Goal: Task Accomplishment & Management: Manage account settings

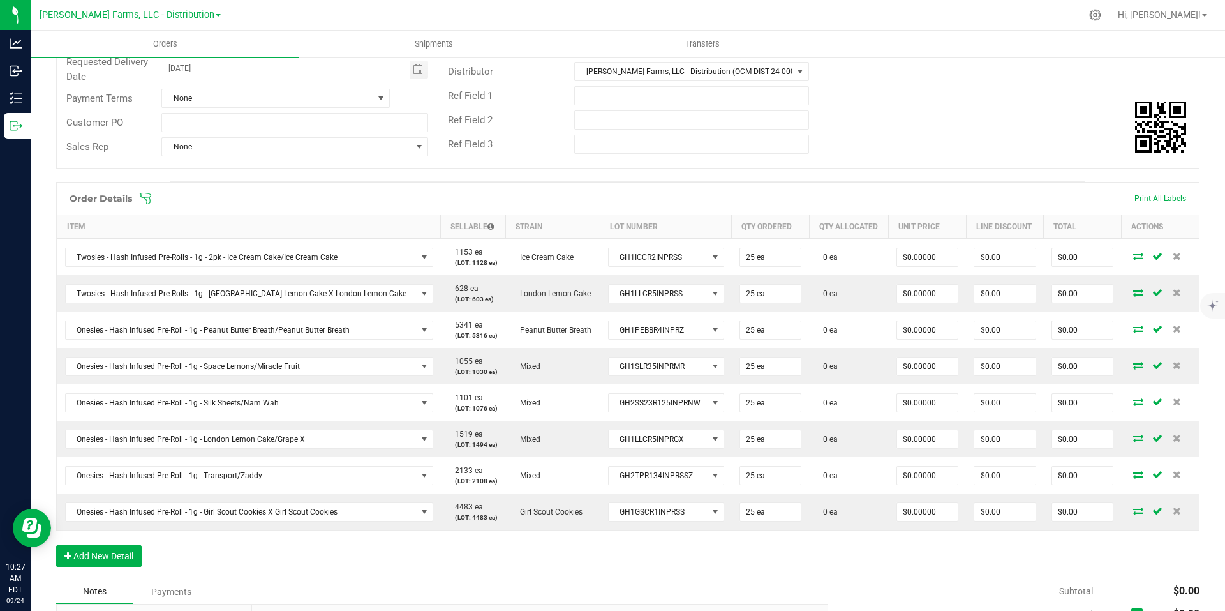
scroll to position [199, 0]
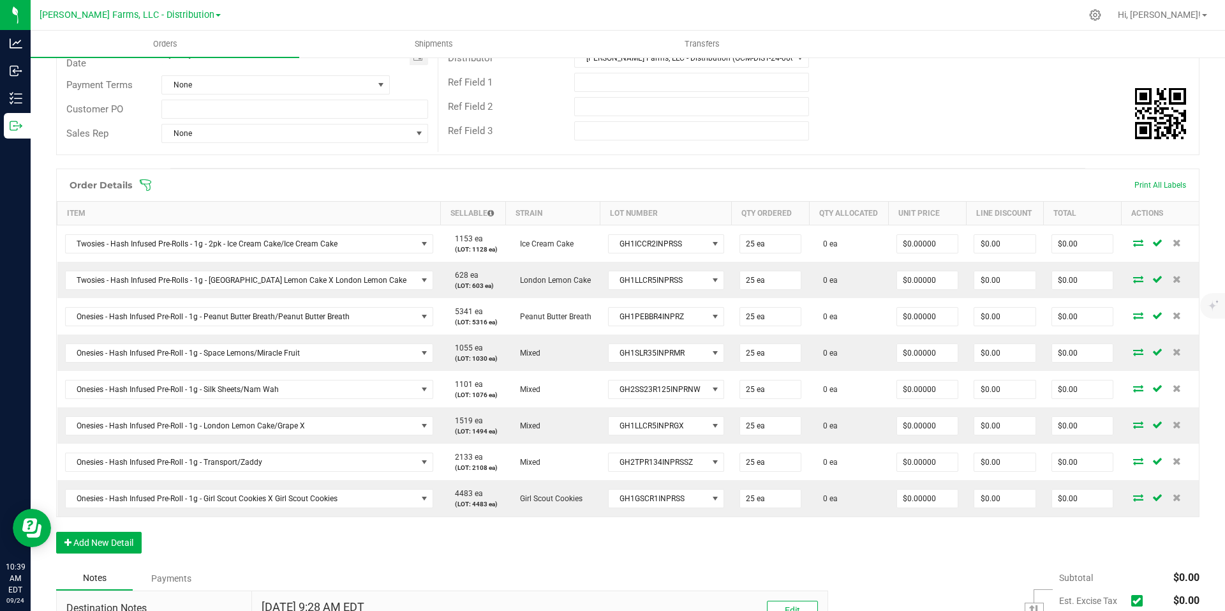
click at [1154, 183] on span at bounding box center [711, 185] width 1144 height 13
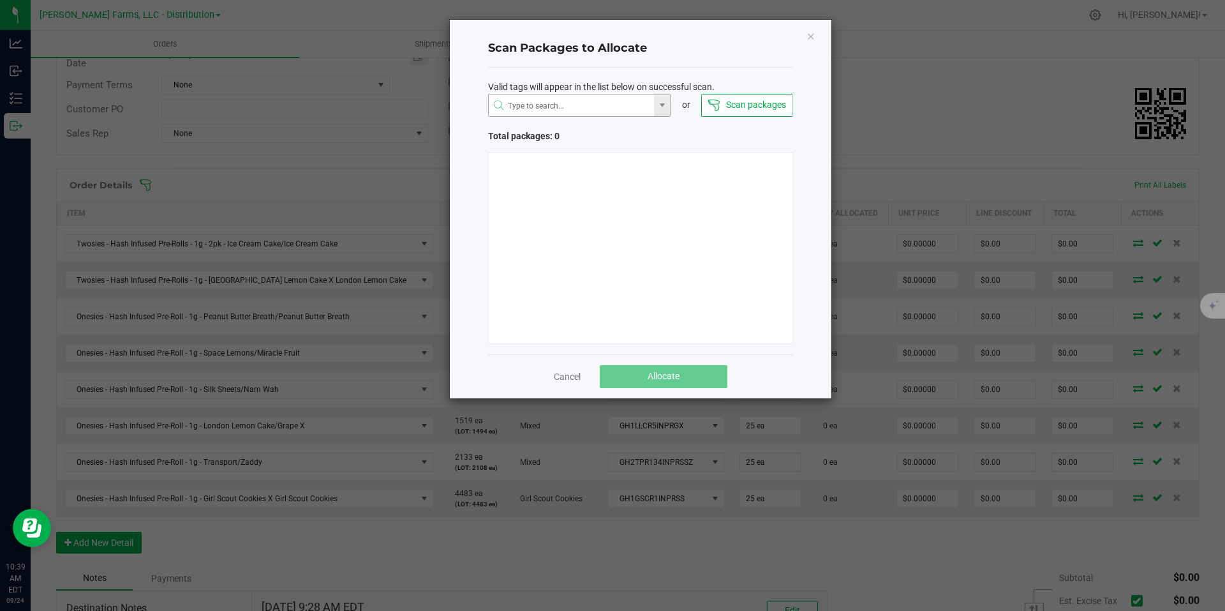
click at [661, 111] on span at bounding box center [662, 105] width 16 height 22
click at [811, 66] on div "Scan Packages to Allocate Valid tags will appear in the list below on successfu…" at bounding box center [641, 209] width 382 height 378
click at [812, 34] on icon "Close" at bounding box center [811, 35] width 9 height 15
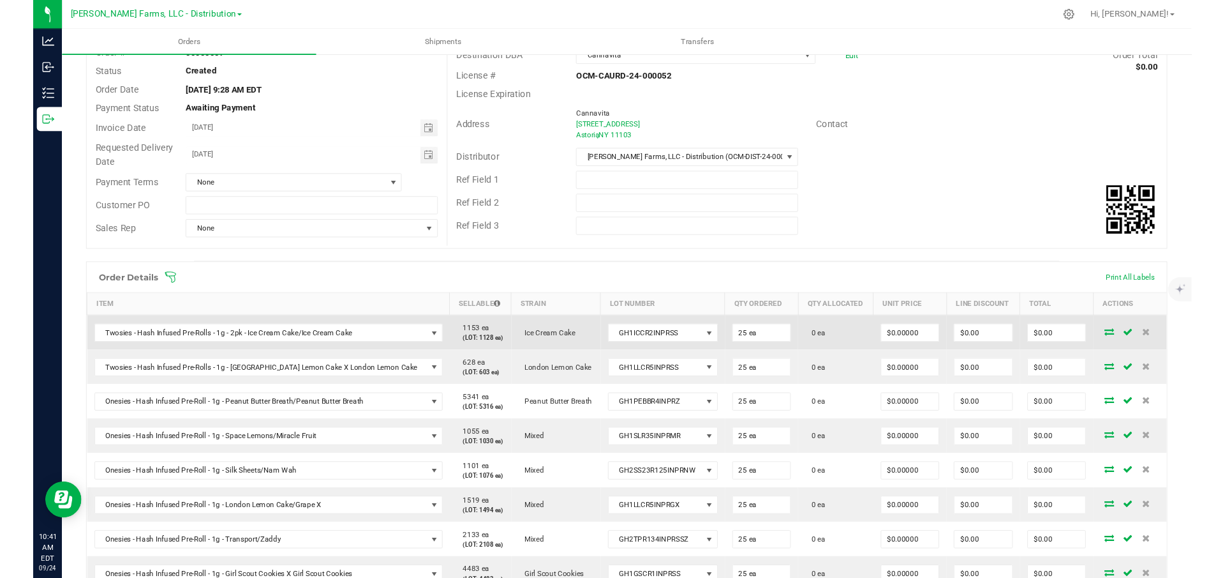
scroll to position [71, 0]
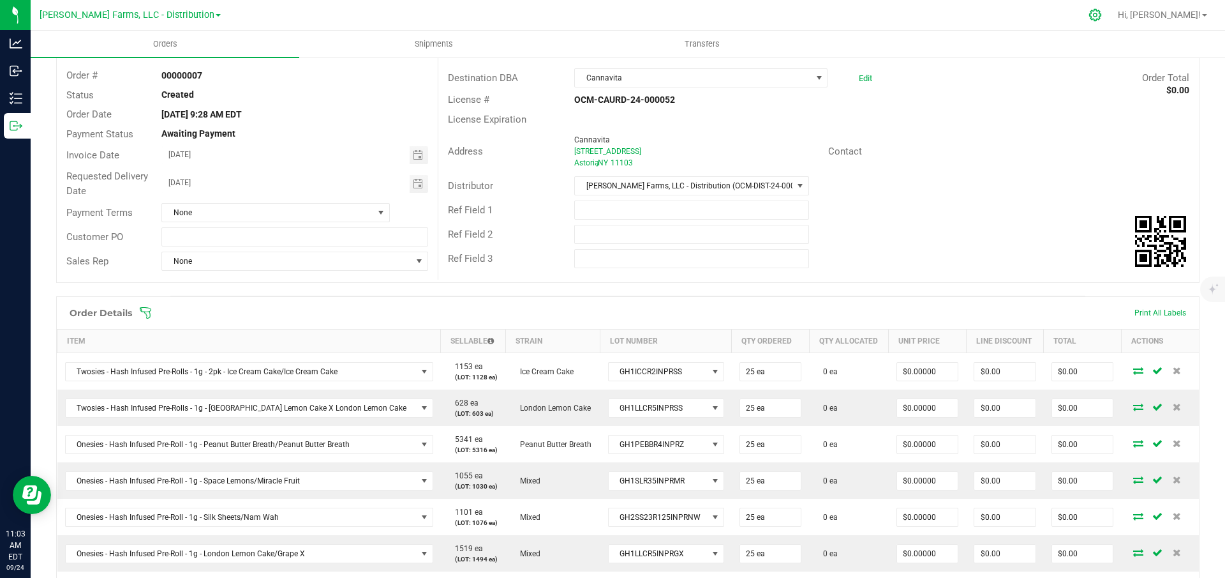
click at [1105, 16] on div at bounding box center [1096, 14] width 18 height 13
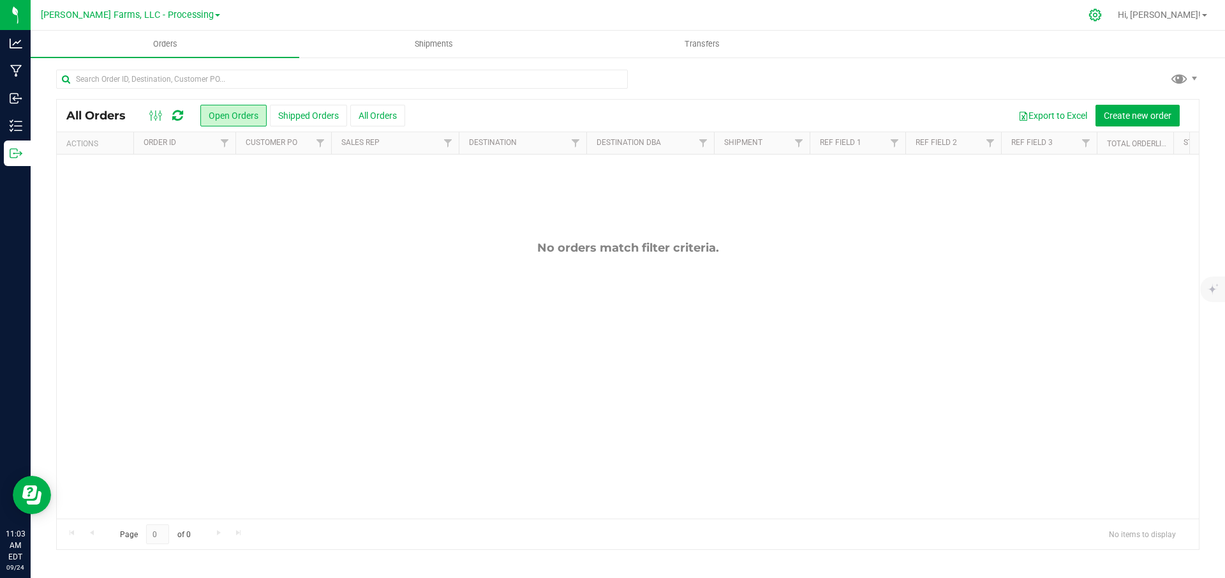
click at [1102, 13] on icon at bounding box center [1095, 14] width 13 height 13
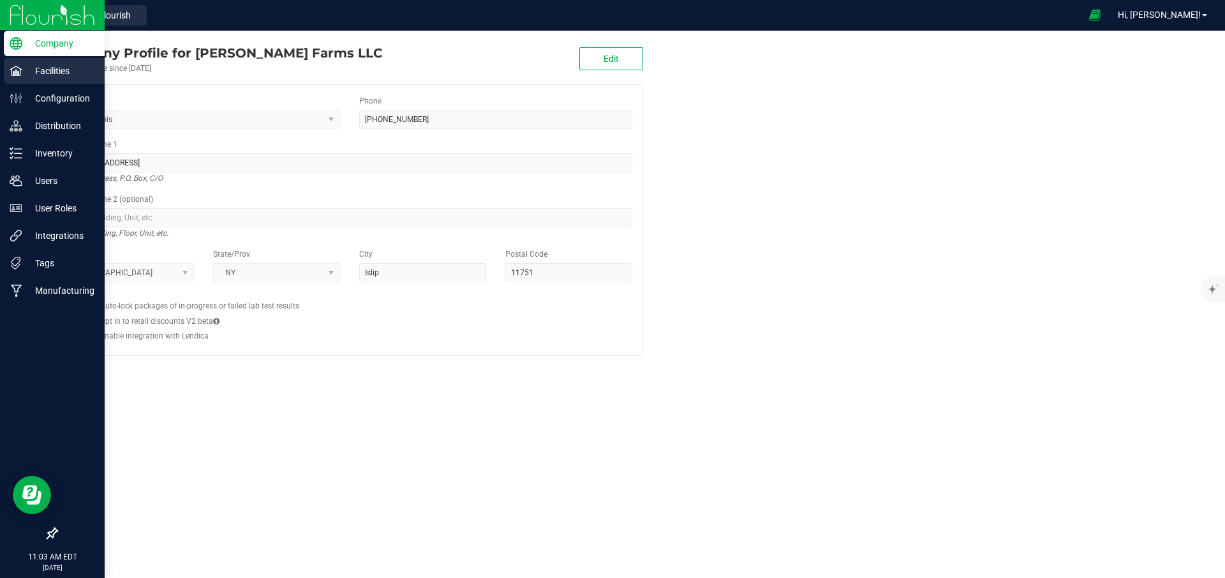
click at [57, 73] on p "Facilities" at bounding box center [60, 70] width 77 height 15
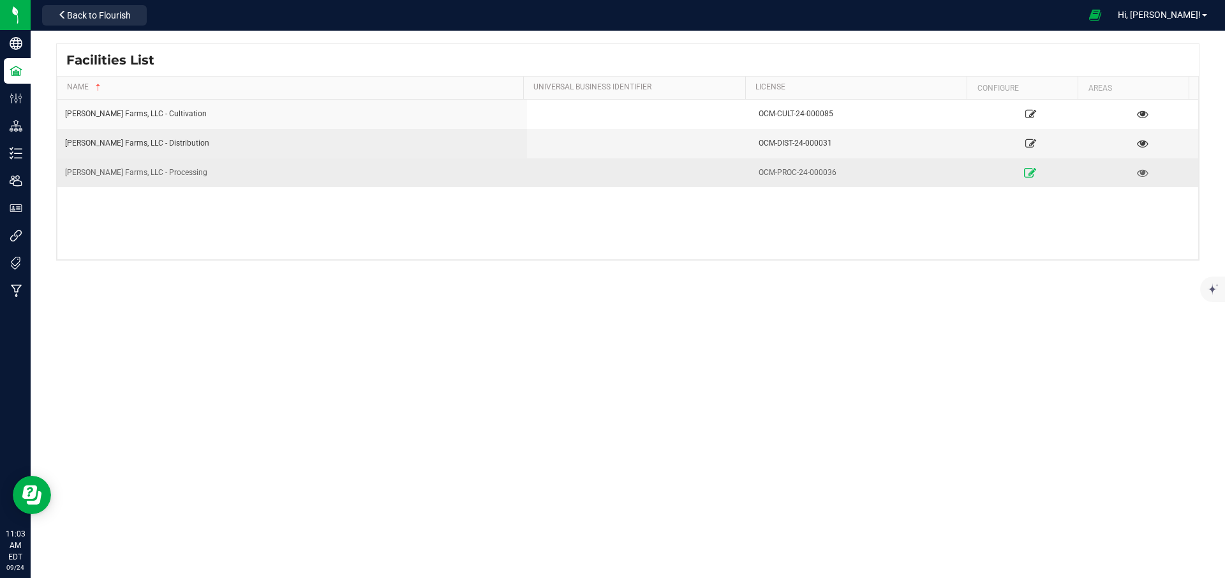
click at [1025, 170] on icon at bounding box center [1031, 172] width 12 height 9
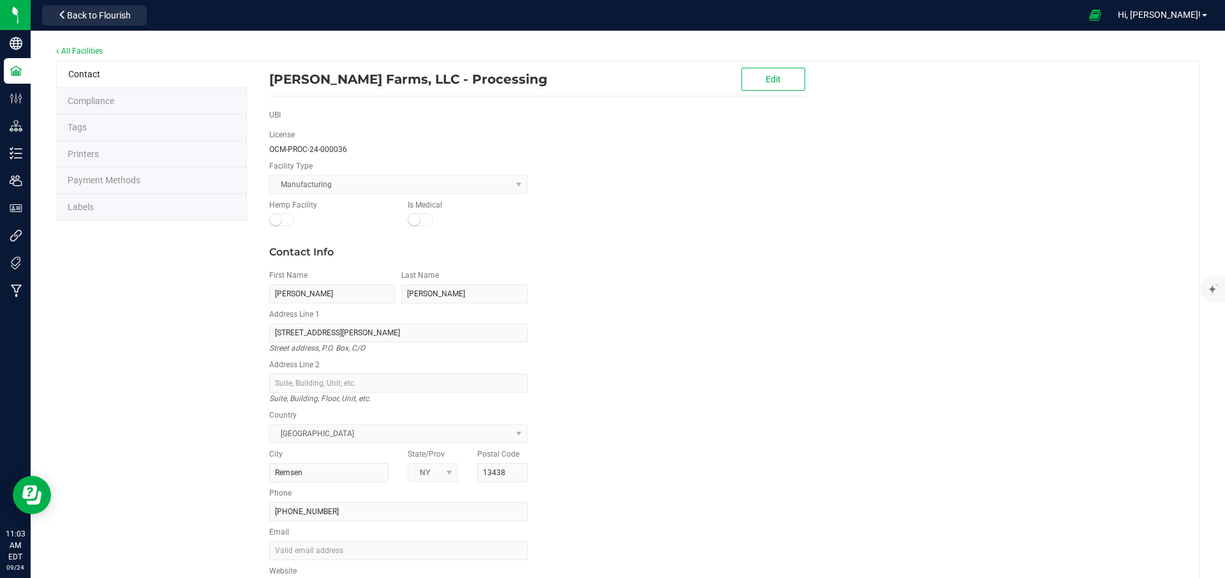
click at [86, 208] on span "Labels" at bounding box center [81, 207] width 26 height 10
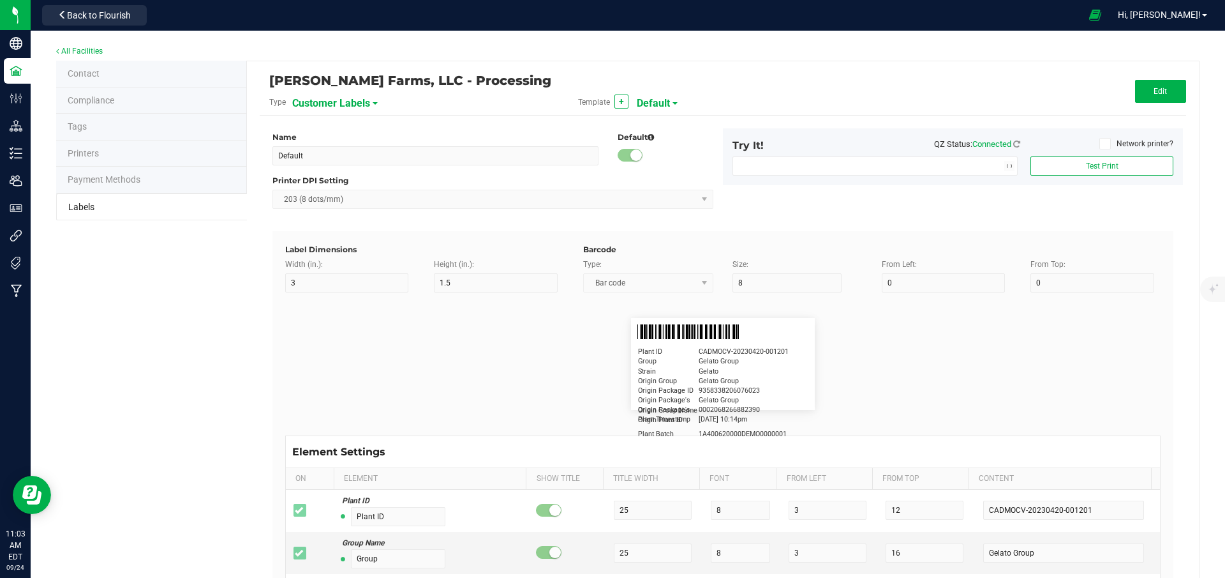
type input "Zebra 4x2"
type input "4"
type input "2"
type input "20"
type input "5"
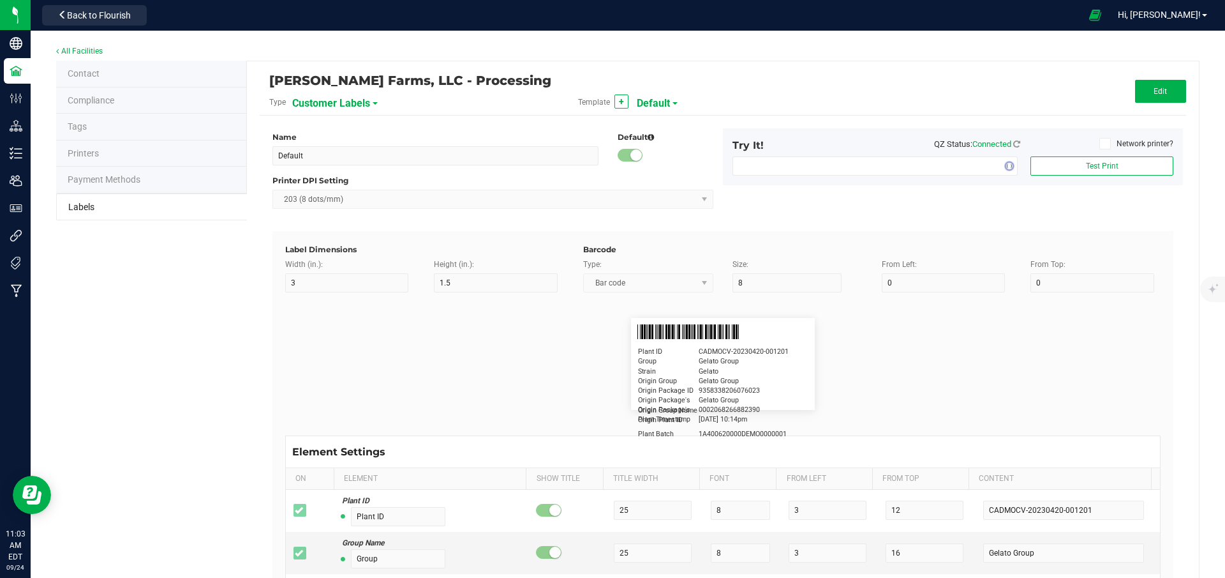
type input "Product"
type input "15"
type input "5"
type input "10"
type input "GSC Oil Tincture"
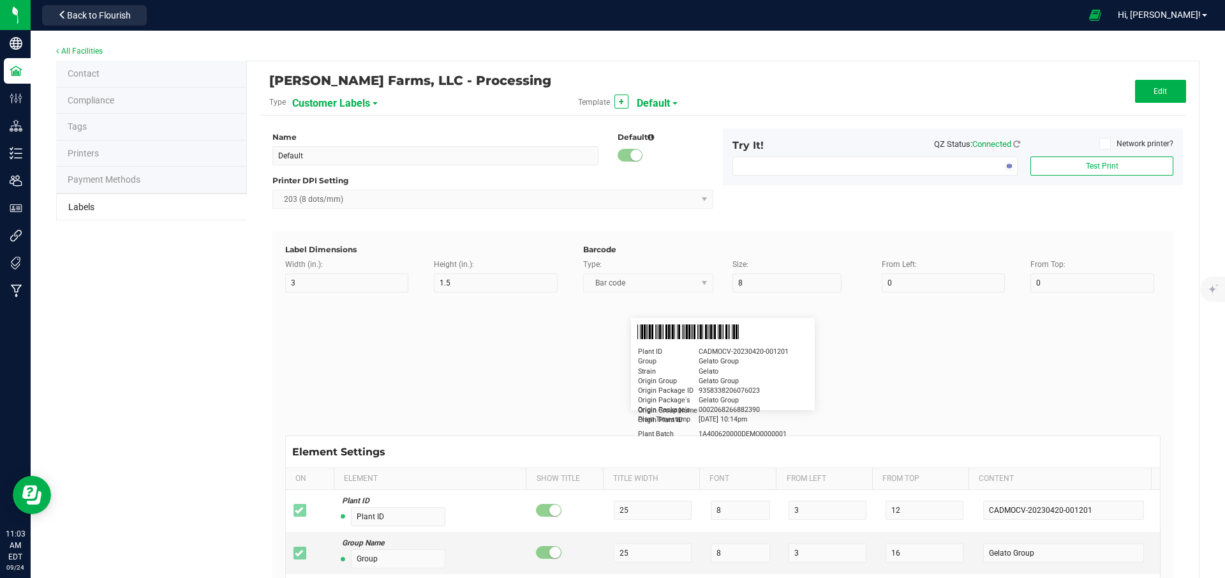
type input "Qty"
type input "15"
type input "5"
type input "15"
type input "3 ea"
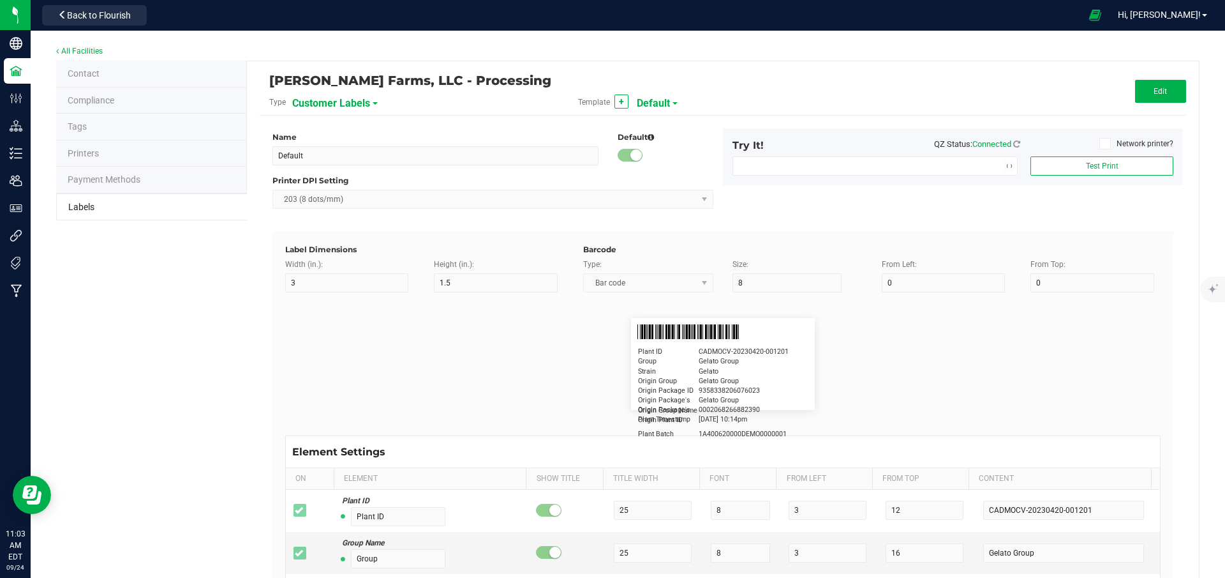
type input "Package ID"
type input "5"
type input "20"
type input "CADMODS-20230420-096"
type input "Lot Number"
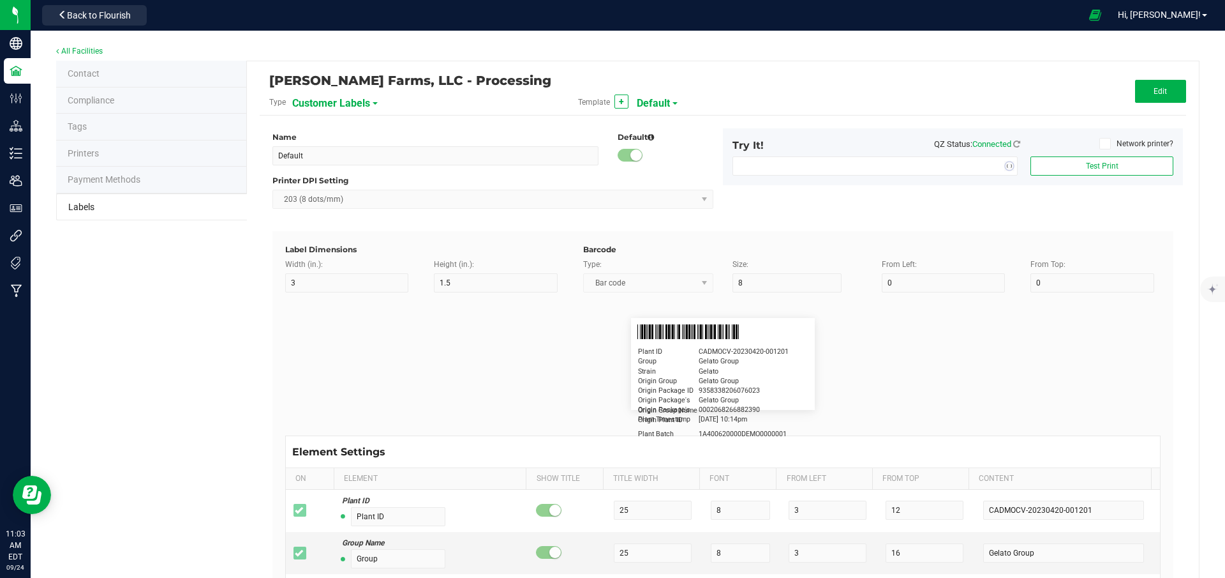
type input "15"
type input "5"
type input "25"
type input "LOTPXGDP-0912"
type input "Customer"
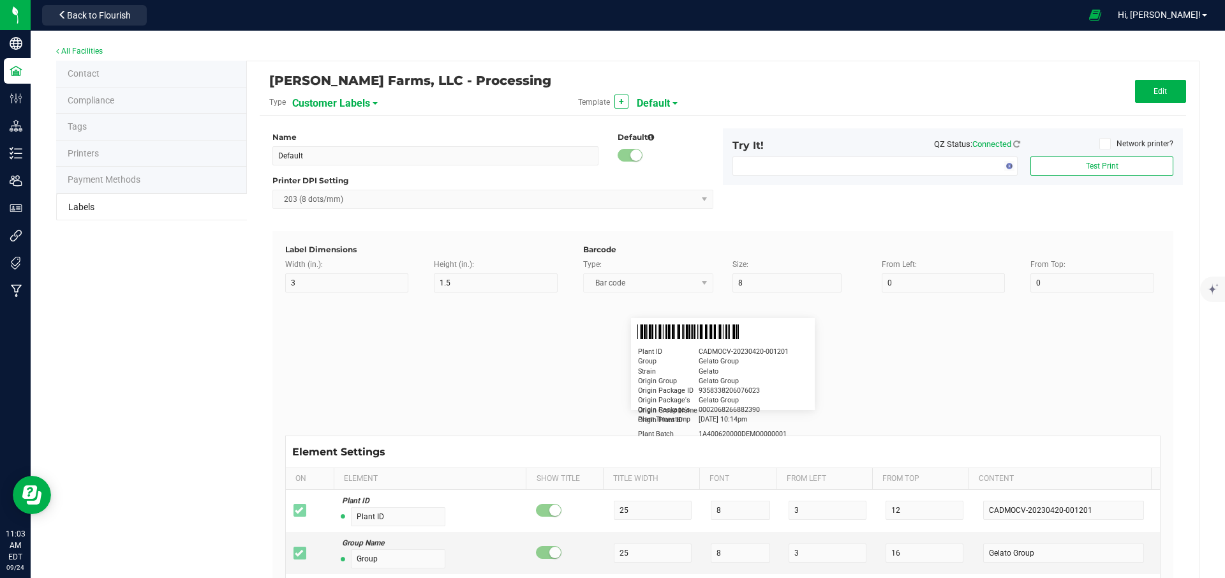
type input "15"
type input "5"
type input "[PERSON_NAME]"
type input "Physician"
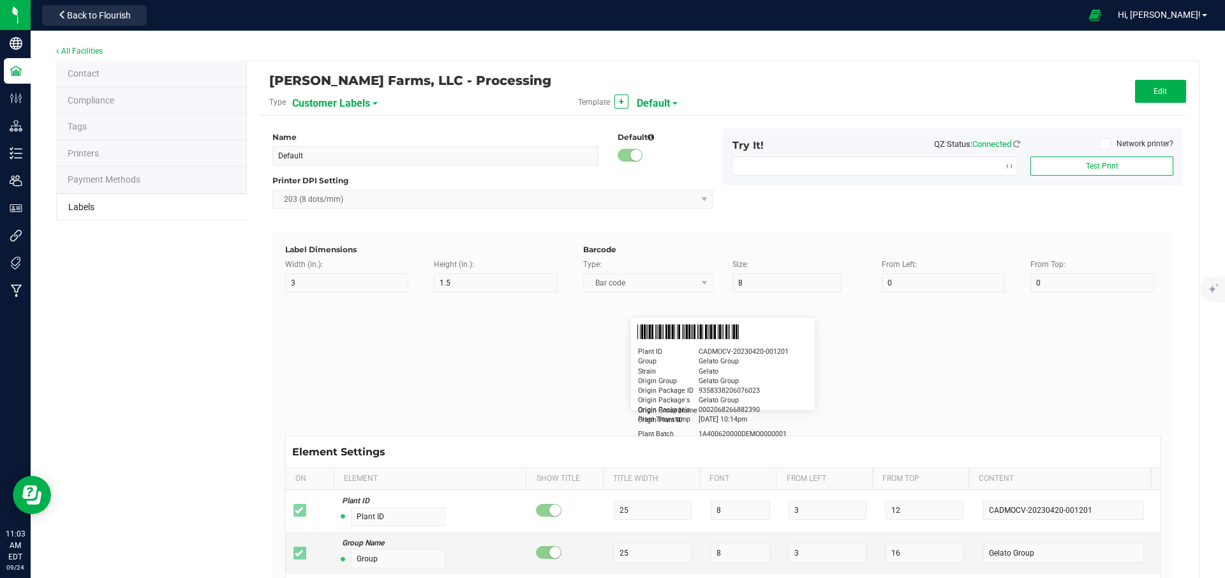
type input "15"
type input "5"
type input "20"
type input "Docfirst Doclast, MD."
type input "Order Date"
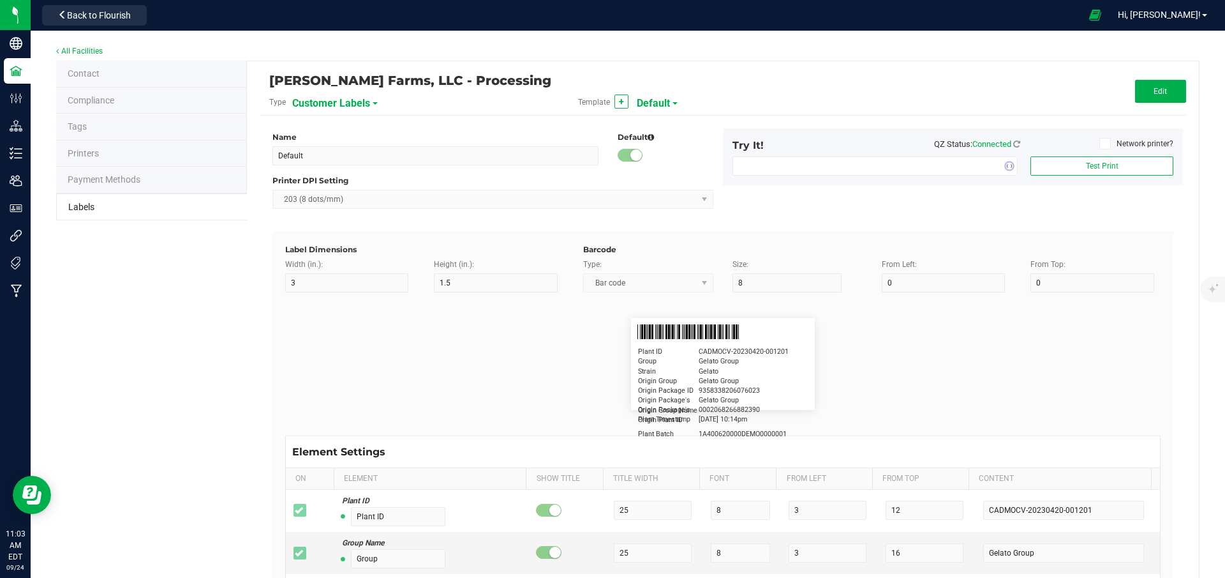
type input "15"
type input "5"
type input "25"
type input "[DATE] 1:17 pm"
type input "Warning"
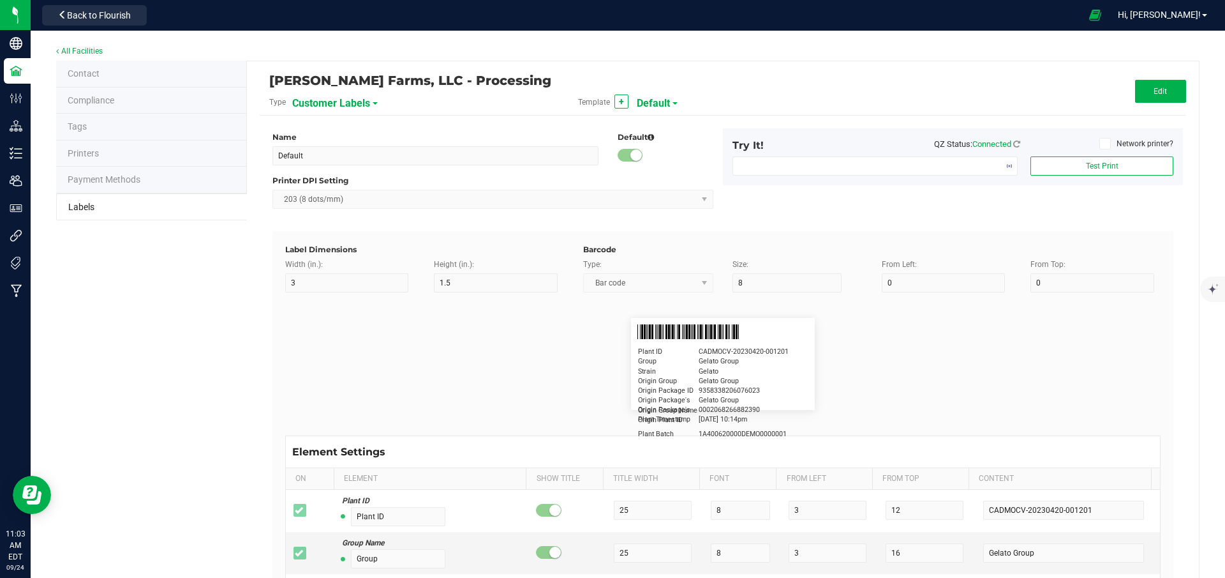
type input "15"
type input "5"
type input "30"
type input "Type Warning Here"
type input "Brand"
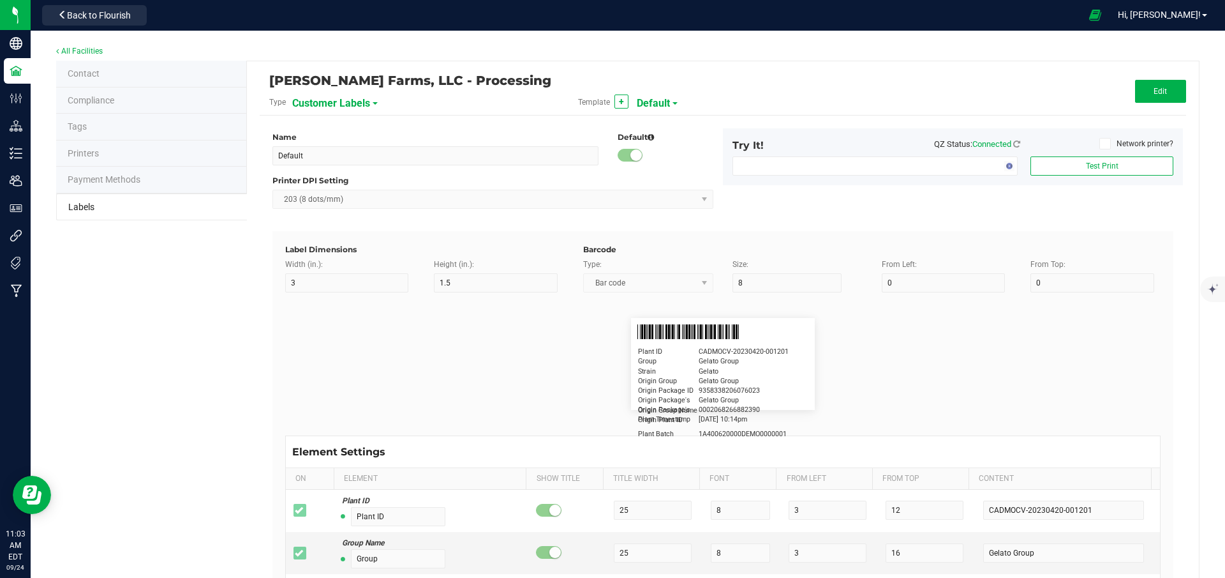
type input "15"
type input "5"
type input "30"
type input "Cannabis Co."
type input "NDC Number"
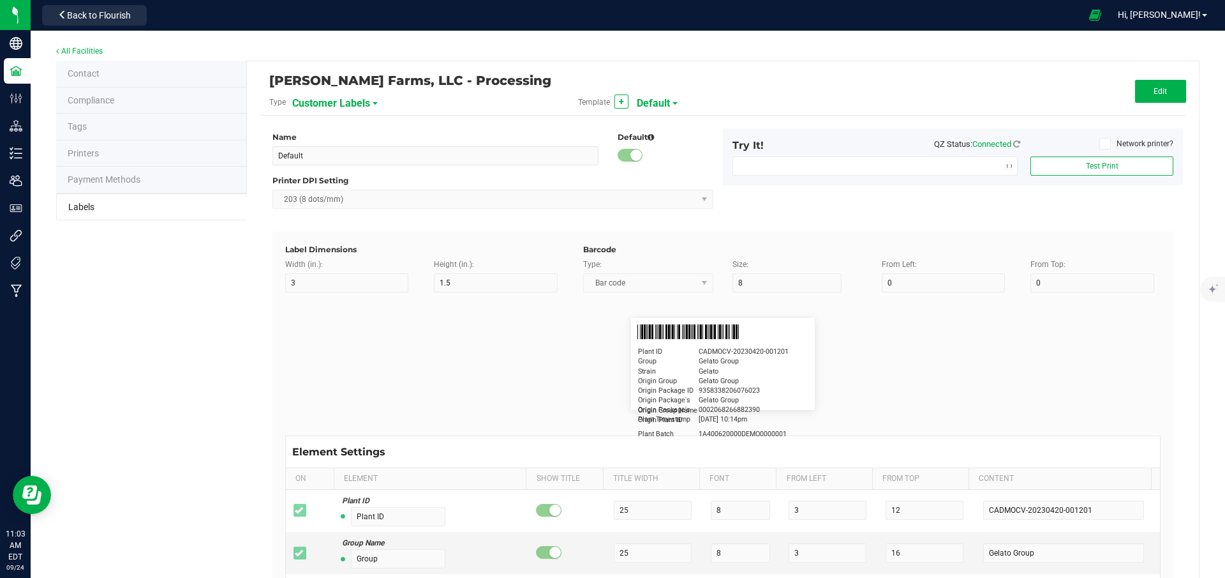
type input "15"
type input "5"
type input "30"
type input "[PHONE_NUMBER]"
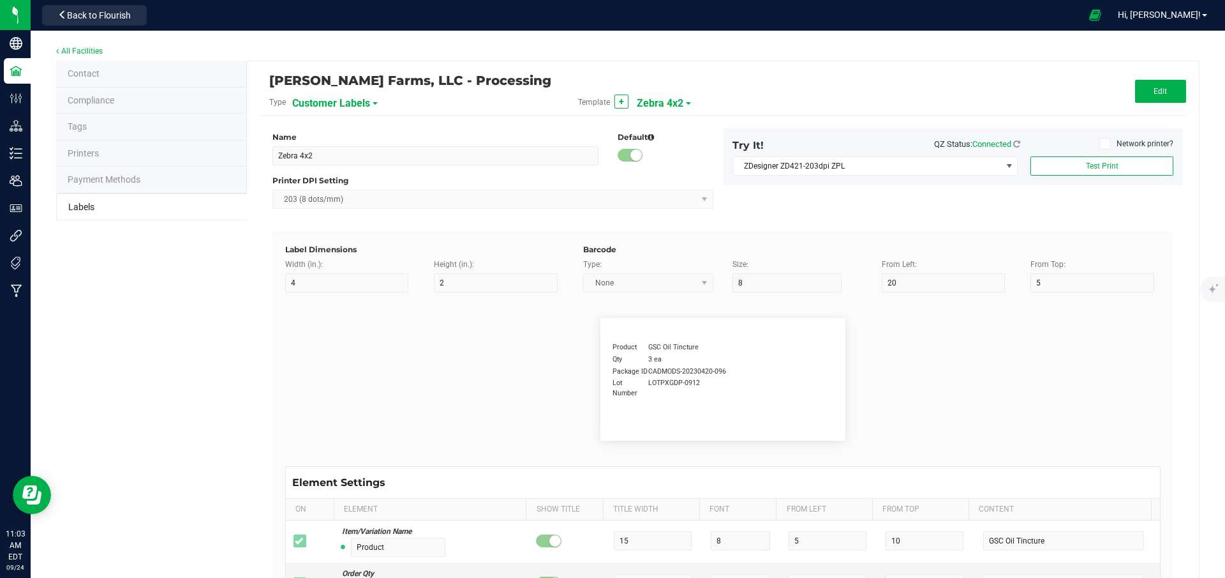
click at [373, 103] on span at bounding box center [375, 103] width 5 height 3
click at [334, 184] on li "Package Labels" at bounding box center [354, 178] width 126 height 23
type input "10"
type input "35"
type input "48"
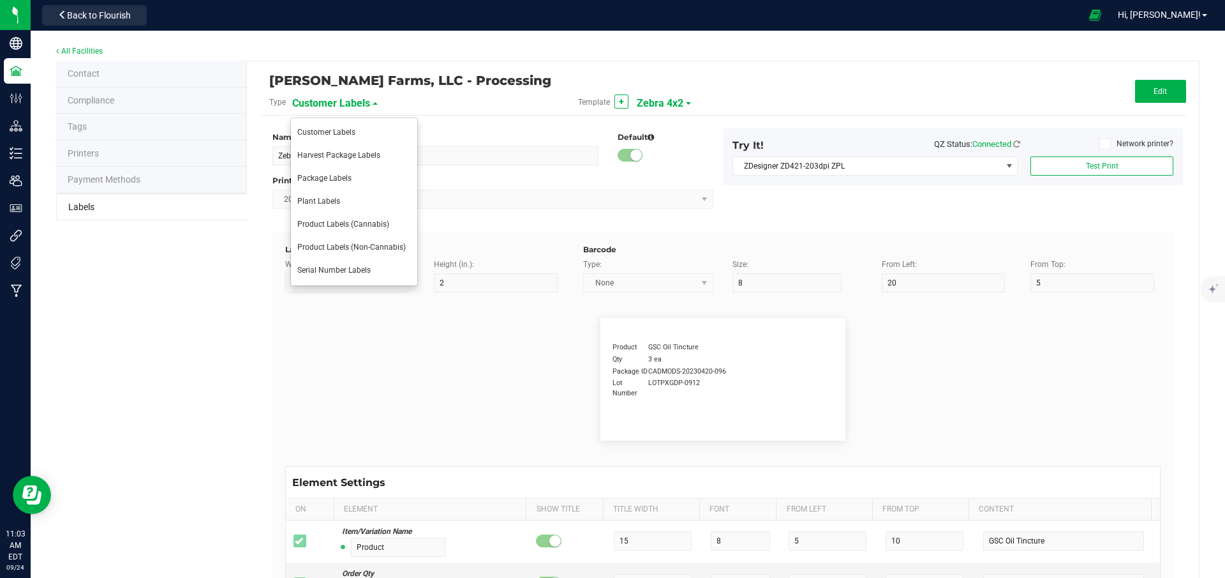
type input "Package ID"
type input "25"
type input "7"
type input "5"
type input "CADMODS-20230420-096"
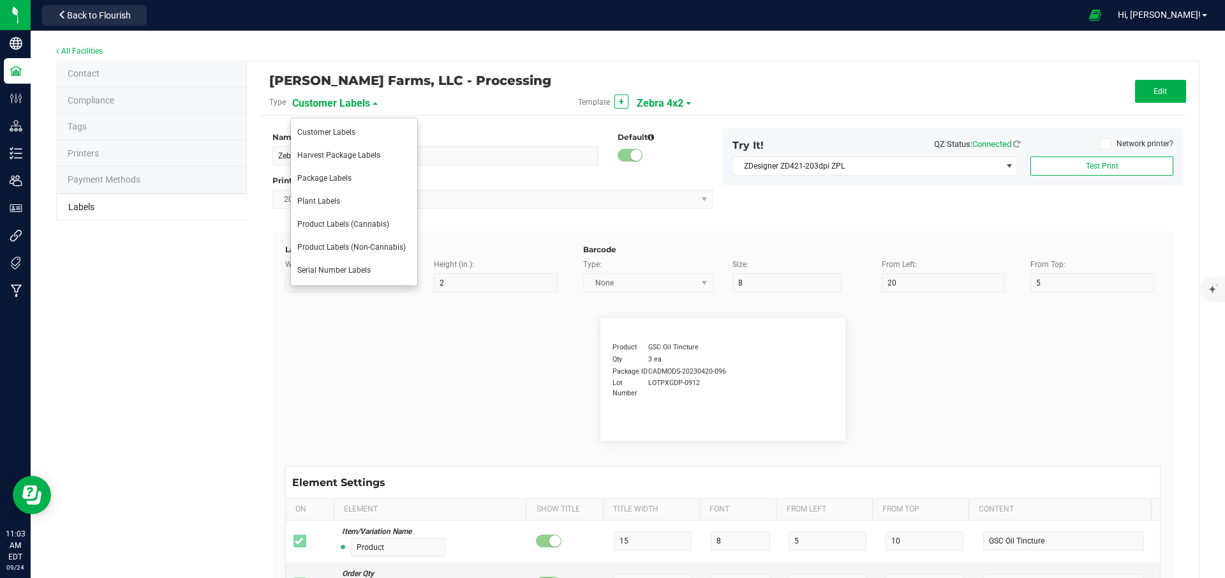
type input "SKU Name"
type input "25"
type input "7"
type input "2"
type input "10"
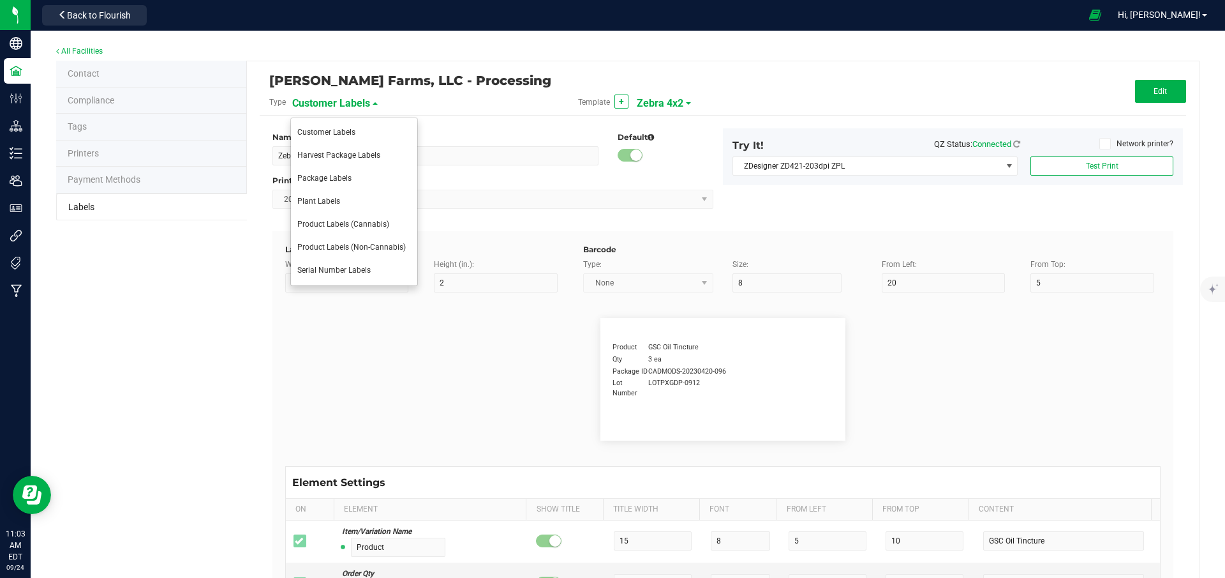
type input "Twosies - Hash Infused Pre-Rolls - 1g - 2pk - [GEOGRAPHIC_DATA] Lemon Cake / Lo…"
type input "Strain"
type input "25"
type input "7"
type input "15"
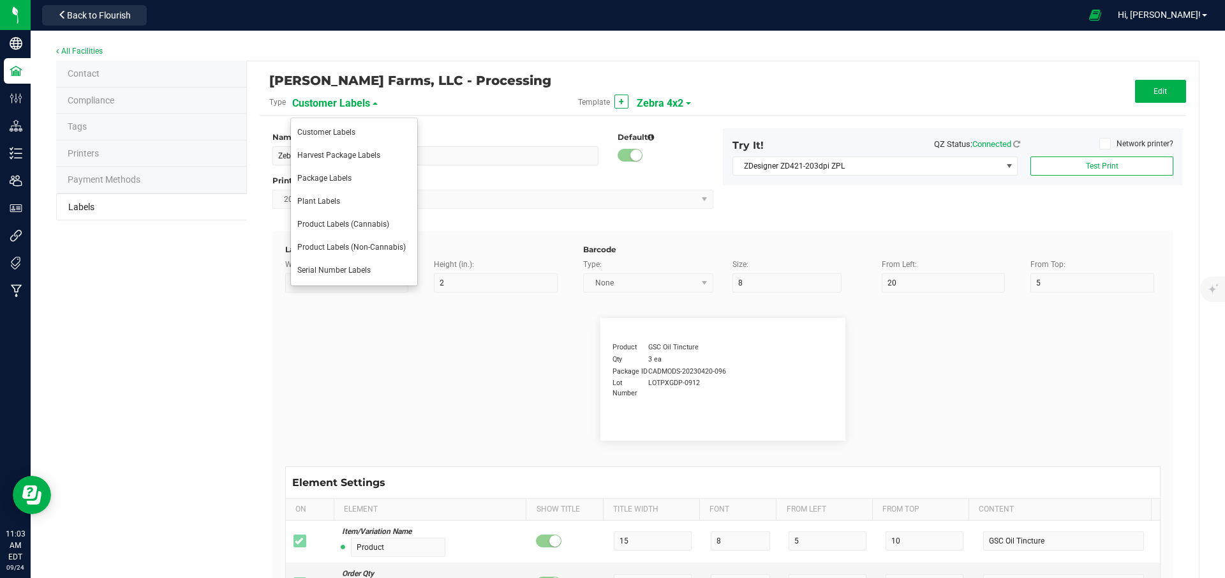
type input "Gelato"
type input "Size"
type input "25"
type input "7"
type input "20"
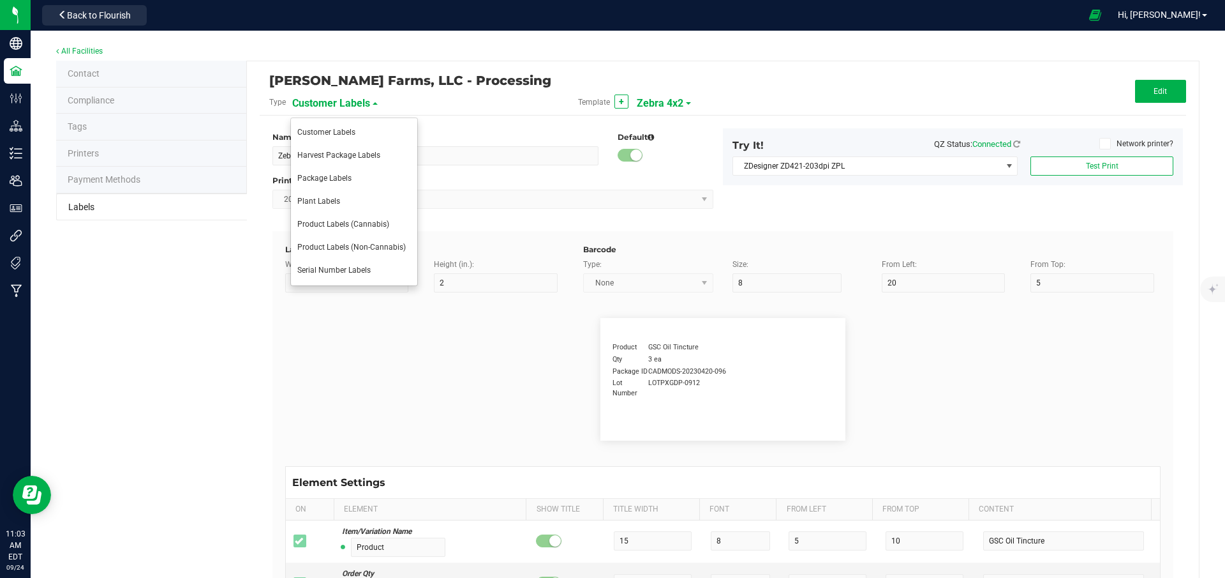
type input "44 Units"
type input "Package Date"
type input "25"
type input "7"
type input "25"
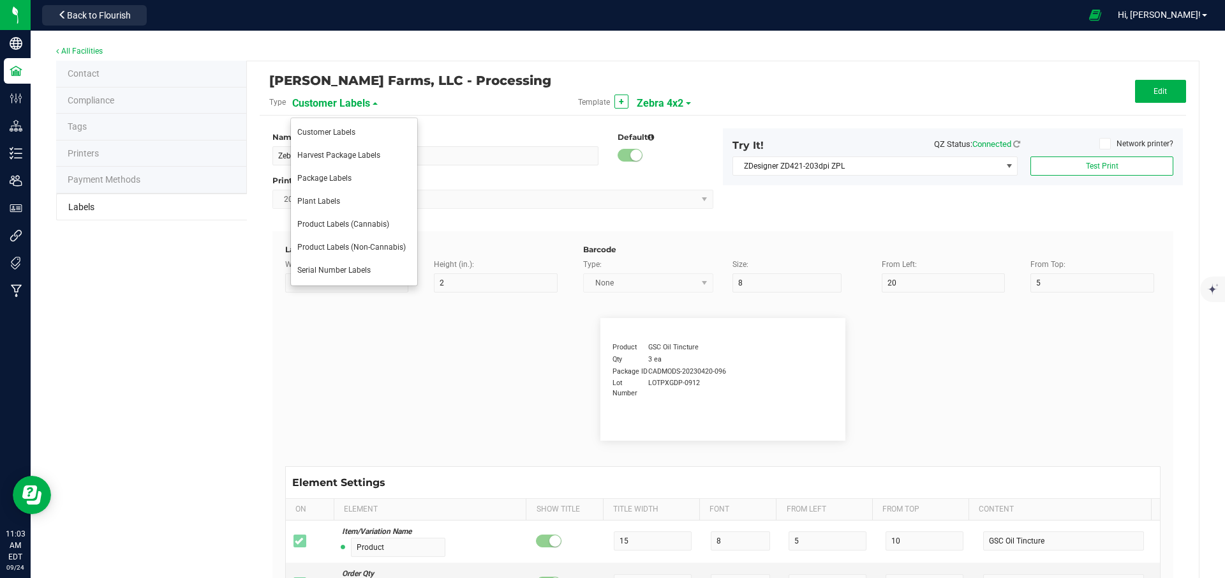
type input "[DATE] 10:14pm"
type input "Lot Number"
type input "25"
type input "7"
type input "30"
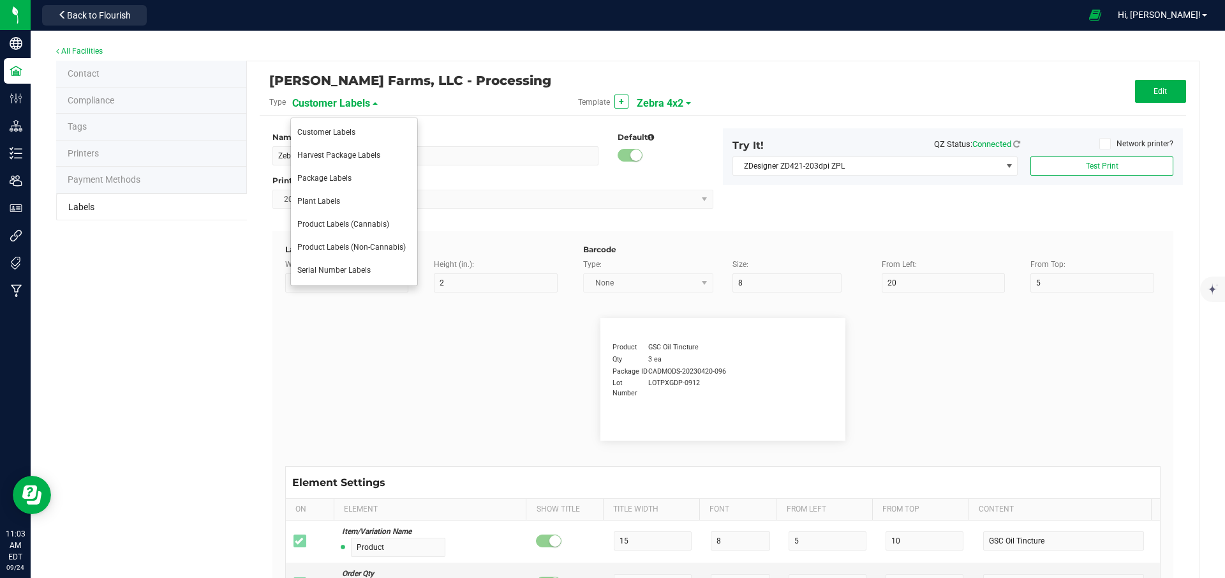
type input "LOT918234"
type input "Type"
type input "25"
type input "7"
type input "35"
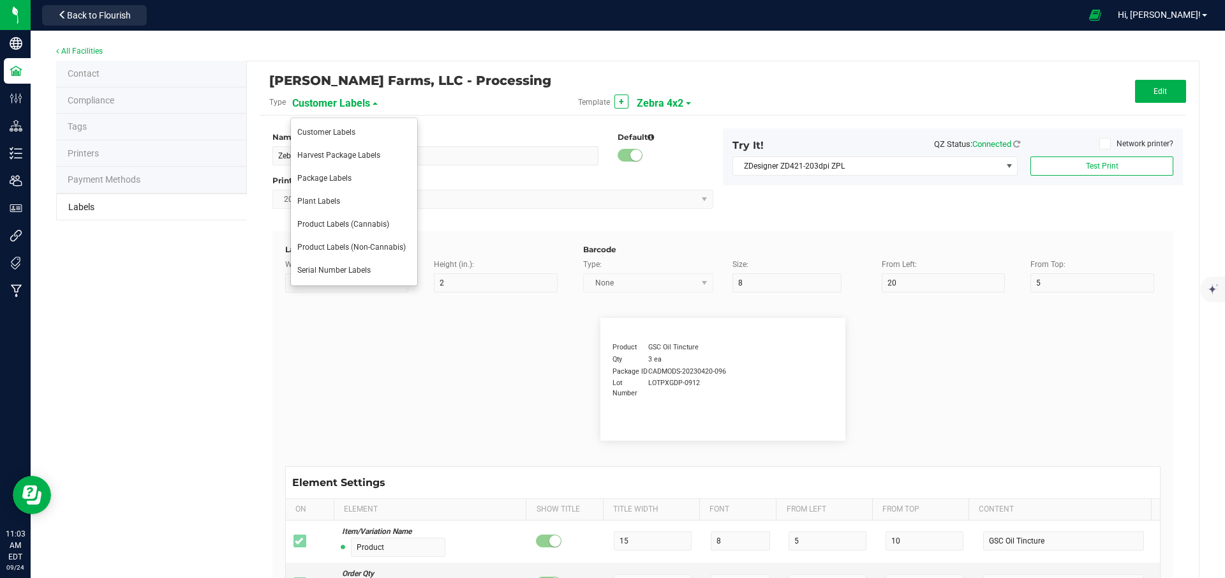
type input "Hash Infused"
type input "Unit Weight"
type input "25"
type input "7"
type input "40"
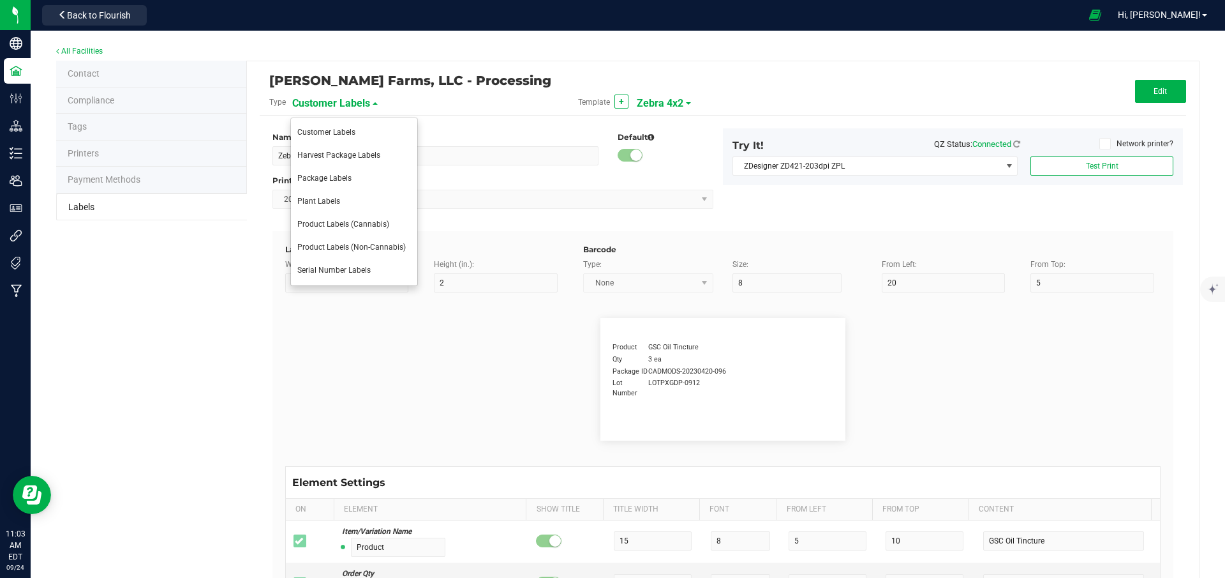
type input "3.5"
type input "SKU"
type input "25"
type input "10"
type input "42P017"
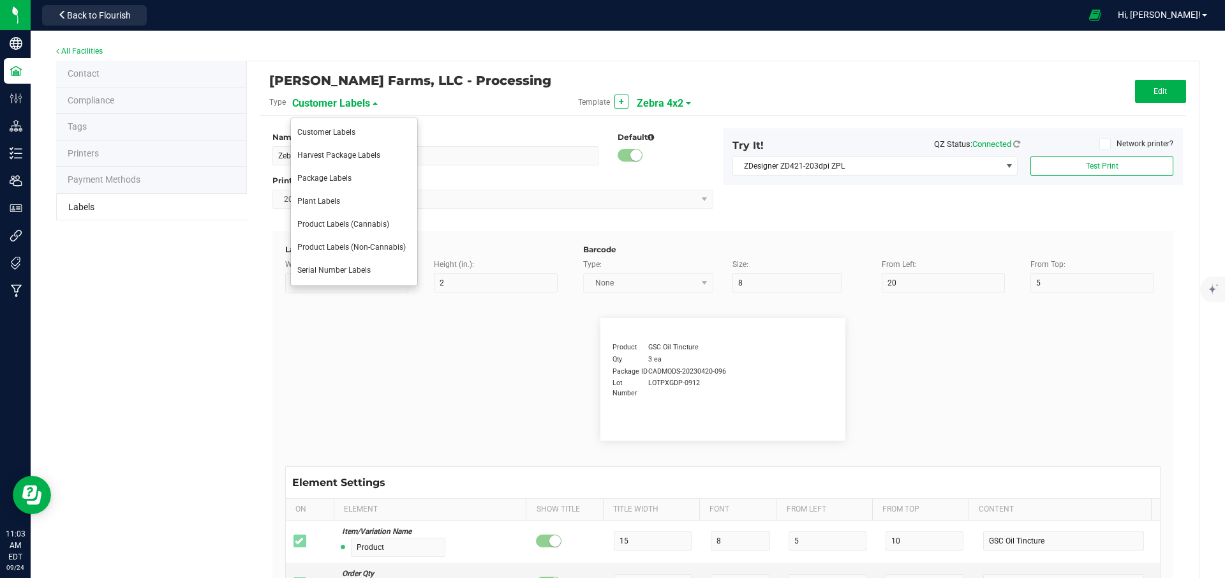
type input "Ref Field 2"
type input "25"
type input "10"
type input "35"
type input "Ref Field 2 Value"
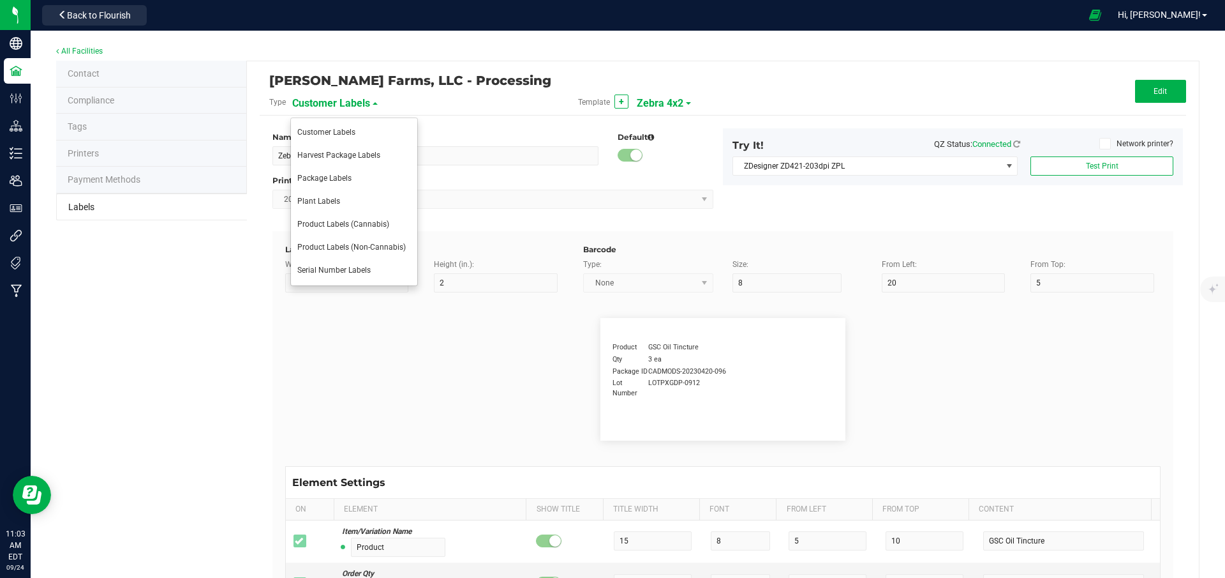
type input "Ref Field 3"
type input "25"
type input "10"
type input "35"
type input "Ref Field 3 Value"
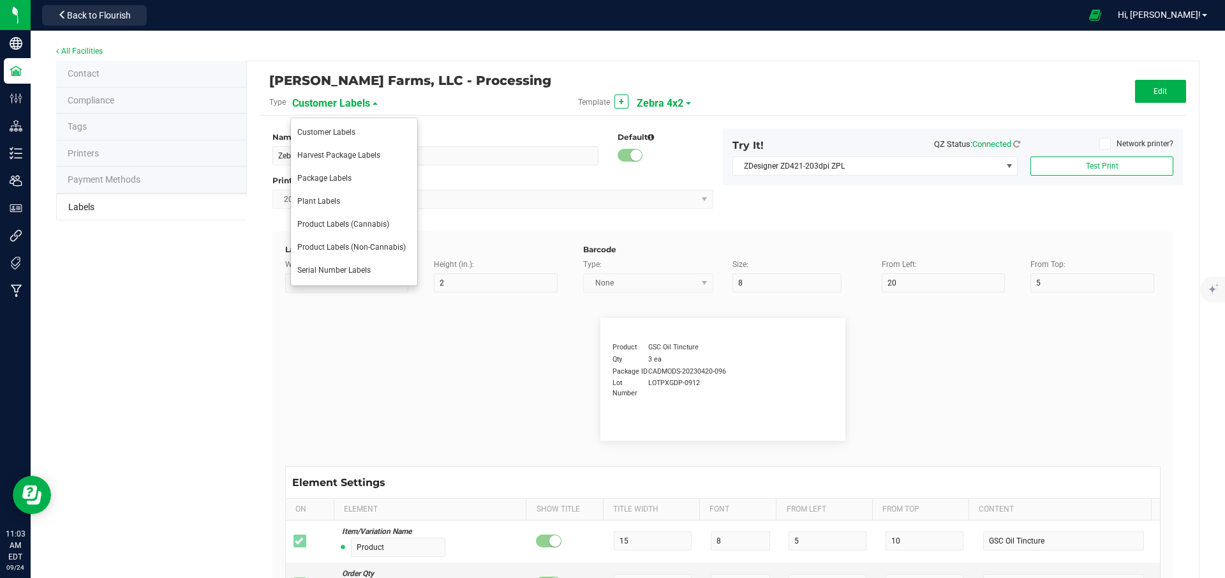
type input "Item Ref Field 1"
type input "25"
type input "10"
type input "35"
type input "Item Ref Field 1 Value"
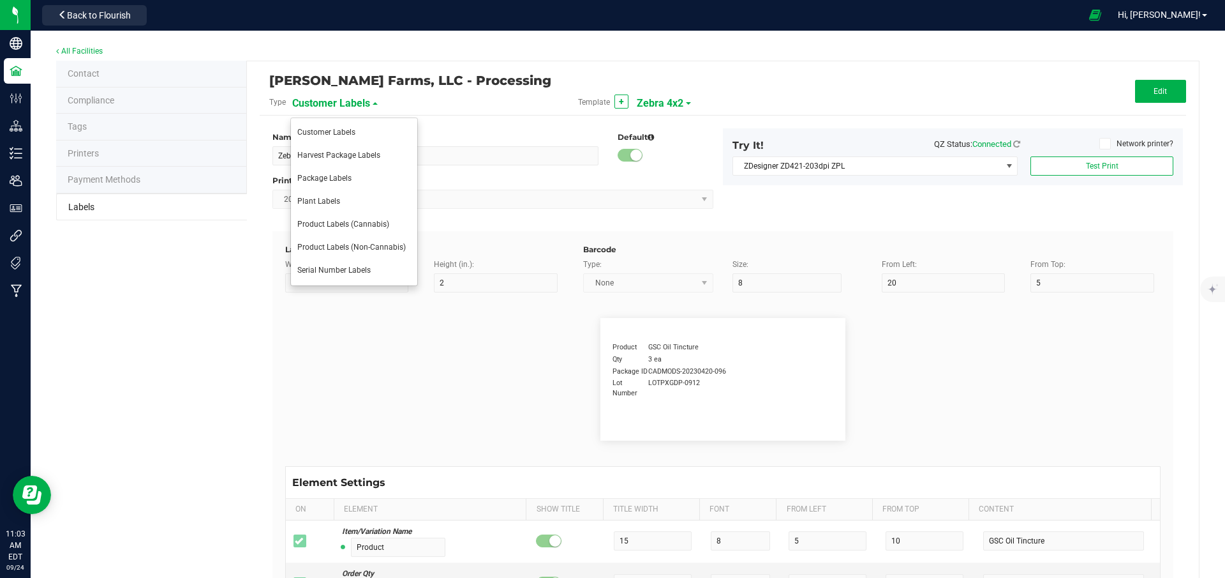
type input "Item Ref Field 2"
type input "25"
type input "10"
type input "35"
type input "Item Ref Field 2 Value"
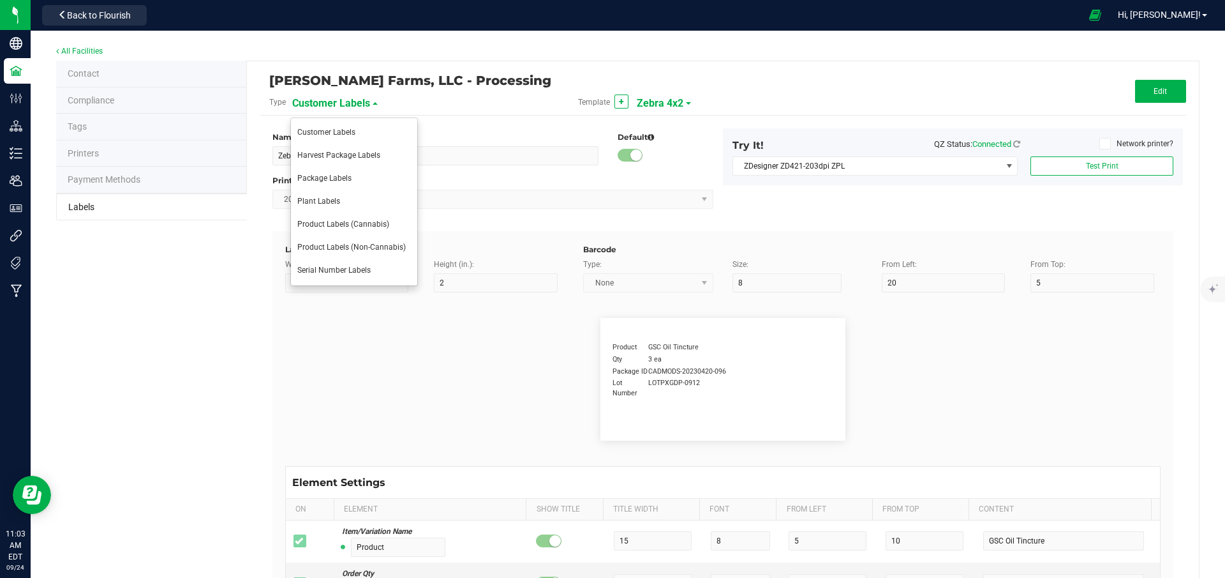
type input "Item Ref Field 3"
type input "25"
type input "10"
type input "35"
type input "Item Ref Field 3 Value"
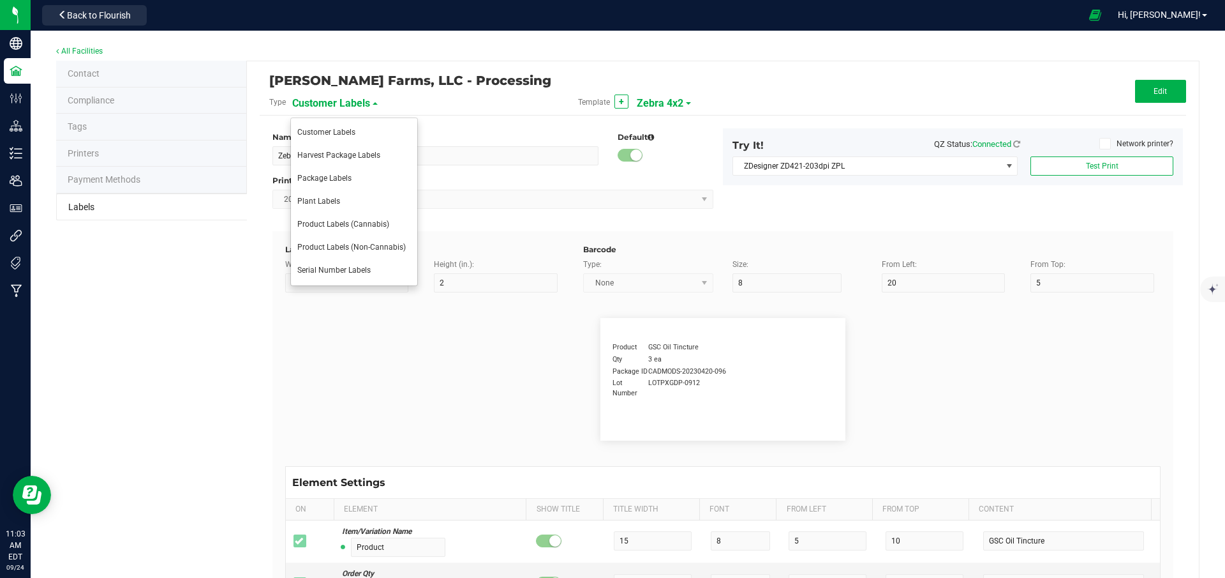
type input "Item Ref Field 4"
type input "25"
type input "10"
type input "35"
type input "Item Ref Field 4 Value"
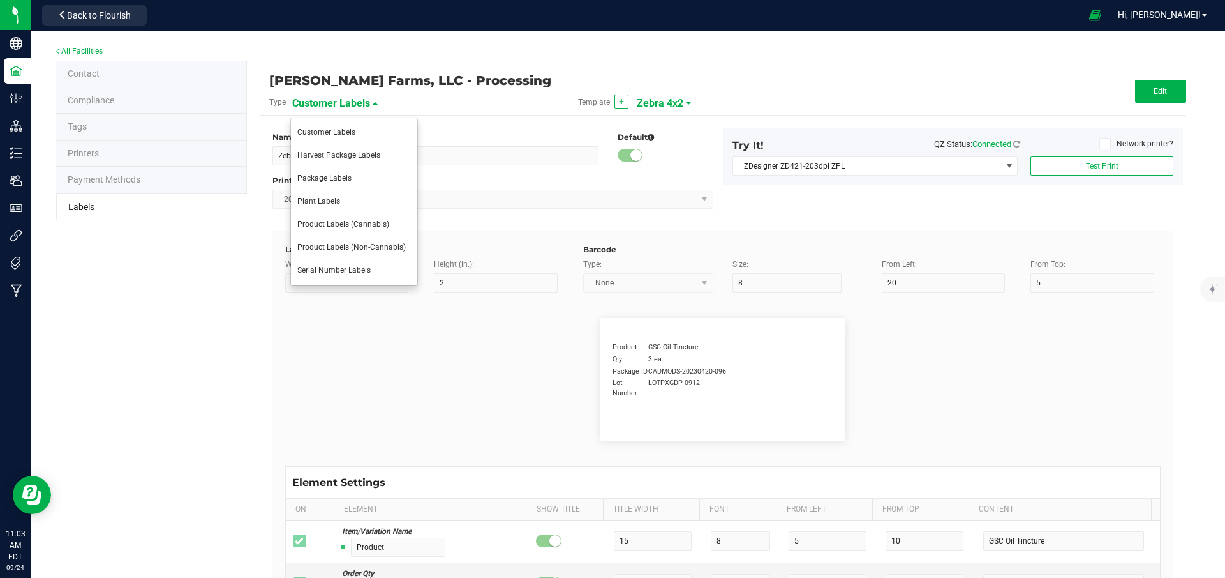
type input "Item Ref Field 5"
type input "25"
type input "10"
type input "35"
type input "Item Ref Field 5 Value"
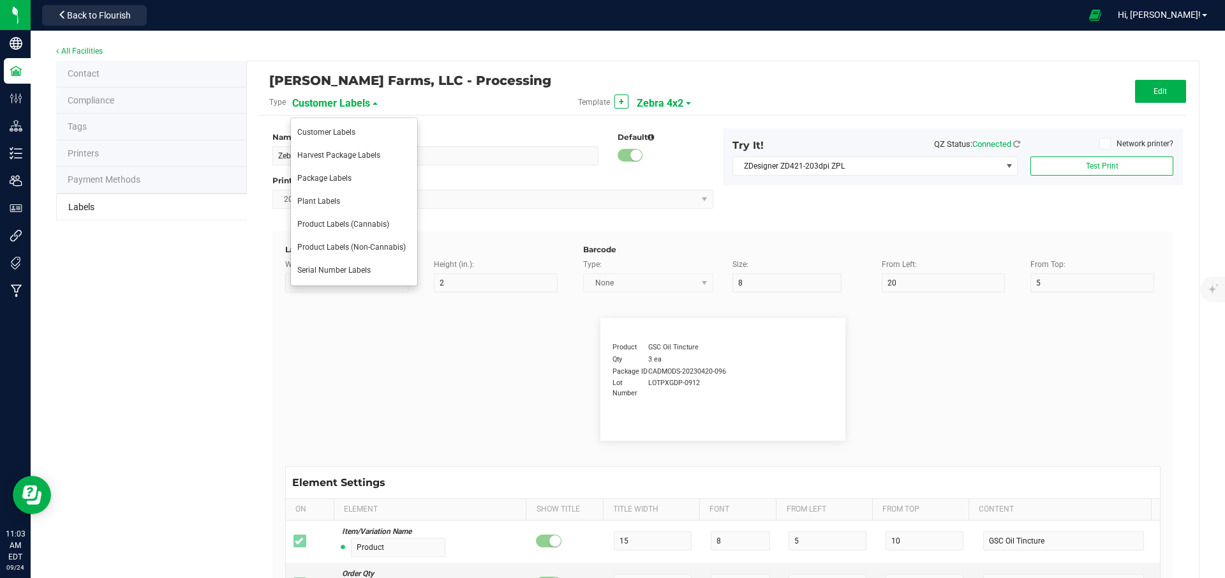
type input "NDC Number"
type input "25"
type input "10"
type input "35"
type input "[PHONE_NUMBER]"
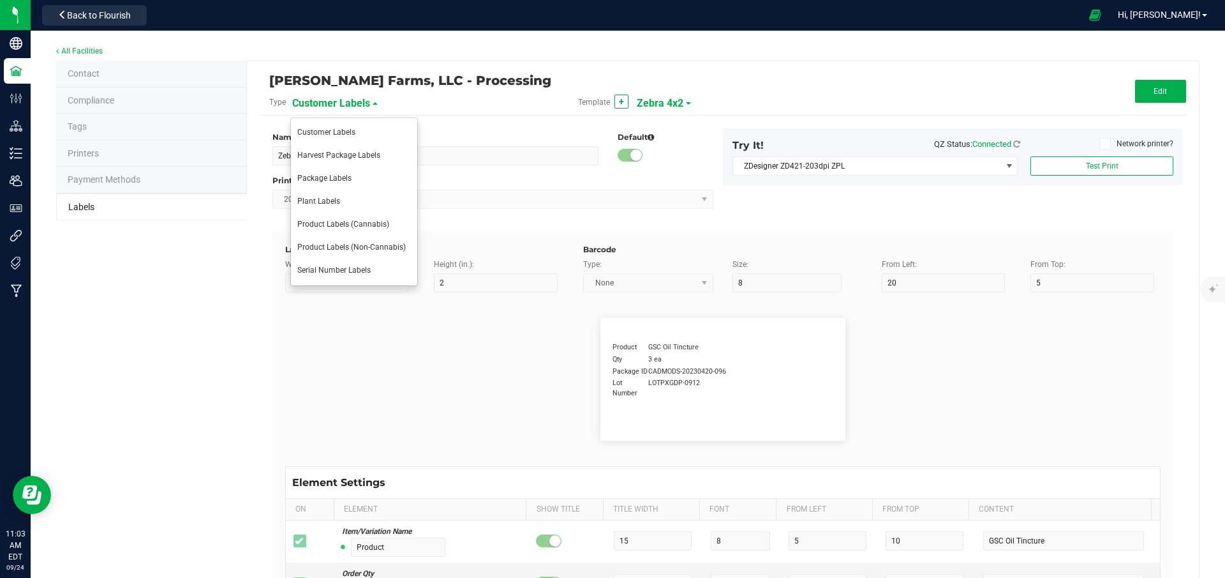
type input "Number of Servings"
type input "25"
type input "10"
type input "35"
type input "4 servings/item"
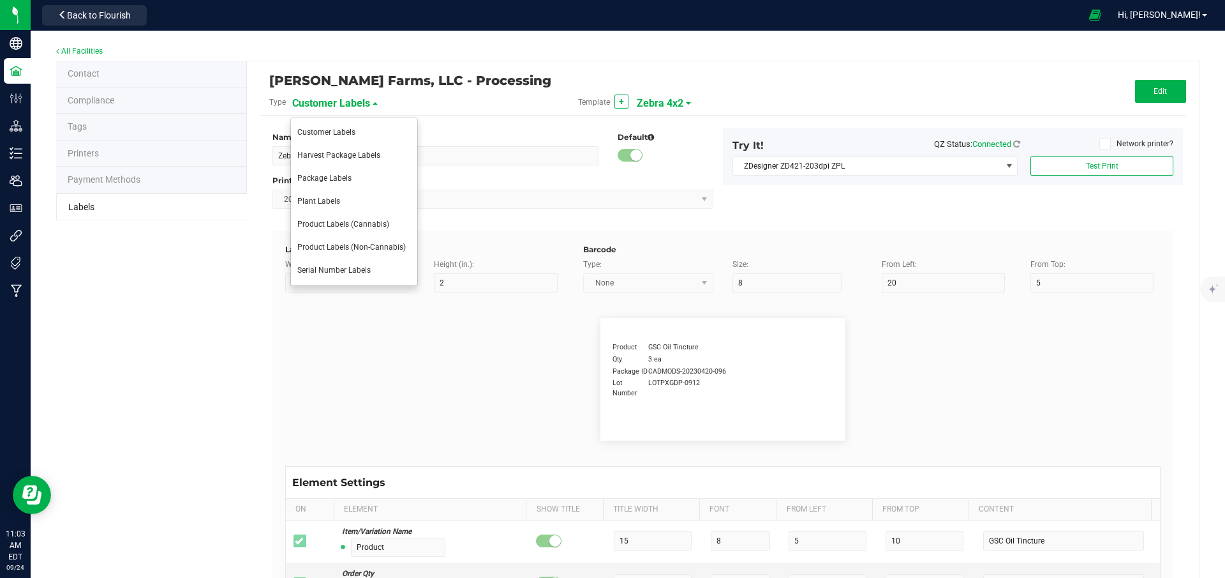
type input "Serving Size"
type input "25"
type input "10"
type input "35"
type input "1 cup"
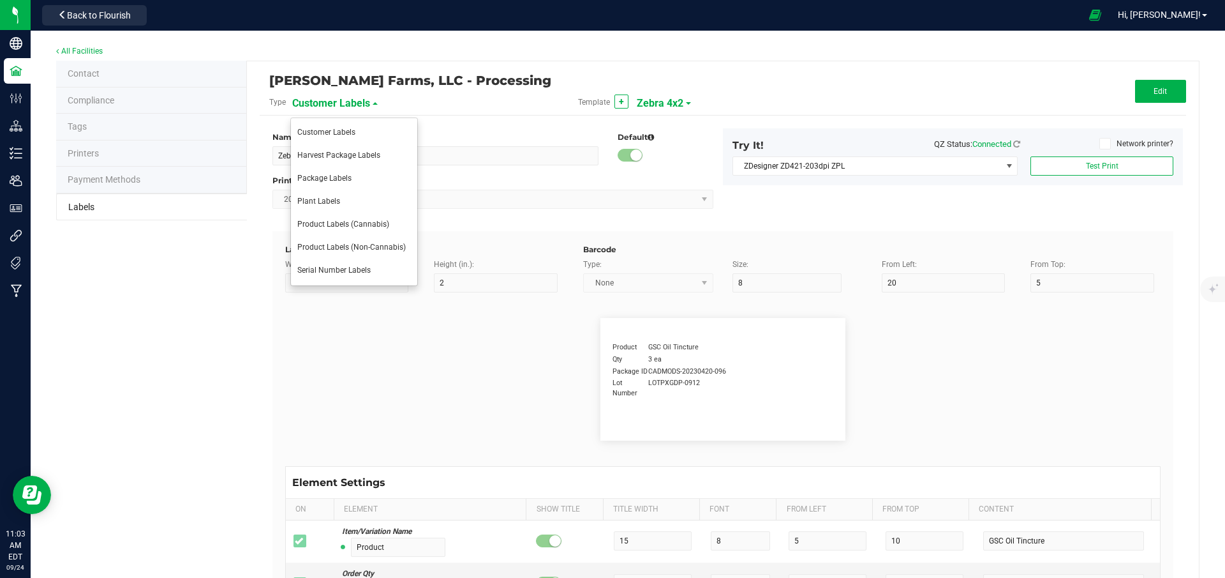
type input "Serving Size (Grams)"
type input "25"
type input "10"
type input "35"
type input "4 g"
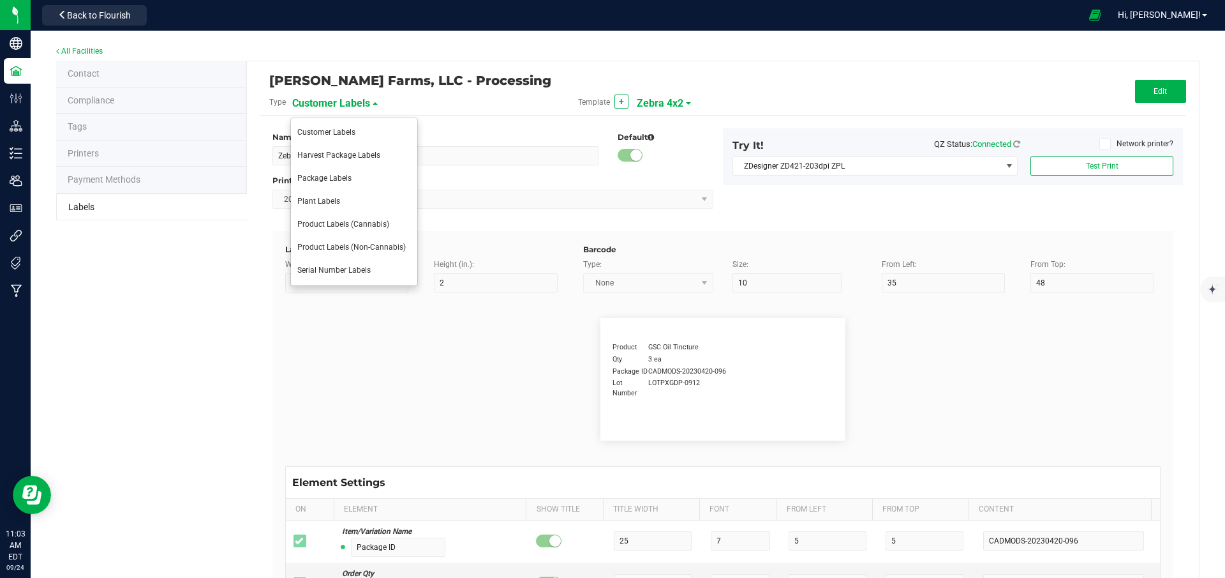
type input "Item Ingredients"
type input "25"
type input "10"
type input "35"
type input "Ingredient one, ingredient two"
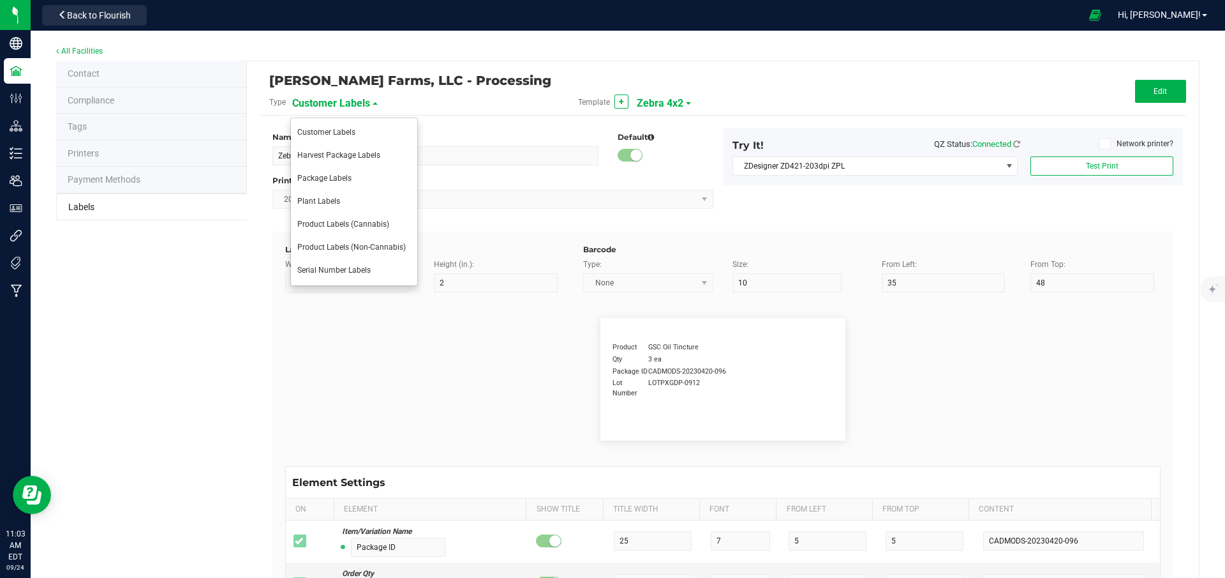
type input "Allergens"
type input "25"
type input "10"
type input "35"
type input "Tree Nuts, Soy, Wheat"
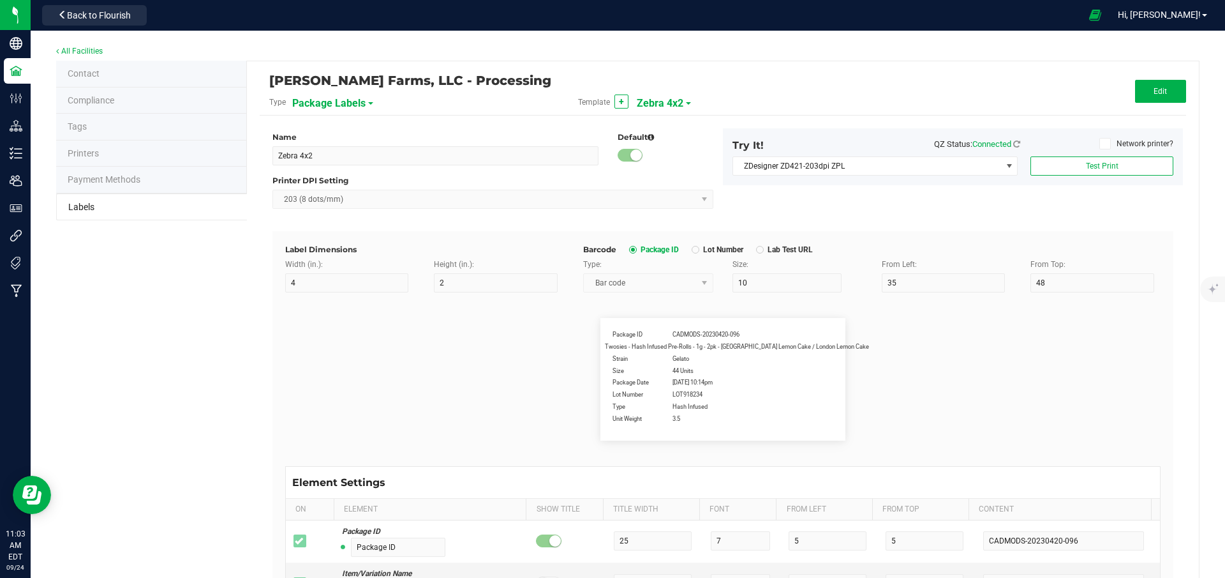
click at [686, 103] on span at bounding box center [688, 103] width 5 height 3
click at [669, 158] on span "Zebra 4x2" at bounding box center [656, 155] width 34 height 9
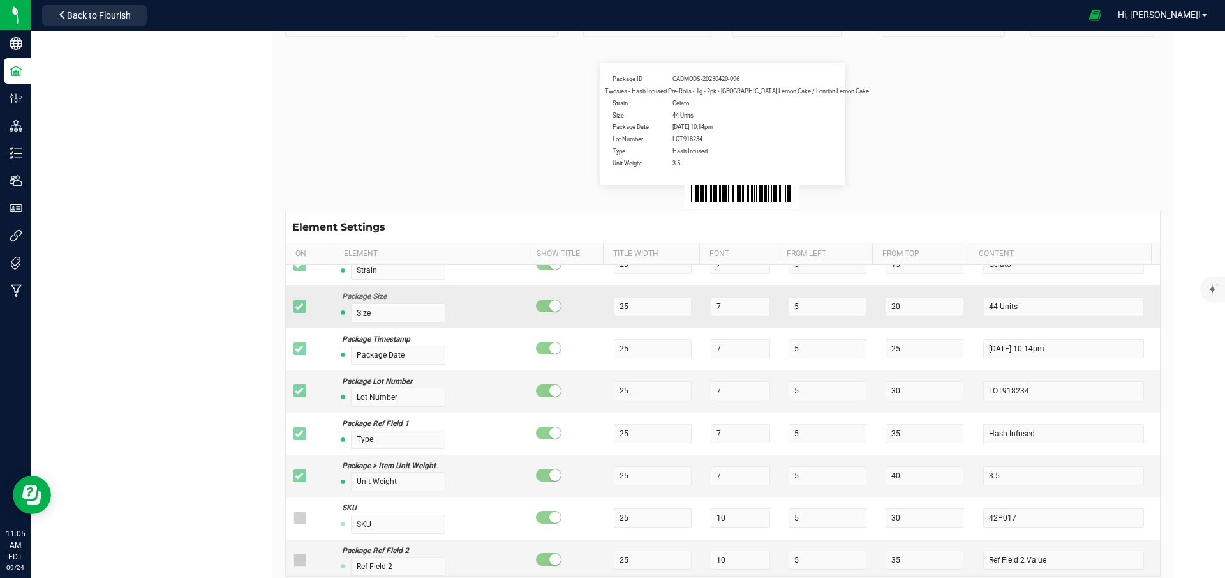
scroll to position [128, 0]
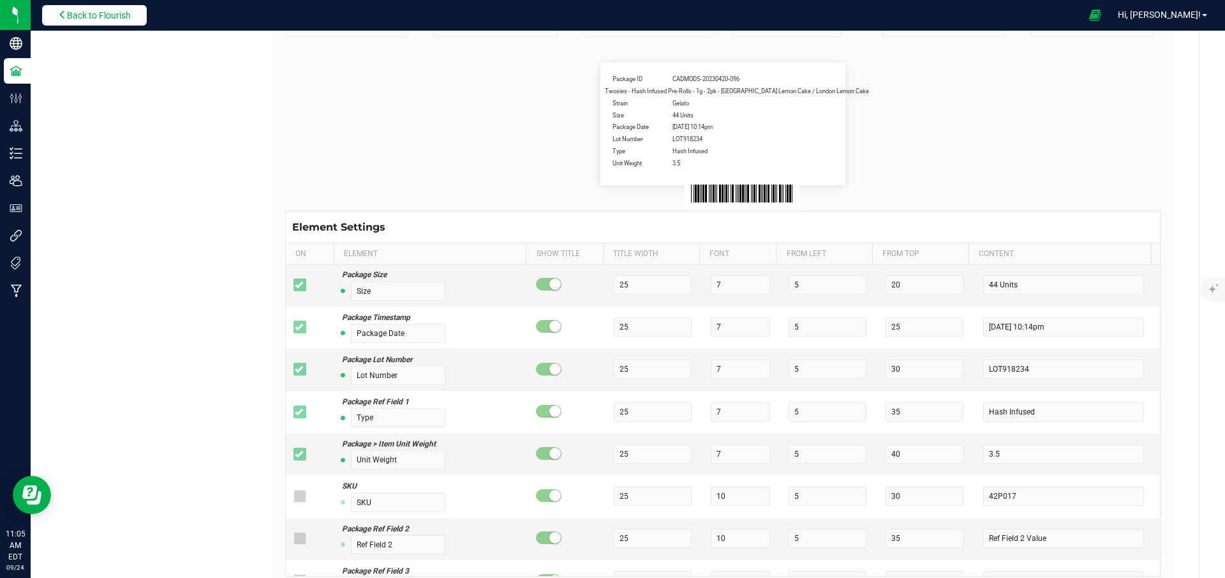
click at [70, 15] on span "Back to Flourish" at bounding box center [99, 15] width 64 height 10
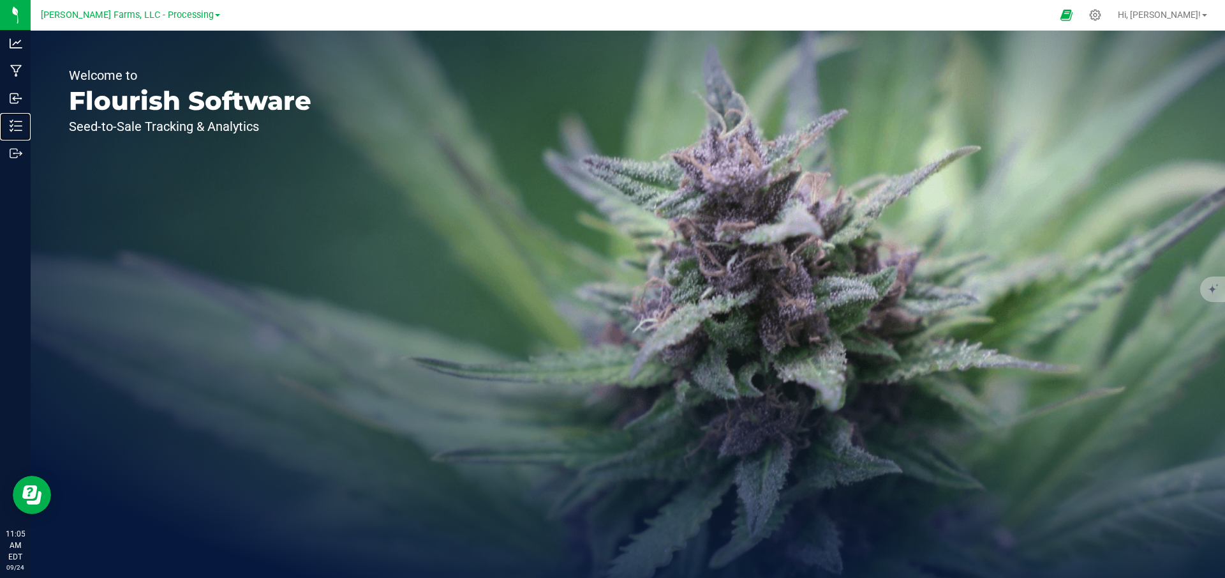
click at [0, 0] on p "Inventory" at bounding box center [0, 0] width 0 height 0
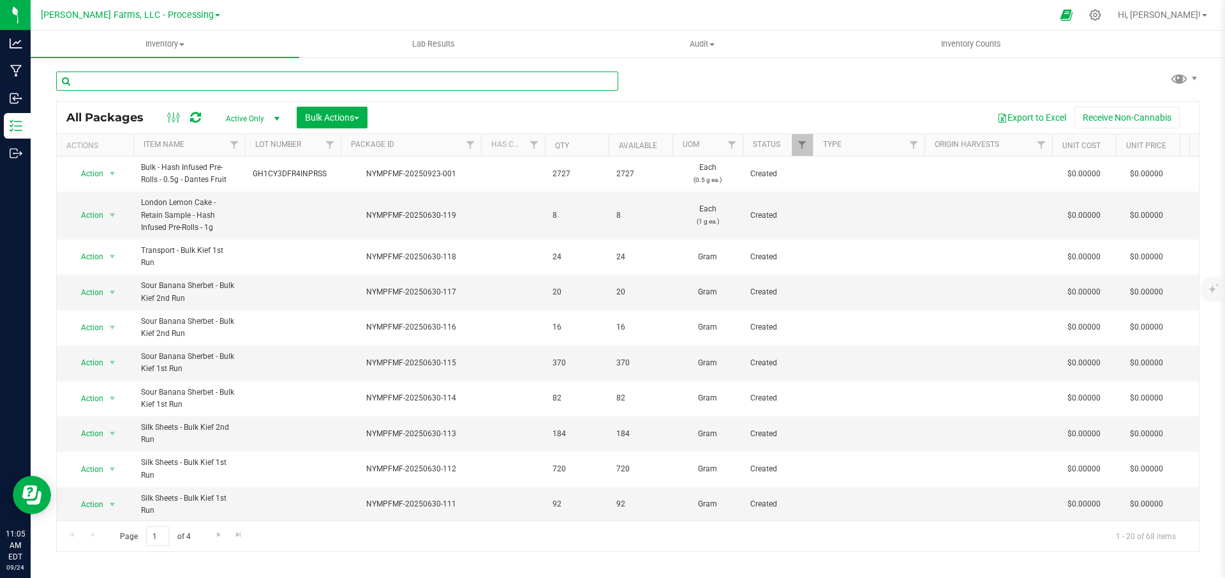
click at [183, 86] on input "text" at bounding box center [337, 80] width 562 height 19
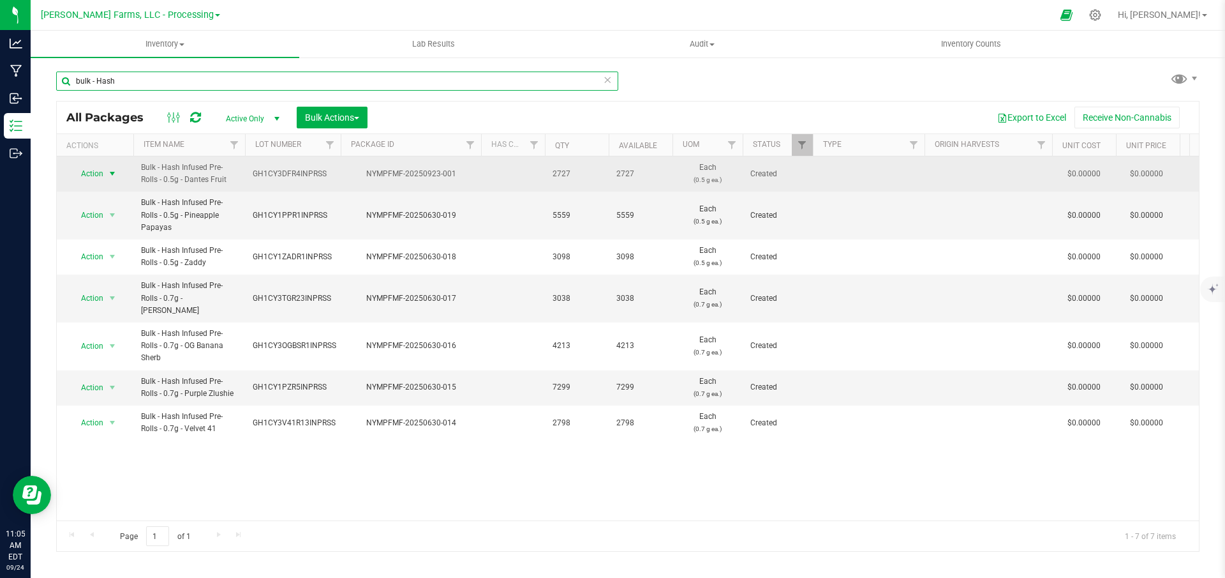
type input "bulk - Hash"
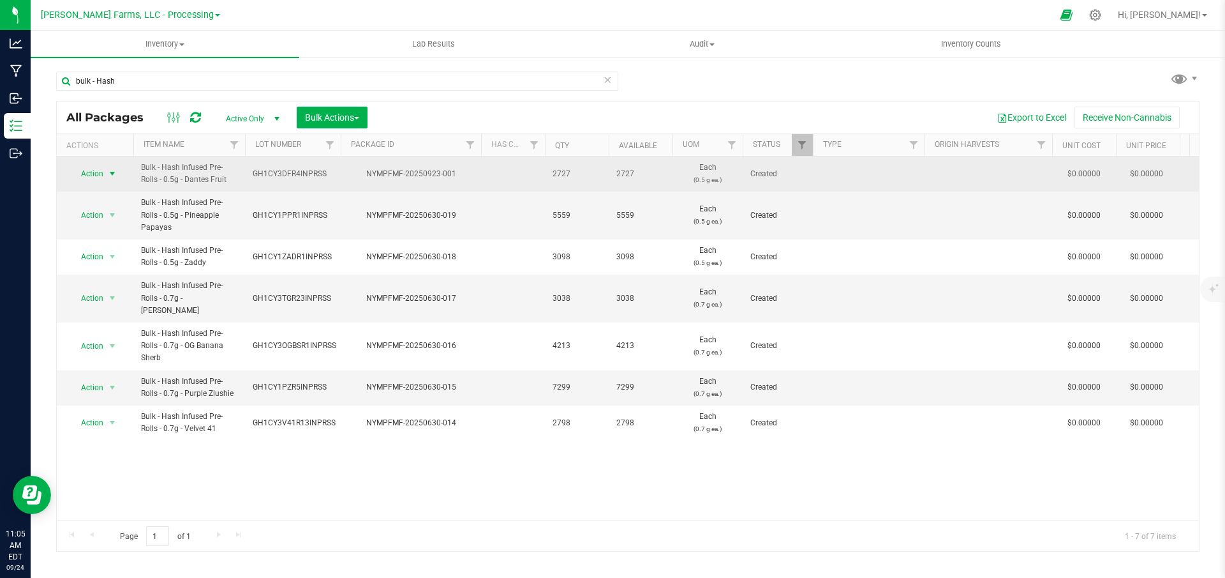
click at [111, 174] on span "select" at bounding box center [112, 173] width 10 height 10
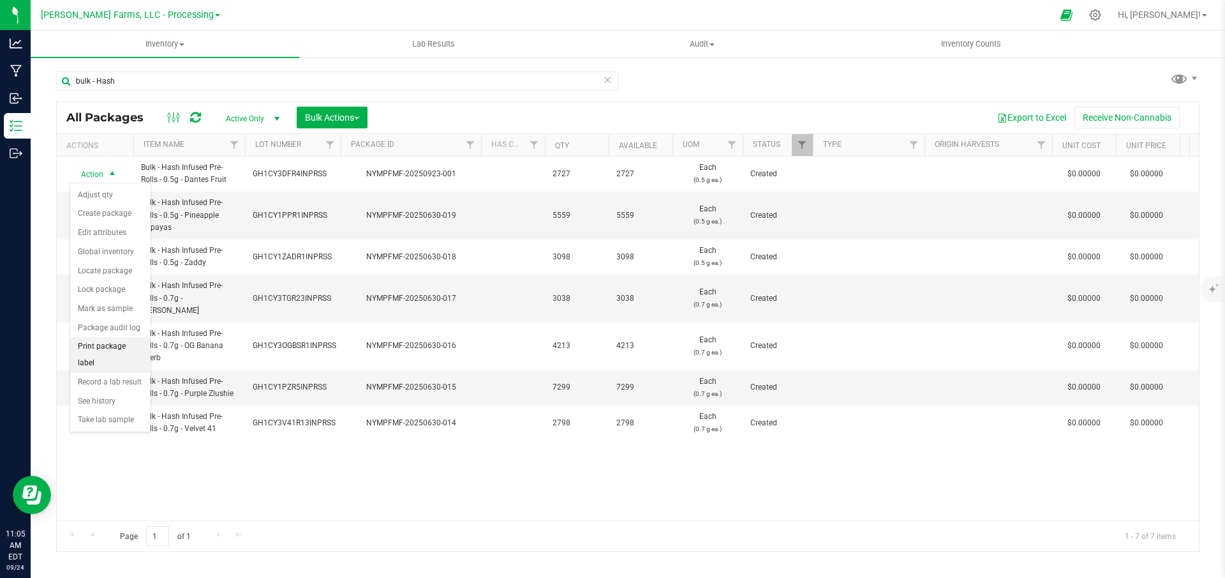
click at [108, 346] on li "Print package label" at bounding box center [110, 354] width 80 height 35
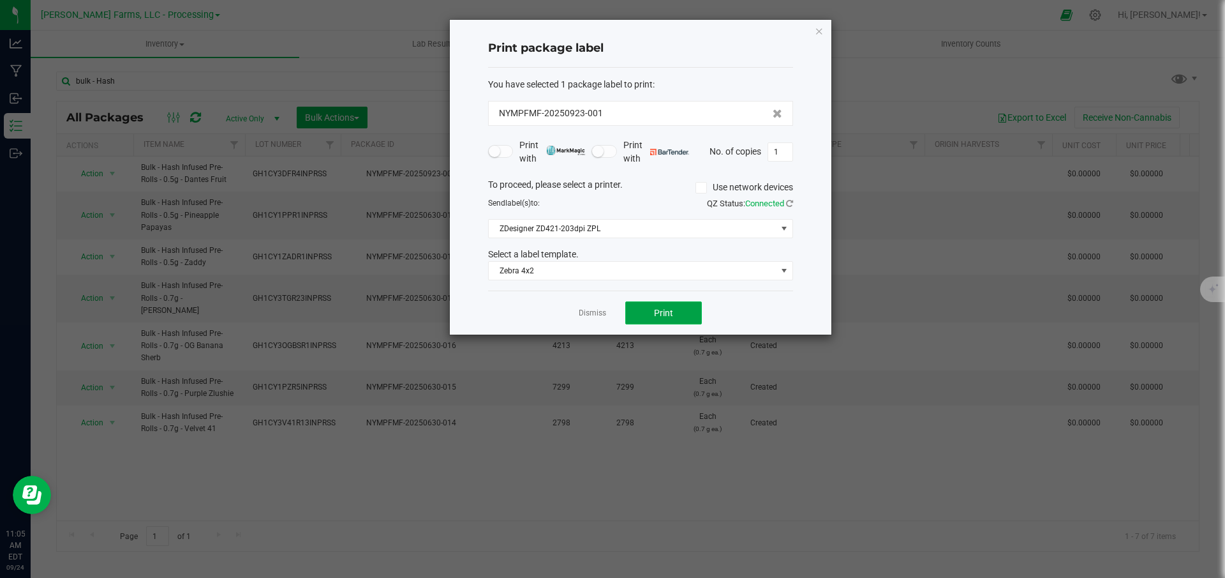
click at [676, 313] on button "Print" at bounding box center [663, 312] width 77 height 23
click at [818, 28] on icon "button" at bounding box center [819, 30] width 9 height 15
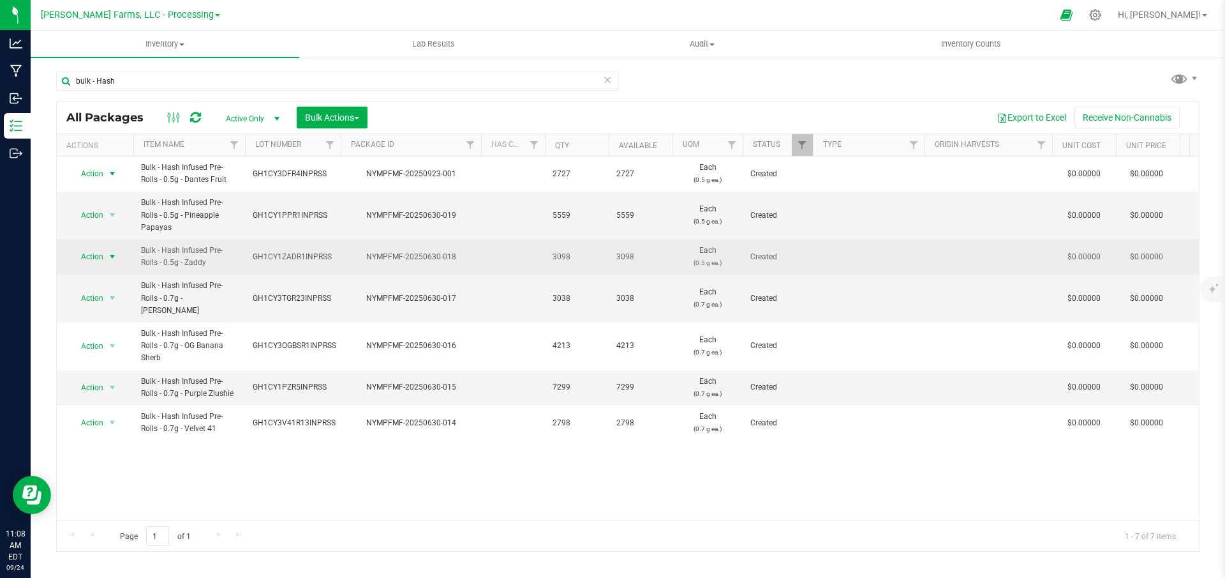
click at [112, 257] on span "select" at bounding box center [112, 256] width 10 height 10
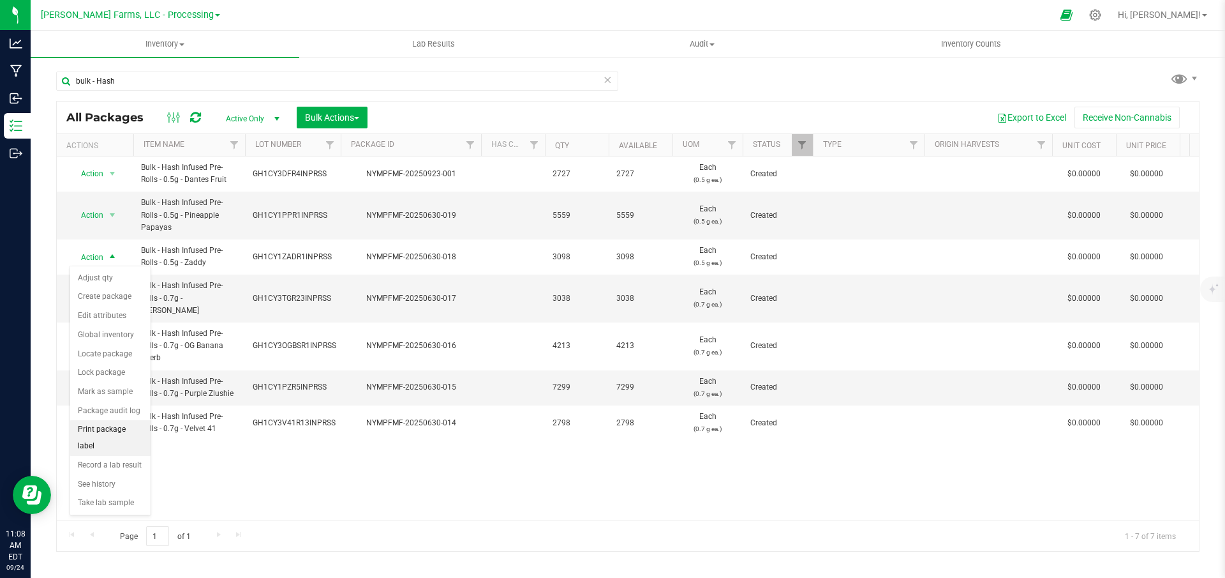
click at [120, 426] on li "Print package label" at bounding box center [110, 437] width 80 height 35
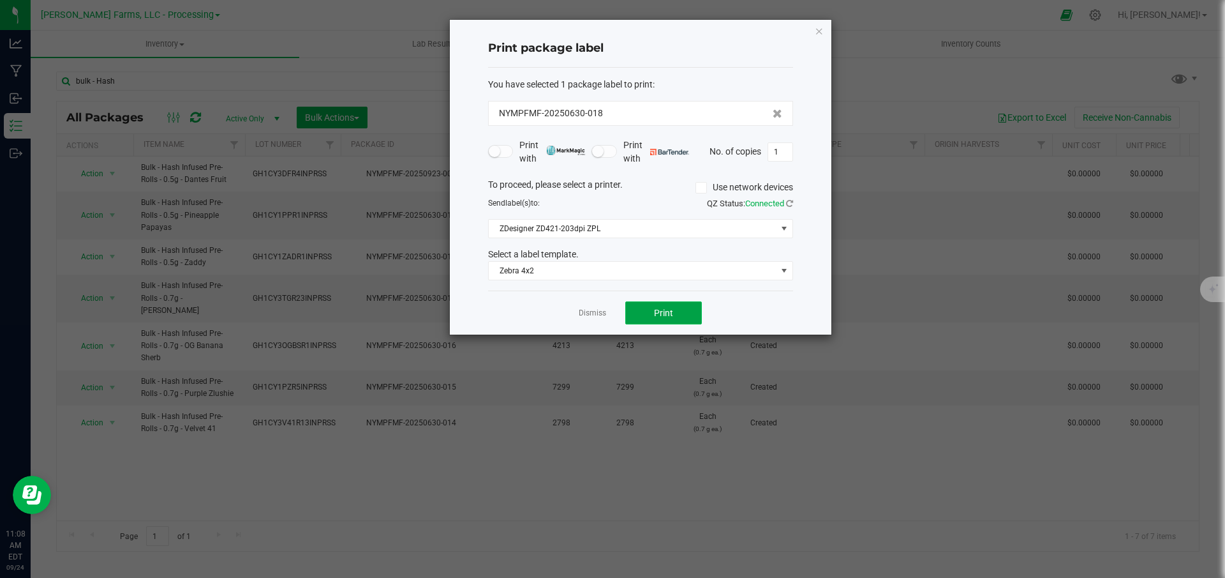
click at [657, 316] on span "Print" at bounding box center [663, 313] width 19 height 10
click at [820, 33] on icon "button" at bounding box center [819, 30] width 9 height 15
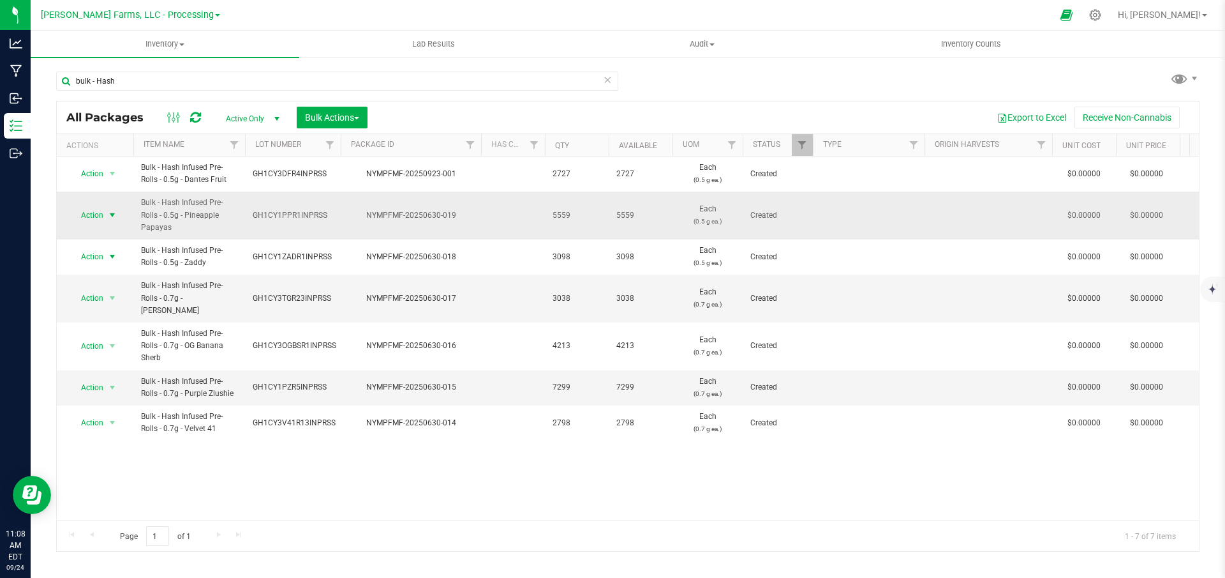
click at [112, 216] on span "select" at bounding box center [112, 215] width 10 height 10
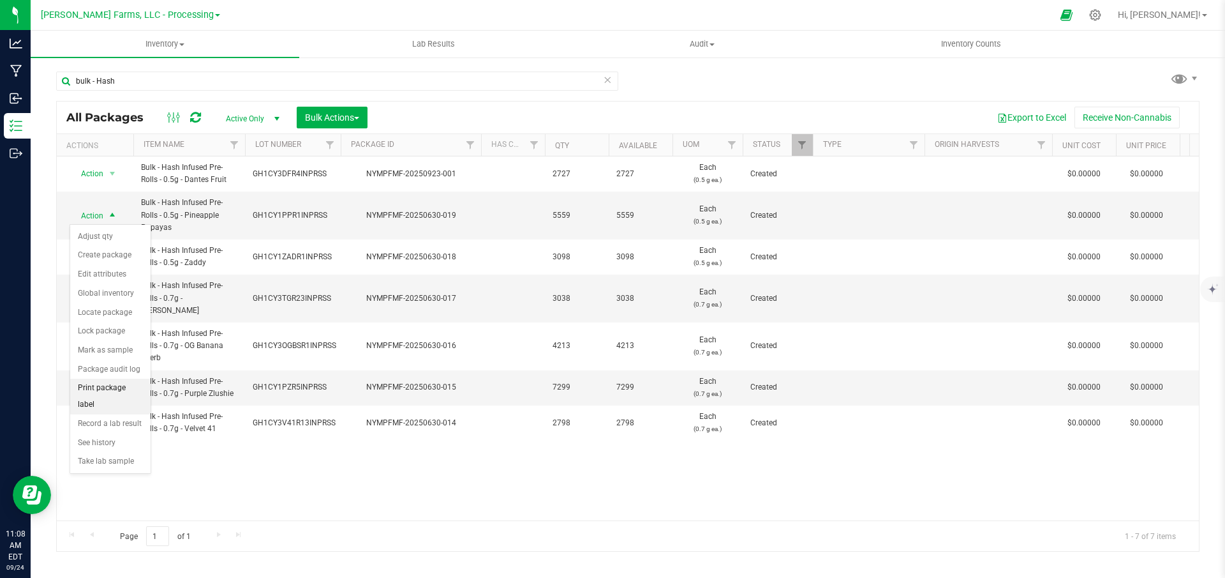
click at [114, 387] on li "Print package label" at bounding box center [110, 395] width 80 height 35
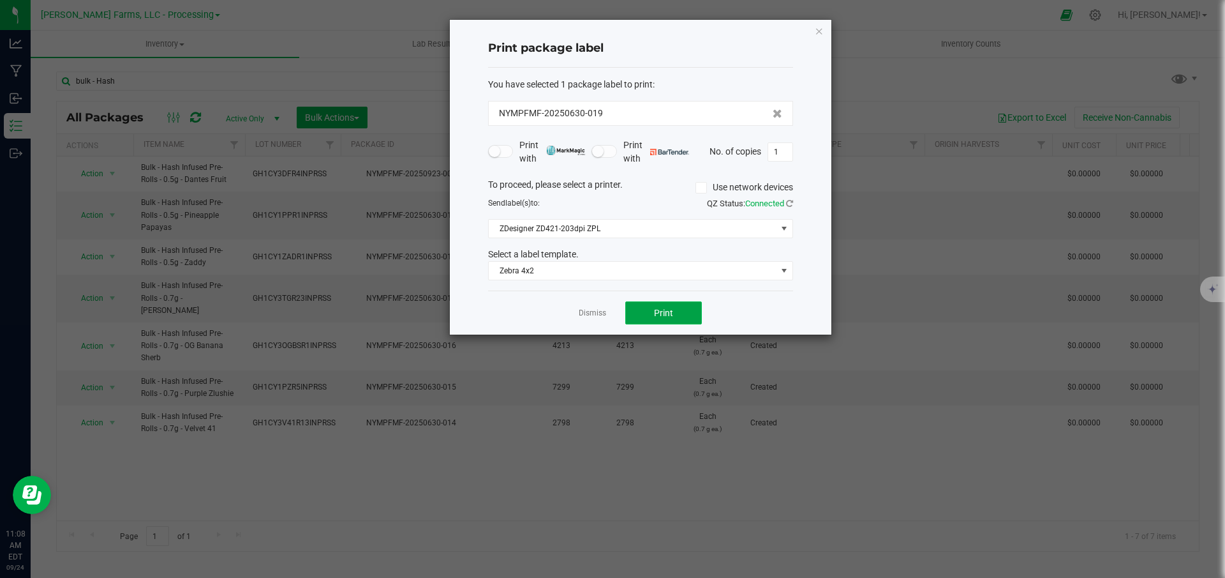
click at [663, 311] on span "Print" at bounding box center [663, 313] width 19 height 10
click at [816, 29] on icon "button" at bounding box center [819, 30] width 9 height 15
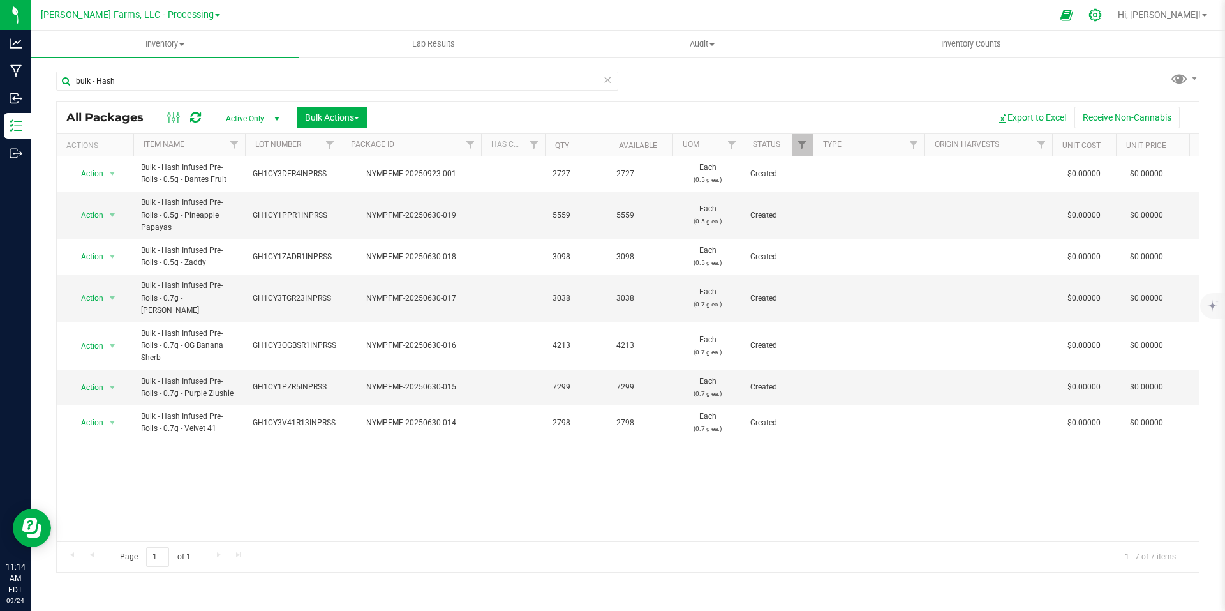
click at [1102, 11] on icon at bounding box center [1095, 14] width 13 height 13
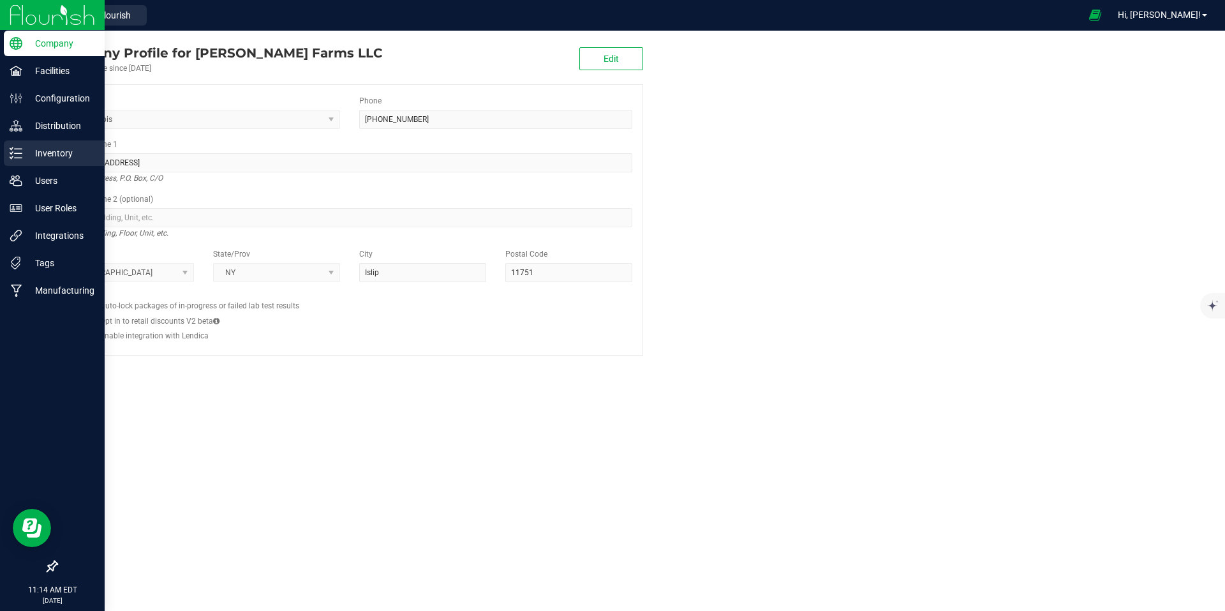
click at [52, 153] on p "Inventory" at bounding box center [60, 152] width 77 height 15
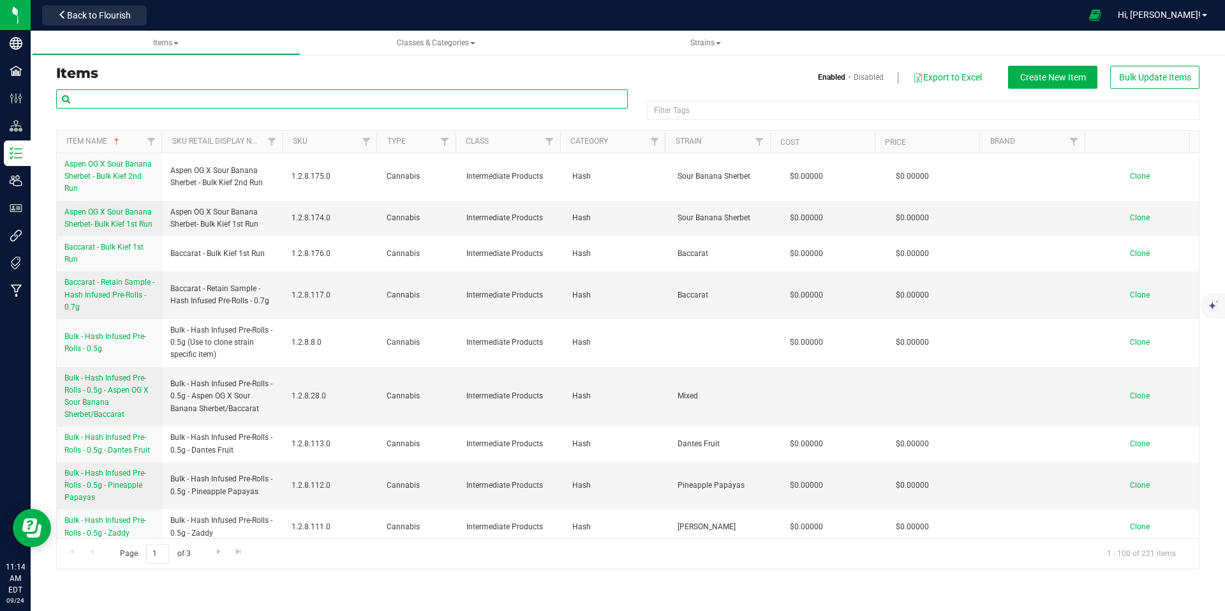
click at [306, 99] on input "text" at bounding box center [342, 98] width 572 height 19
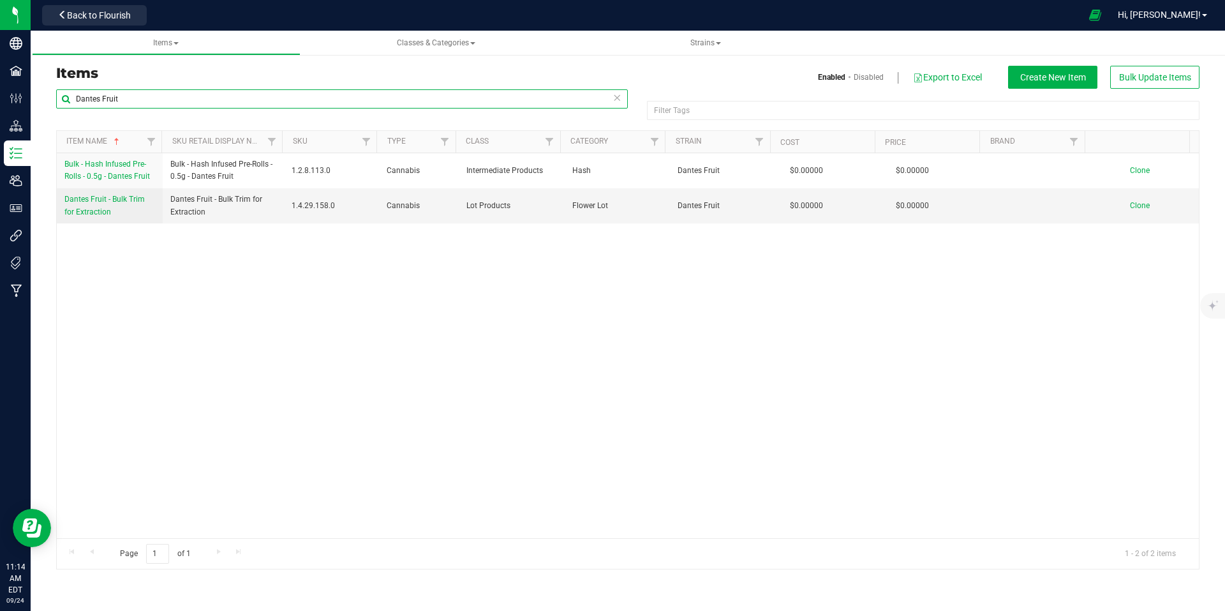
click at [185, 98] on input "Dantes Fruit" at bounding box center [342, 98] width 572 height 19
type input "D"
click at [303, 99] on div "Items Classes & Categories Strains Items Enabled Disabled Export to Excel Creat…" at bounding box center [628, 321] width 1195 height 580
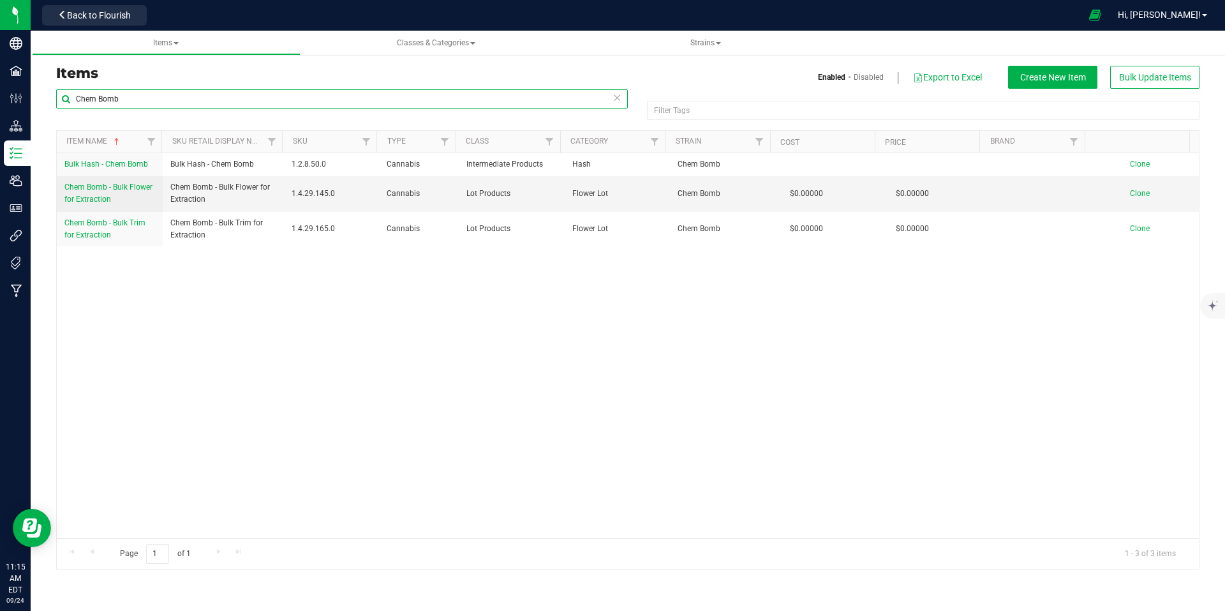
click at [275, 96] on input "Chem Bomb" at bounding box center [342, 98] width 572 height 19
type input "C"
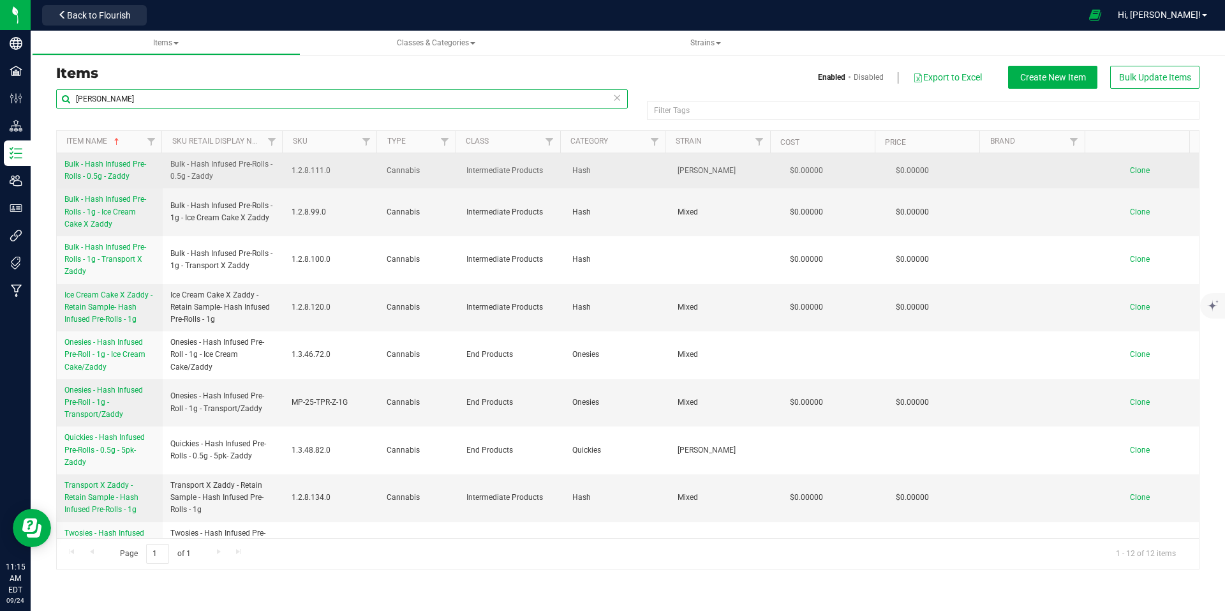
type input "[PERSON_NAME]"
click at [124, 172] on span "Bulk - Hash Infused Pre-Rolls - 0.5g - Zaddy" at bounding box center [105, 170] width 82 height 21
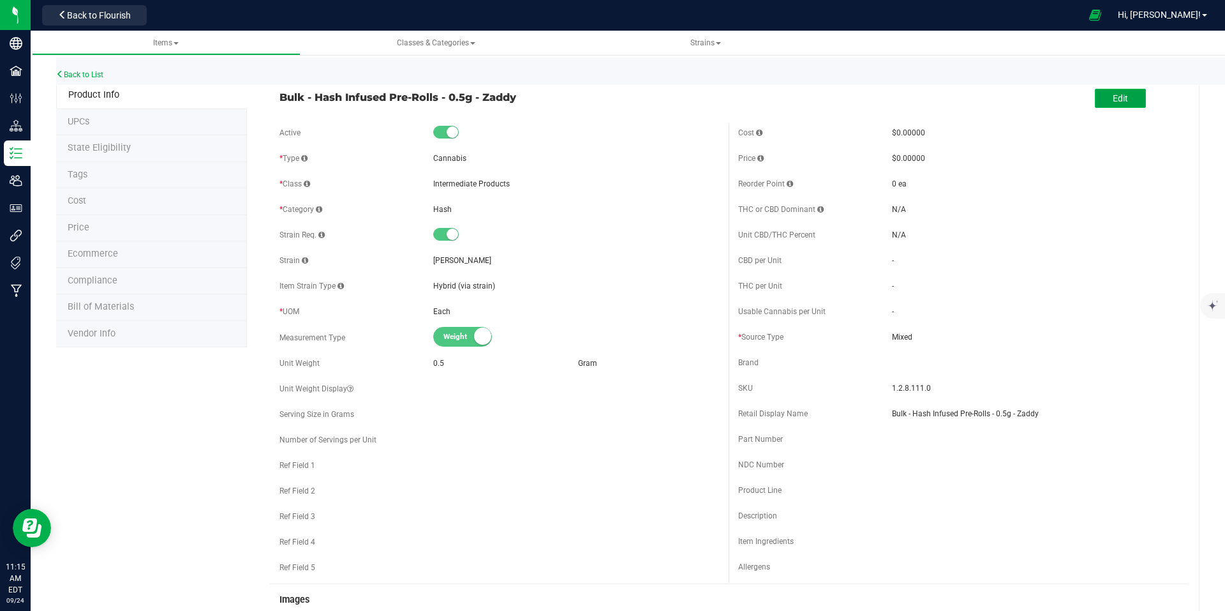
click at [1120, 100] on button "Edit" at bounding box center [1120, 98] width 51 height 19
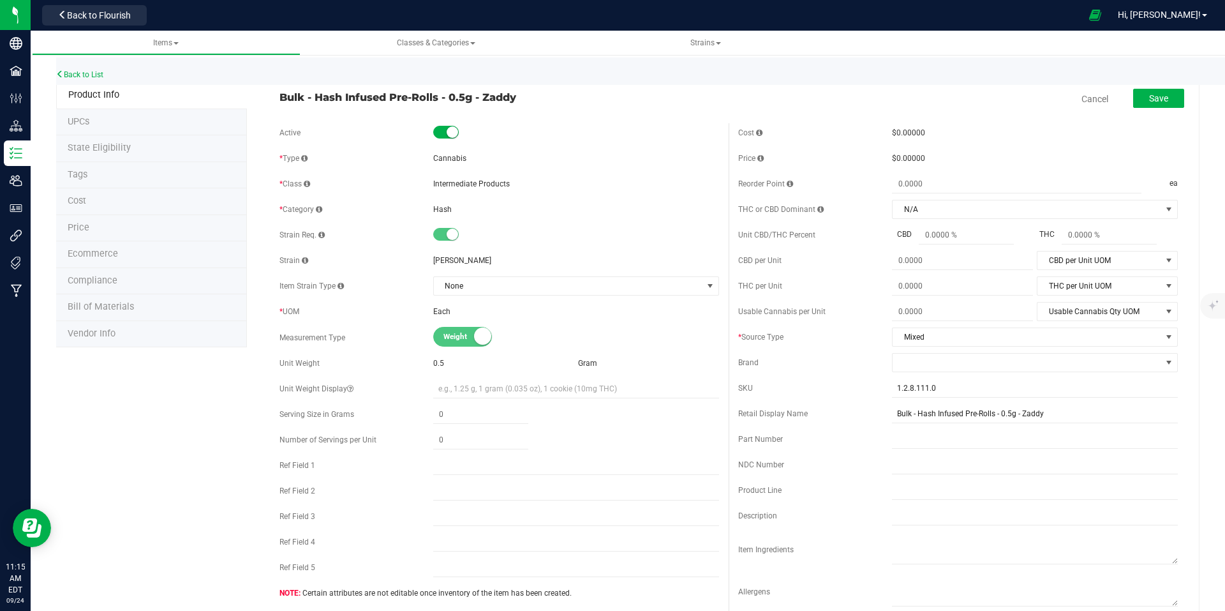
click at [516, 96] on span "Bulk - Hash Infused Pre-Rolls - 0.5g - Zaddy" at bounding box center [499, 96] width 440 height 15
click at [493, 93] on span "Bulk - Hash Infused Pre-Rolls - 0.5g - Zaddy" at bounding box center [499, 96] width 440 height 15
click at [516, 99] on span "Bulk - Hash Infused Pre-Rolls - 0.5g - Zaddy" at bounding box center [499, 96] width 440 height 15
click at [1055, 413] on input "Bulk - Hash Infused Pre-Rolls - 0.5g - Zaddy" at bounding box center [1035, 413] width 286 height 19
click at [1082, 98] on link "Cancel" at bounding box center [1095, 99] width 27 height 13
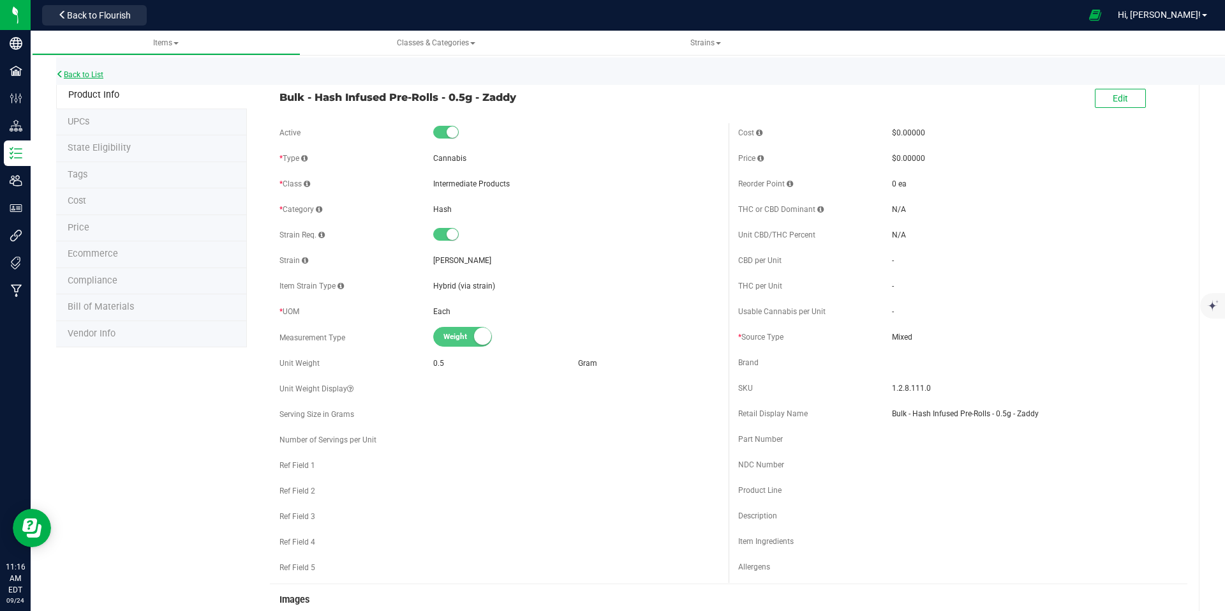
click at [89, 75] on link "Back to List" at bounding box center [79, 74] width 47 height 9
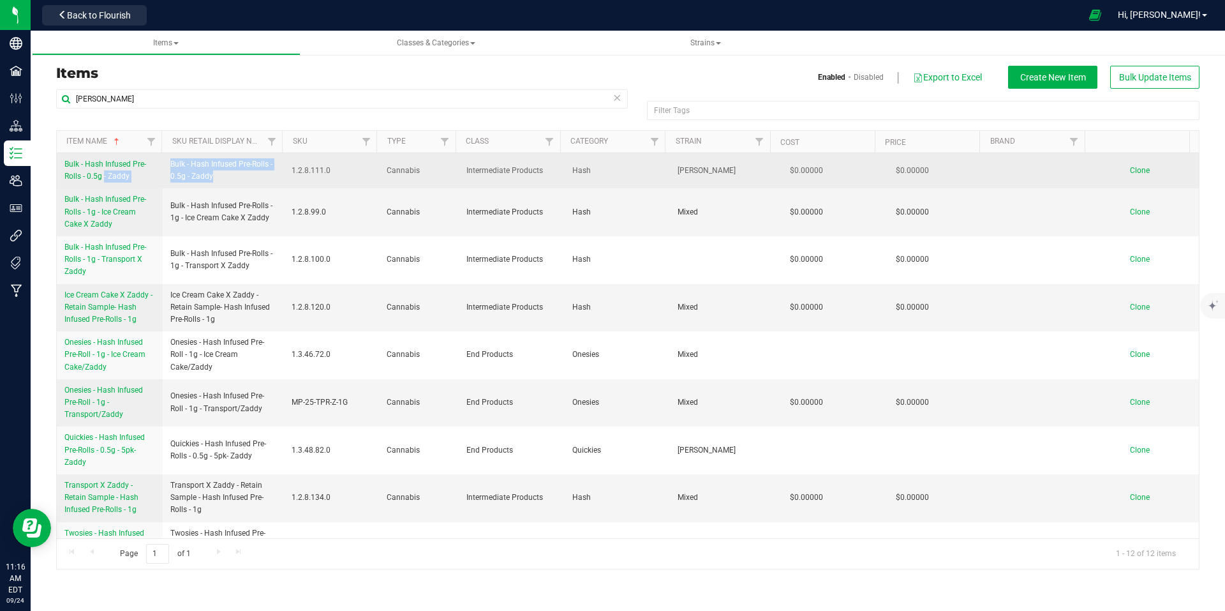
drag, startPoint x: 211, startPoint y: 177, endPoint x: 153, endPoint y: 167, distance: 59.0
click at [153, 167] on tr "Bulk - Hash Infused Pre-Rolls - 0.5g - Zaddy Bulk - Hash Infused Pre-Rolls - 0.…" at bounding box center [628, 170] width 1142 height 35
click at [255, 178] on span "Bulk - Hash Infused Pre-Rolls - 0.5g - Zaddy" at bounding box center [223, 170] width 107 height 24
drag, startPoint x: 214, startPoint y: 176, endPoint x: 172, endPoint y: 161, distance: 45.2
click at [172, 161] on span "Bulk - Hash Infused Pre-Rolls - 0.5g - Zaddy" at bounding box center [223, 170] width 107 height 24
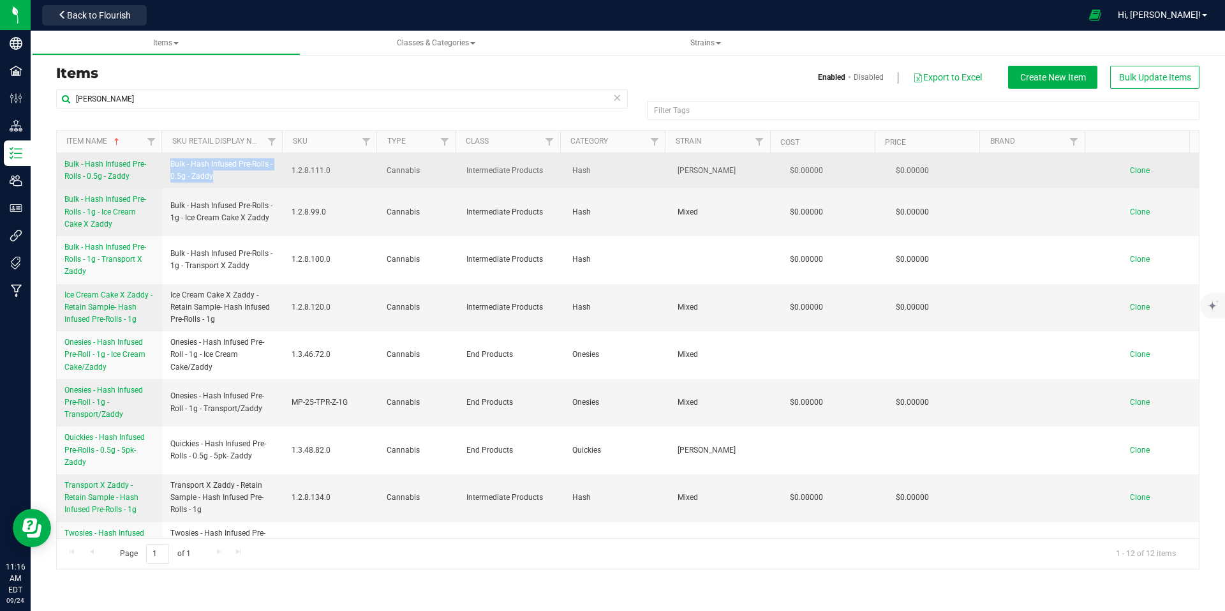
copy span "Bulk - Hash Infused Pre-Rolls - 0.5g - Zaddy"
click at [1133, 169] on span "Clone" at bounding box center [1140, 170] width 20 height 9
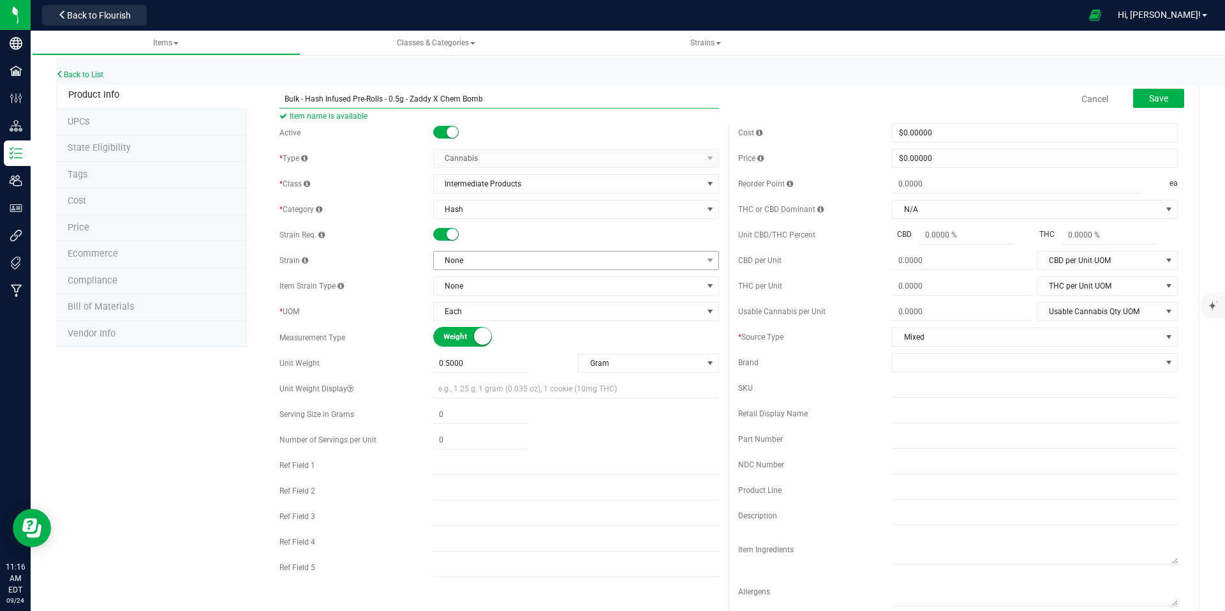
type input "Bulk - Hash Infused Pre-Rolls - 0.5g - Zaddy X Chem Bomb"
click at [482, 258] on span "None" at bounding box center [568, 260] width 269 height 18
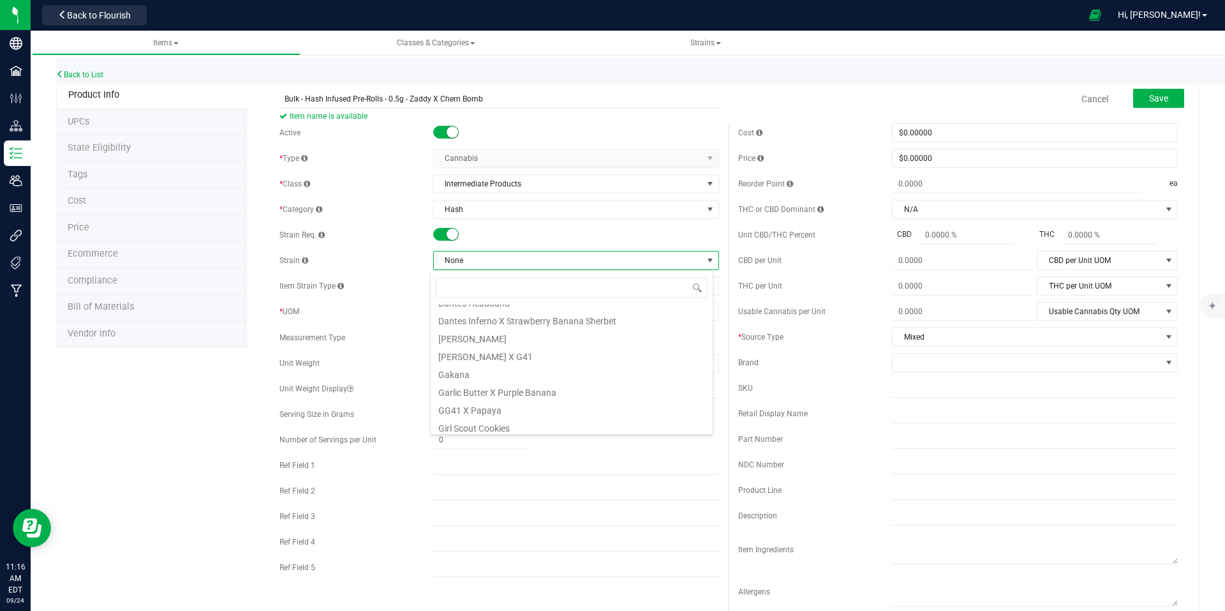
scroll to position [319, 0]
click at [504, 389] on li "Mixed" at bounding box center [572, 387] width 282 height 18
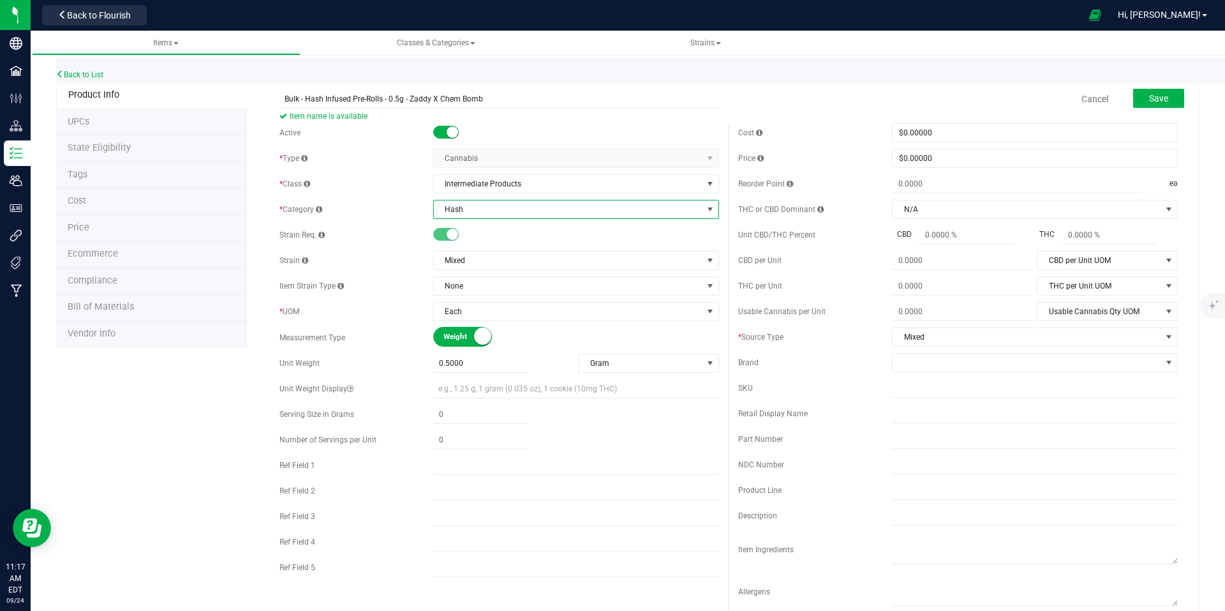
click at [709, 209] on span "select" at bounding box center [710, 209] width 10 height 10
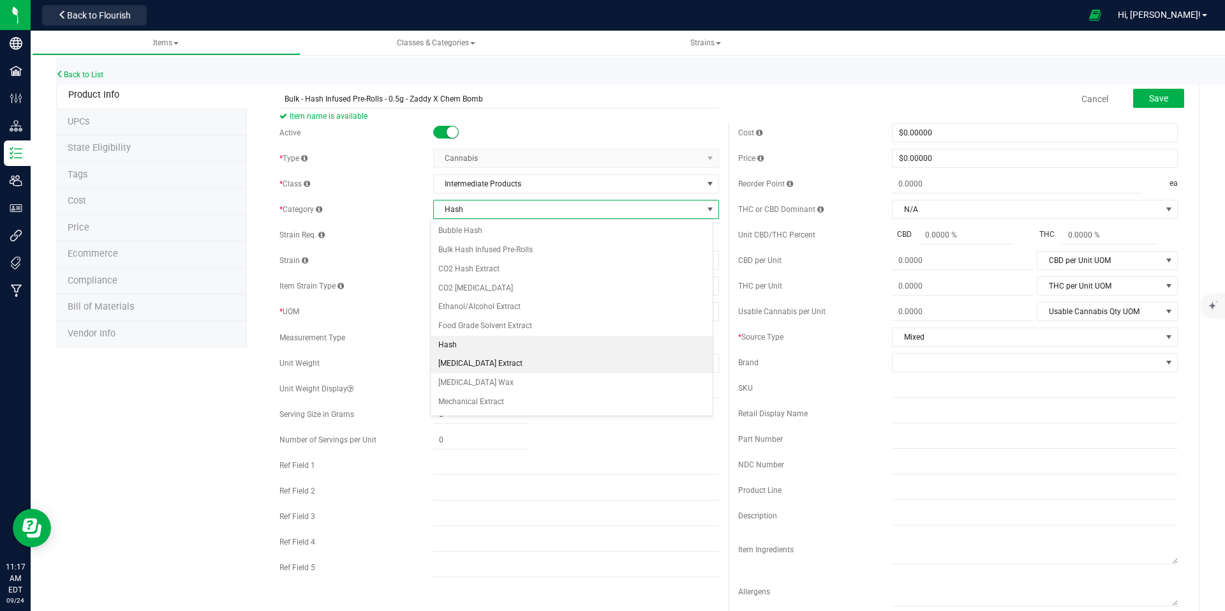
scroll to position [36, 0]
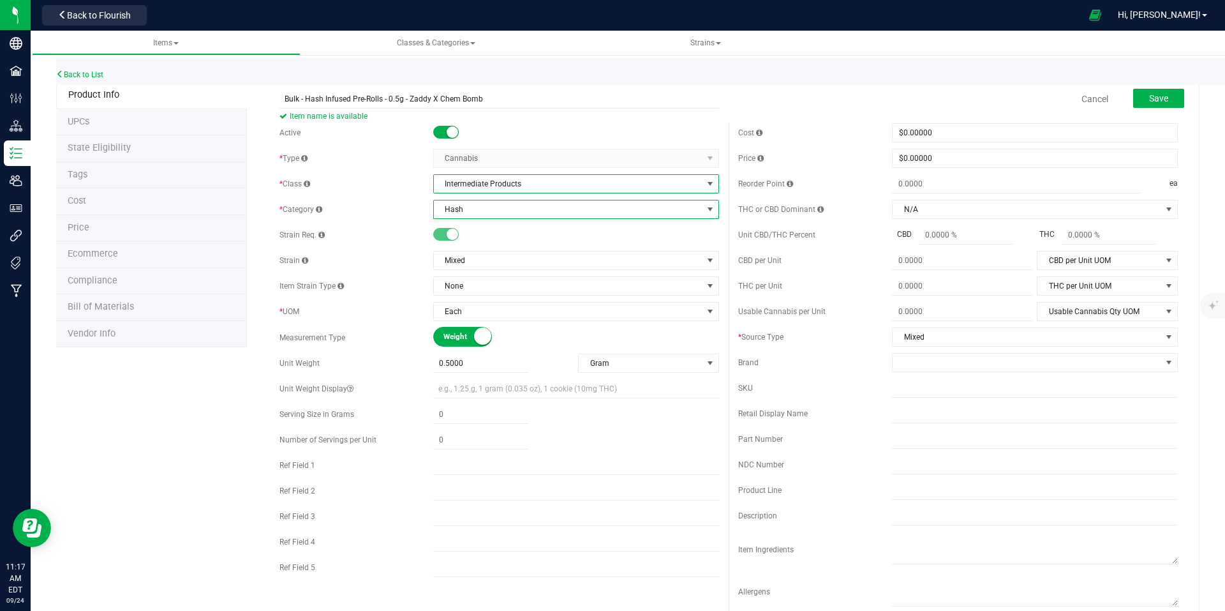
click at [705, 187] on span "select" at bounding box center [710, 184] width 10 height 10
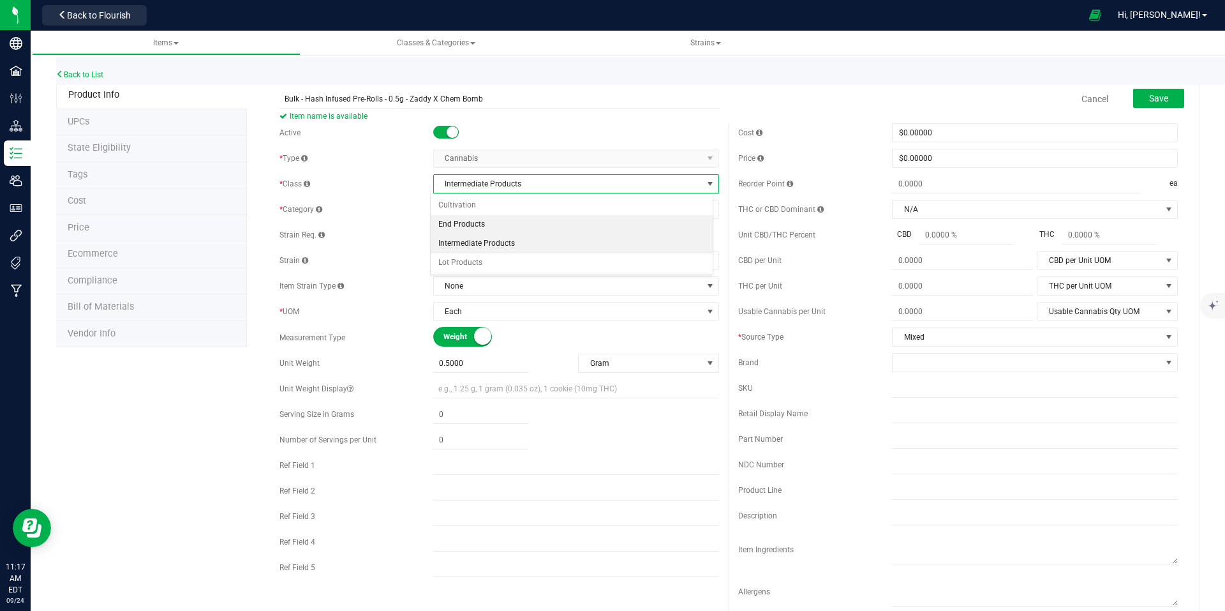
click at [543, 224] on li "End Products" at bounding box center [572, 224] width 282 height 19
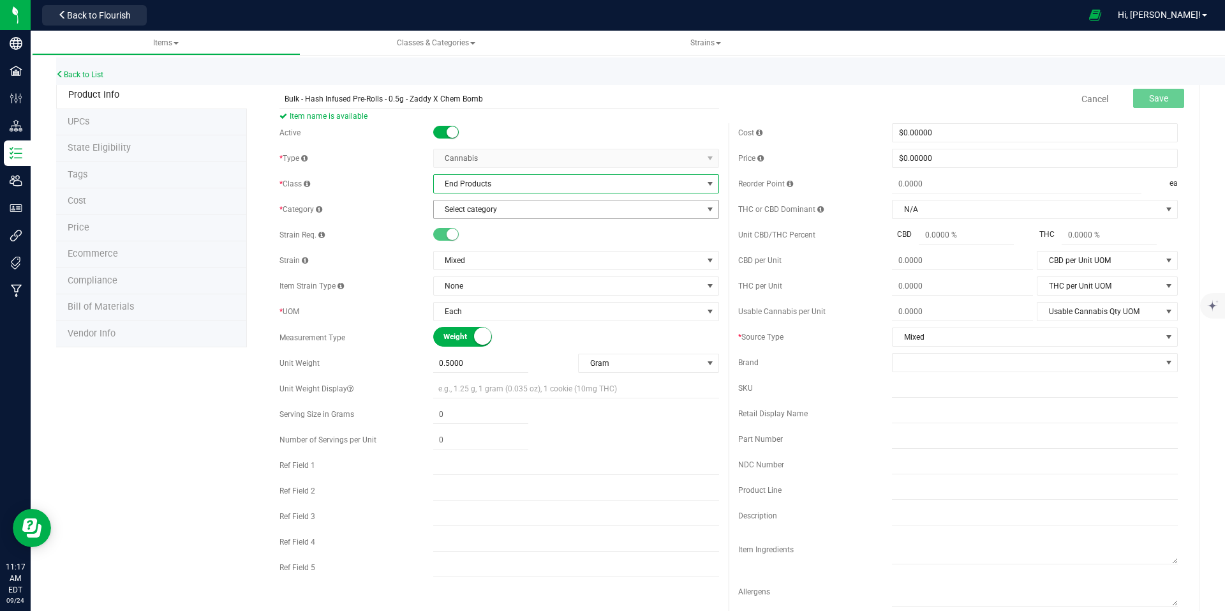
click at [696, 210] on span "Select category" at bounding box center [568, 209] width 269 height 18
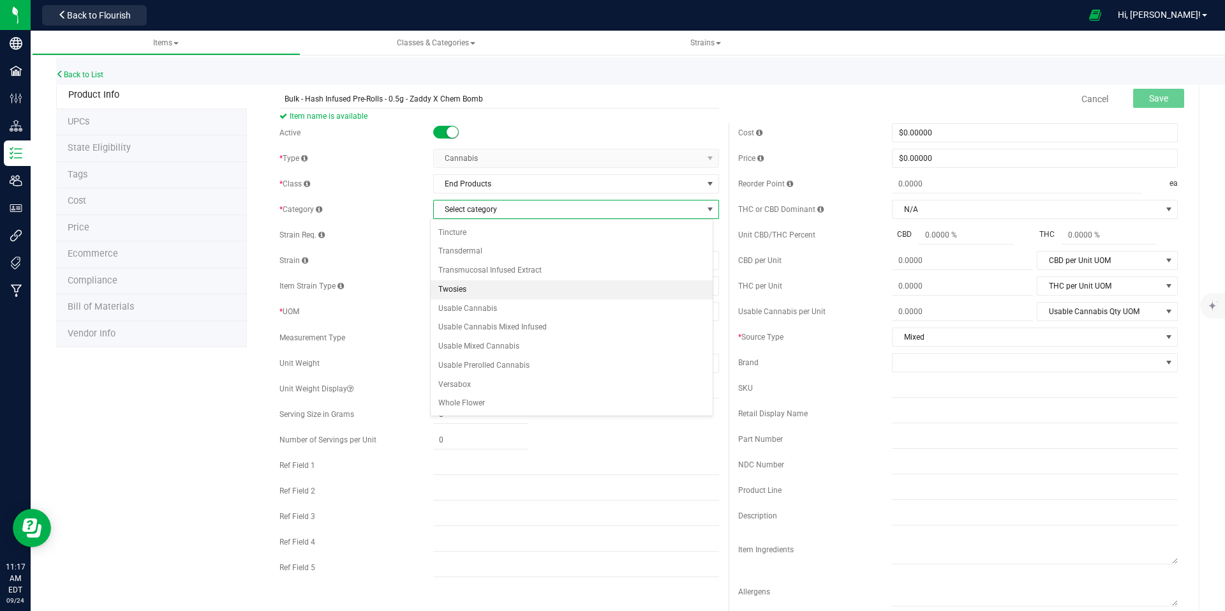
scroll to position [181, 0]
click at [540, 260] on li "Quickies" at bounding box center [572, 258] width 282 height 19
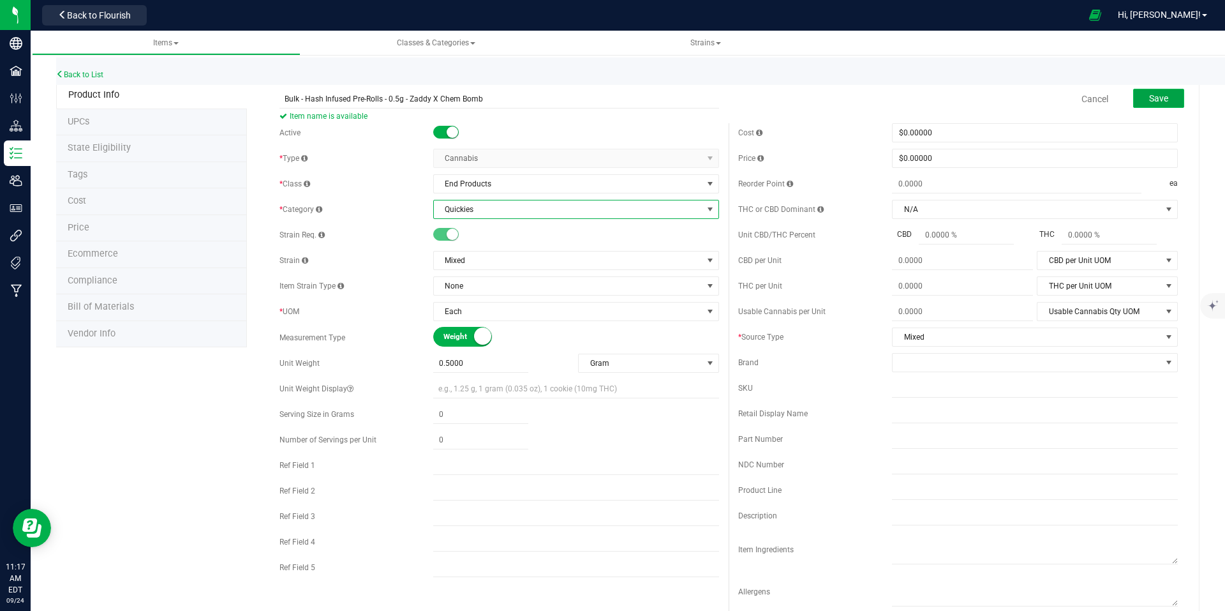
click at [1152, 95] on span "Save" at bounding box center [1158, 98] width 19 height 10
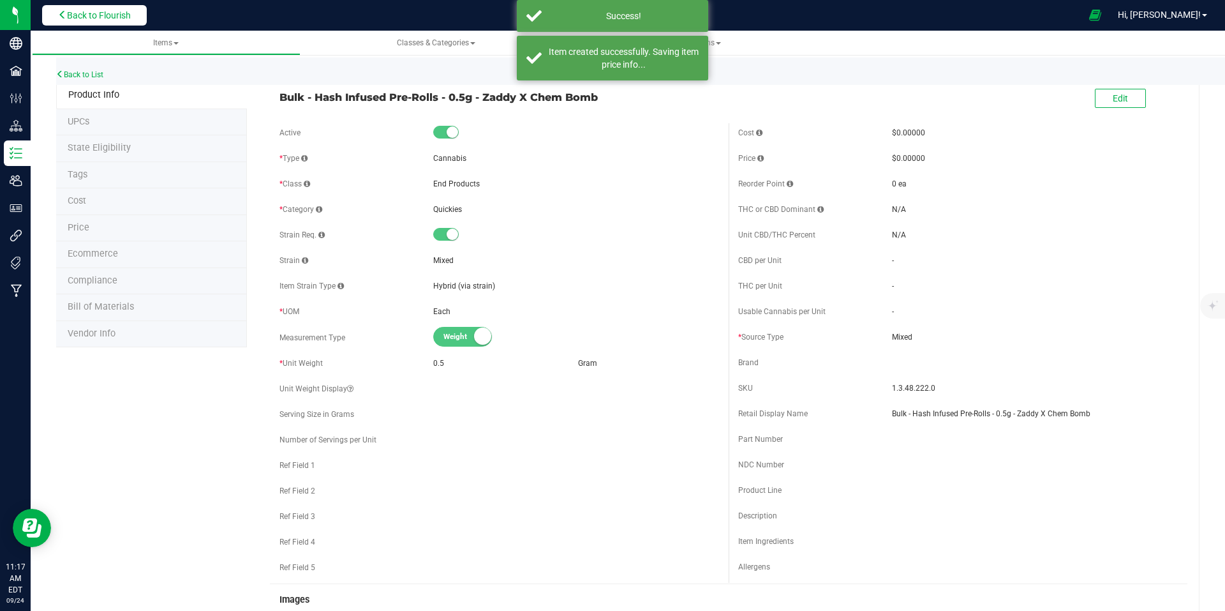
click at [96, 19] on span "Back to Flourish" at bounding box center [99, 15] width 64 height 10
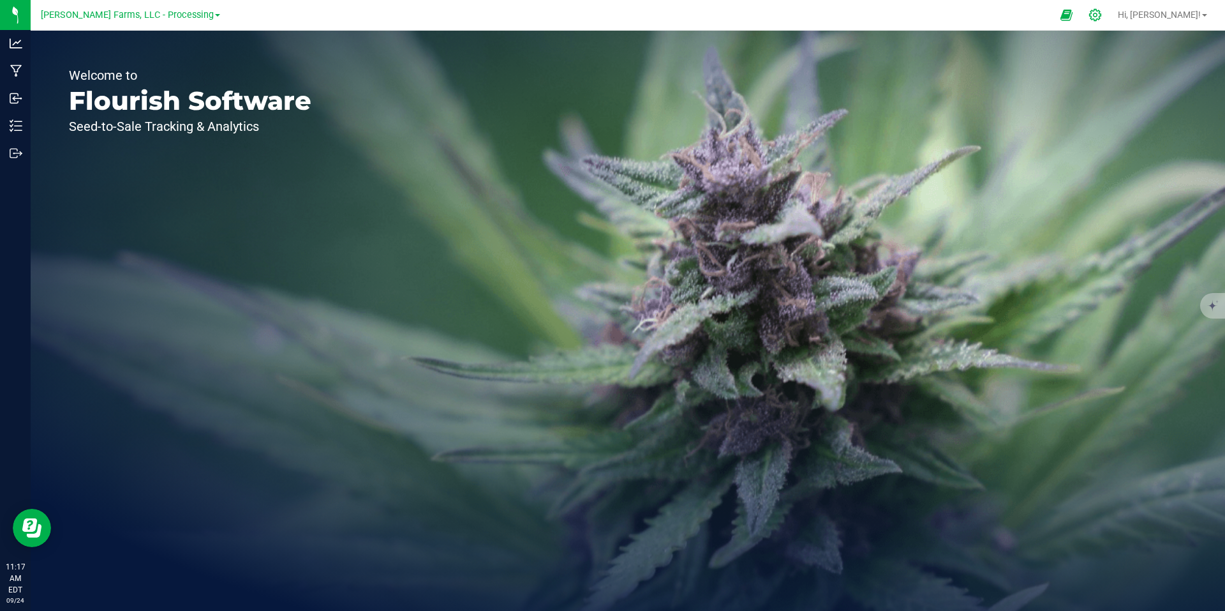
click at [1101, 14] on icon at bounding box center [1095, 15] width 12 height 12
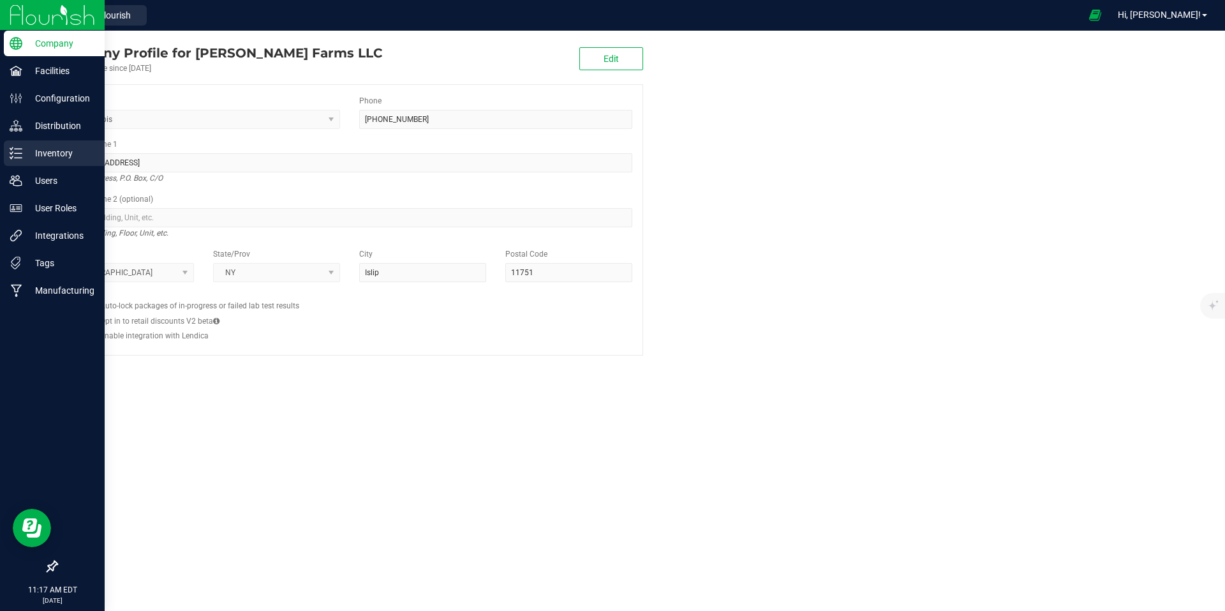
click at [63, 153] on p "Inventory" at bounding box center [60, 152] width 77 height 15
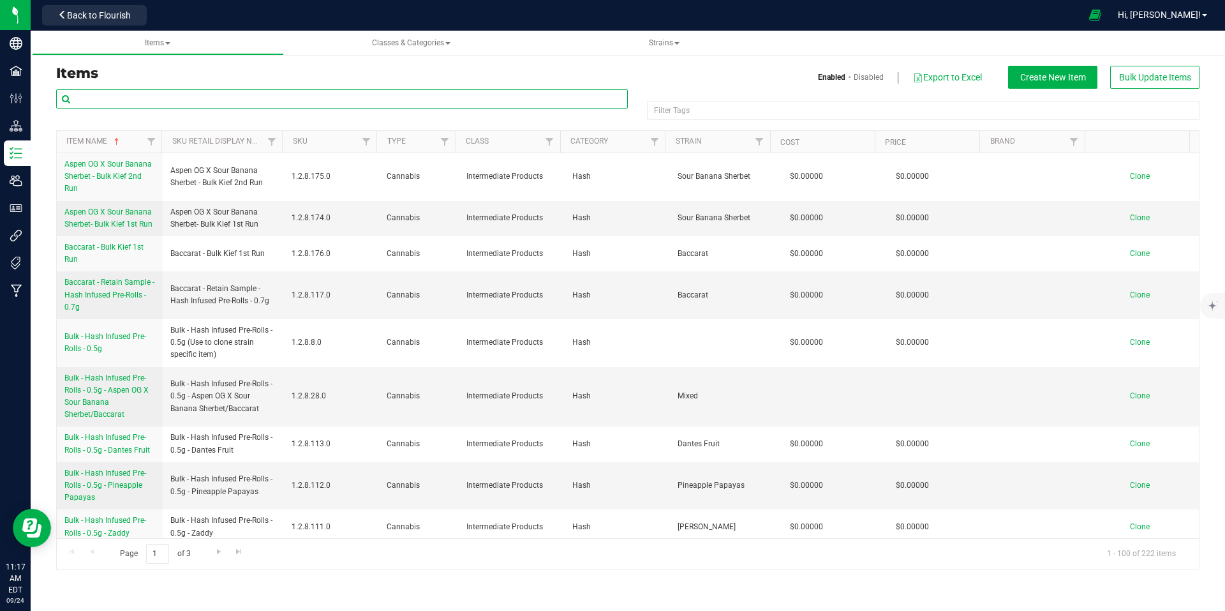
click at [274, 96] on input "text" at bounding box center [342, 98] width 572 height 19
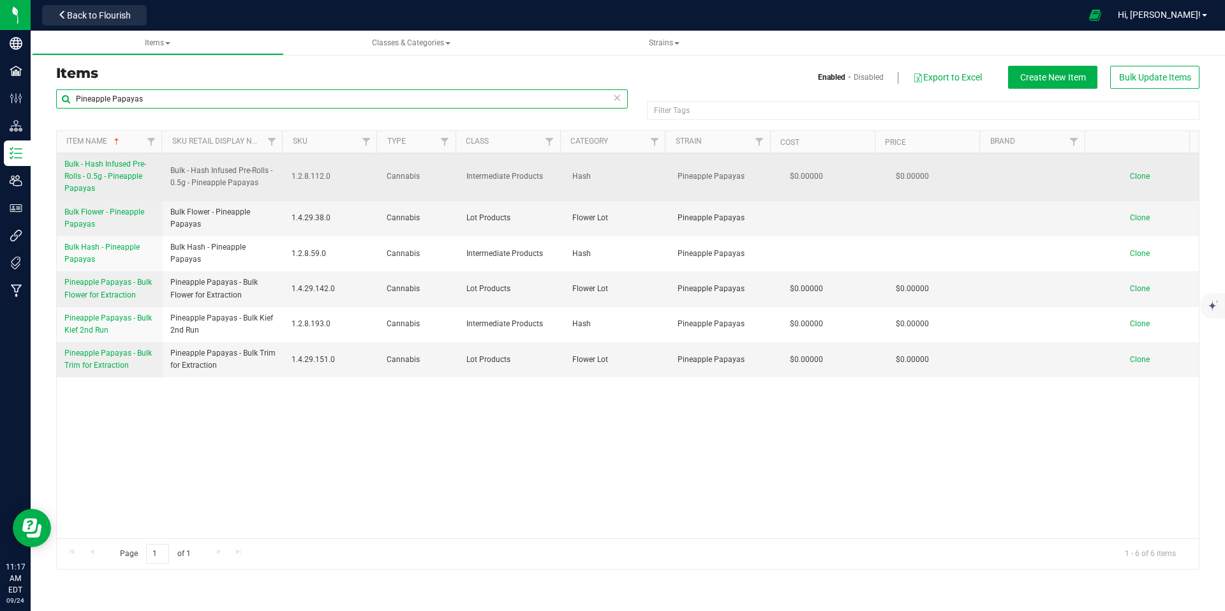
type input "Pineapple Papayas"
drag, startPoint x: 258, startPoint y: 184, endPoint x: 192, endPoint y: 170, distance: 67.2
click at [158, 170] on tr "Bulk - Hash Infused Pre-Rolls - 0.5g - Pineapple Papayas Bulk - Hash Infused Pr…" at bounding box center [628, 177] width 1142 height 48
copy tr "Bulk - Hash Infused Pre-Rolls - 0.5g - Pineapple Papayas"
click at [1131, 175] on span "Clone" at bounding box center [1140, 176] width 20 height 9
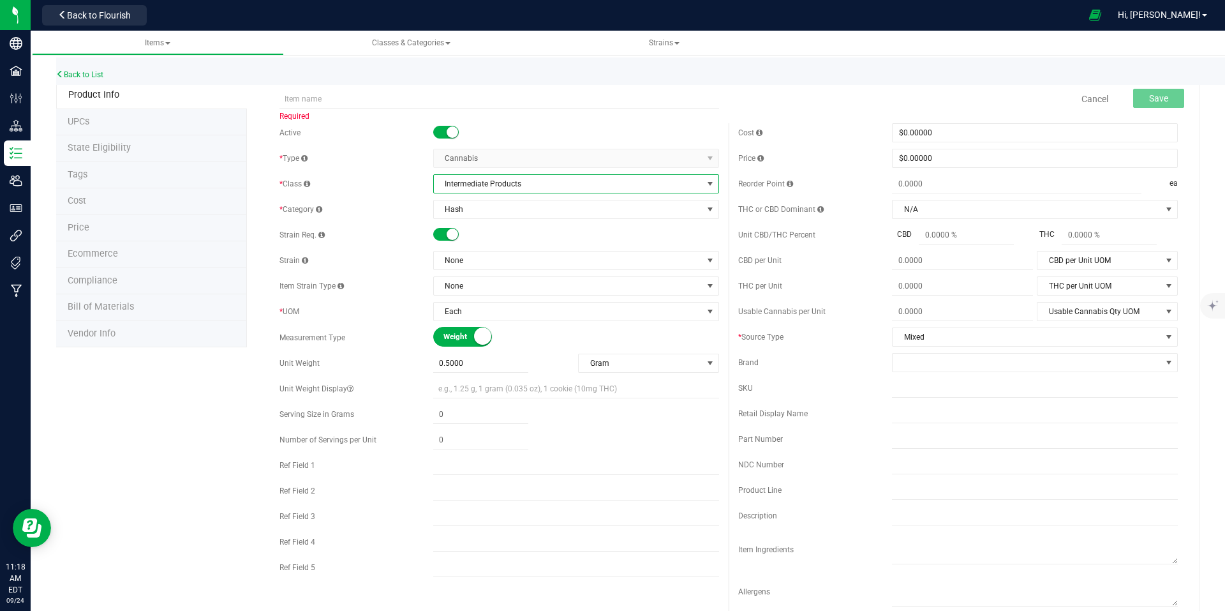
click at [671, 189] on span "Intermediate Products" at bounding box center [568, 184] width 269 height 18
click at [729, 172] on div "Cost $0.00000 0 Price $0.00000 0 Reorder Point ea THC or CBD Dominant" at bounding box center [958, 369] width 459 height 493
click at [427, 103] on input "text" at bounding box center [499, 98] width 440 height 19
paste input "Bulk - Hash Infused Pre-Rolls - 0.5g - Pineapple Papayas"
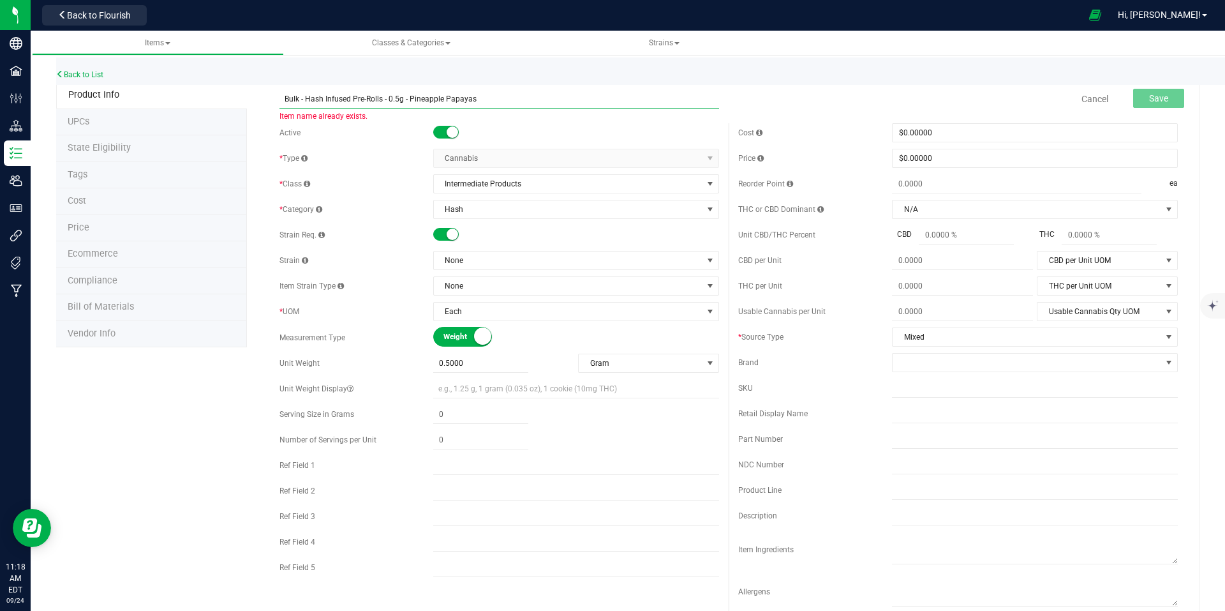
drag, startPoint x: 489, startPoint y: 98, endPoint x: 269, endPoint y: 98, distance: 220.2
click at [270, 98] on div "Bulk - Hash Infused Pre-Rolls - 0.5g - Pineapple Papayas Item name already exis…" at bounding box center [499, 90] width 459 height 15
click at [498, 101] on input "Bulk - Hash Infused Pre-Rolls - 0.5g - Pineapple Papayas" at bounding box center [499, 98] width 440 height 19
paste input "Purple Banana Butter | Pineapple Papayas Hash"
click at [496, 98] on input "Bulk - Hash Infused Pre-Rolls - 0.5g - Purple Banana Butter | Pineapple Papayas…" at bounding box center [499, 98] width 440 height 19
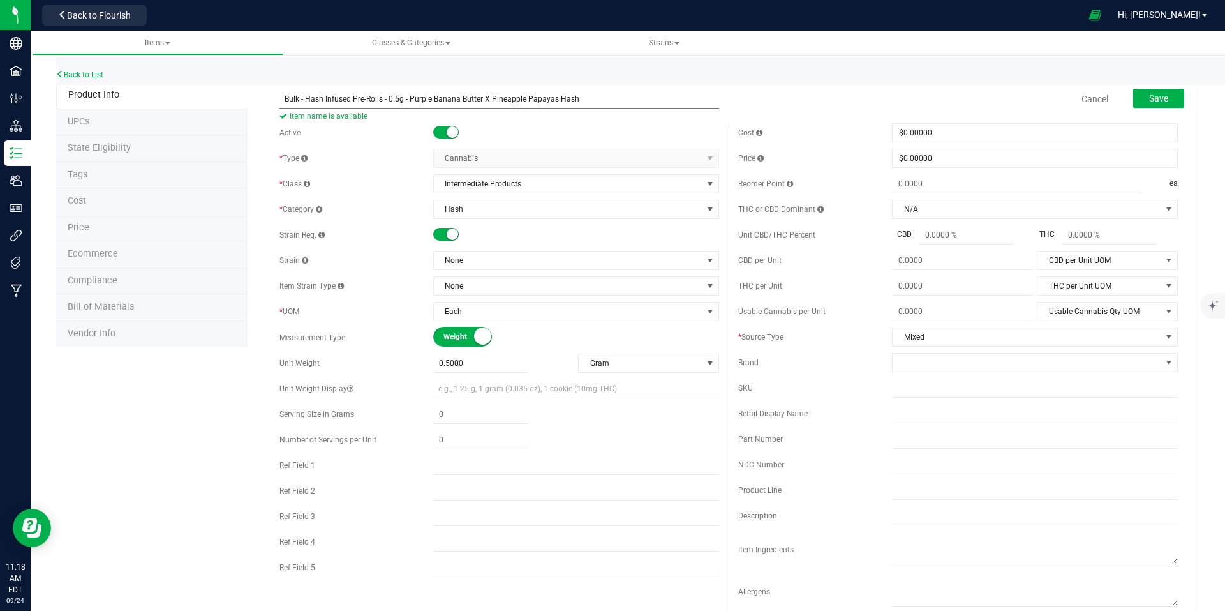
click at [594, 100] on input "Bulk - Hash Infused Pre-Rolls - 0.5g - Purple Banana Butter X Pineapple Papayas…" at bounding box center [499, 98] width 440 height 19
type input "Bulk - Hash Infused Pre-Rolls - 0.5g - Purple Banana Butter X Pineapple Papayas…"
click at [533, 262] on span "None" at bounding box center [568, 260] width 269 height 18
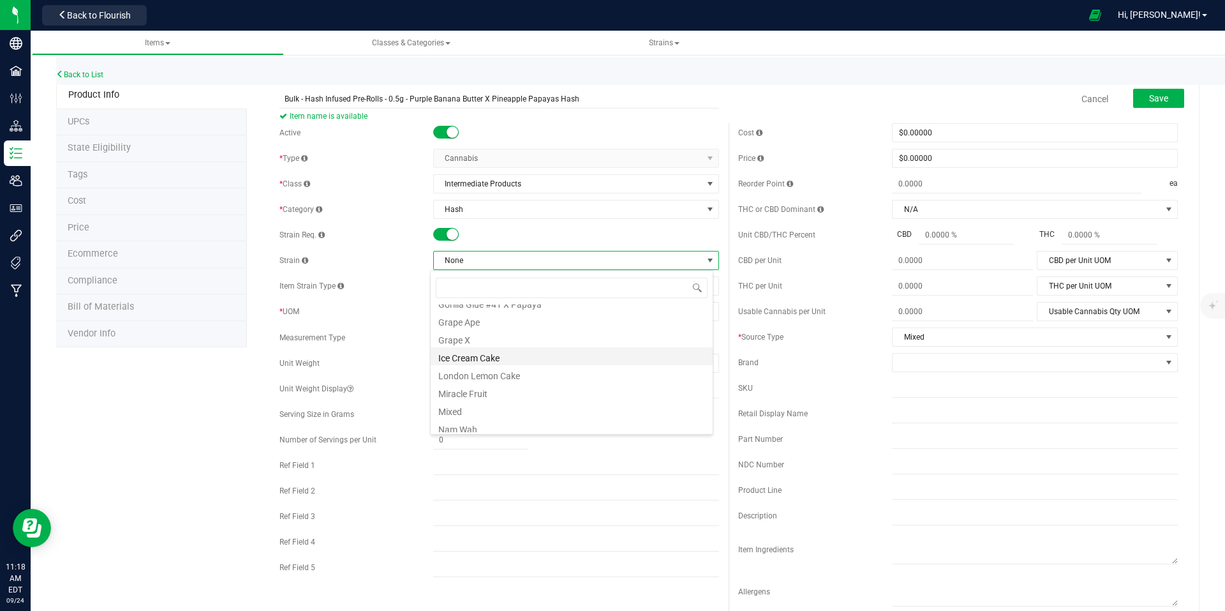
scroll to position [319, 0]
click at [507, 386] on li "Mixed" at bounding box center [572, 387] width 282 height 18
click at [1151, 92] on button "Save" at bounding box center [1158, 98] width 51 height 19
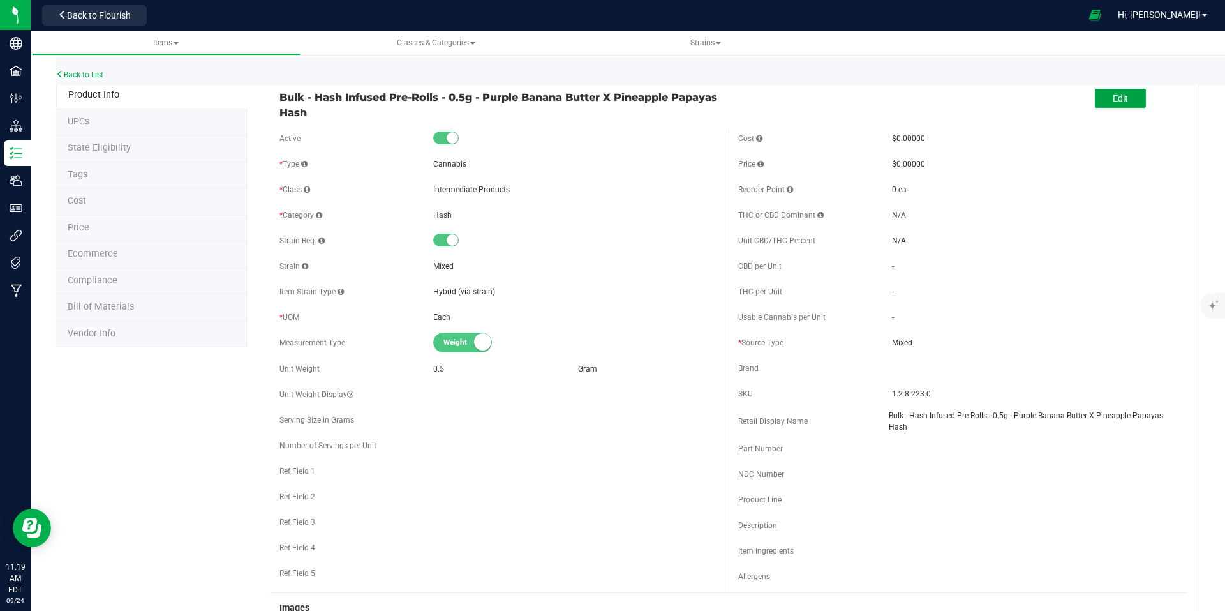
click at [1112, 91] on button "Edit" at bounding box center [1120, 98] width 51 height 19
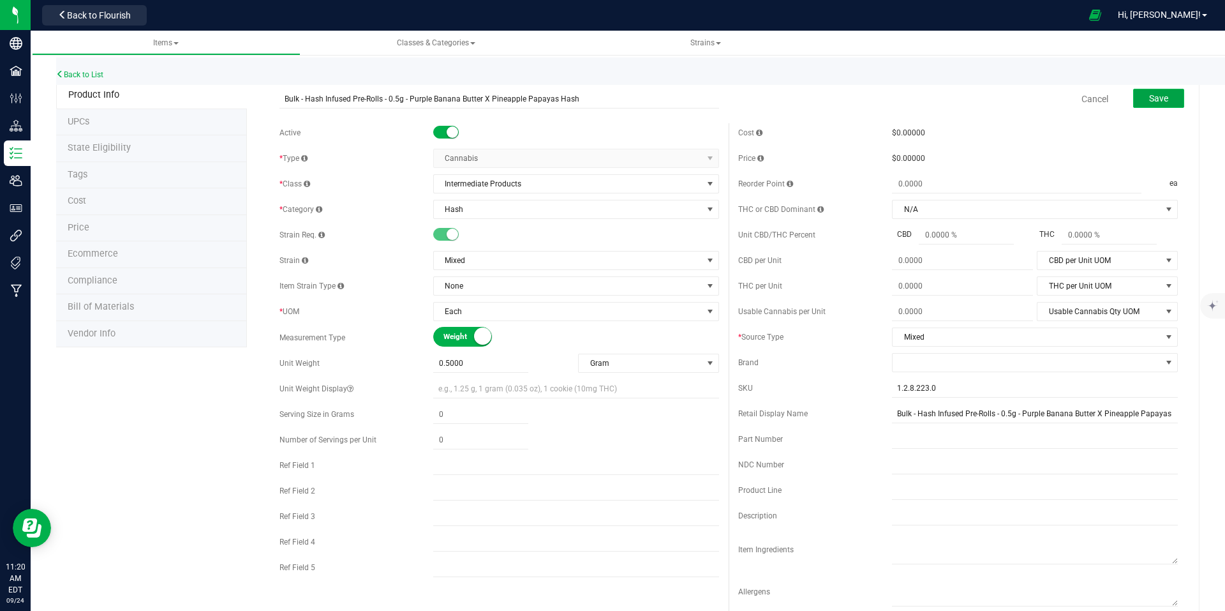
click at [1160, 96] on button "Save" at bounding box center [1158, 98] width 51 height 19
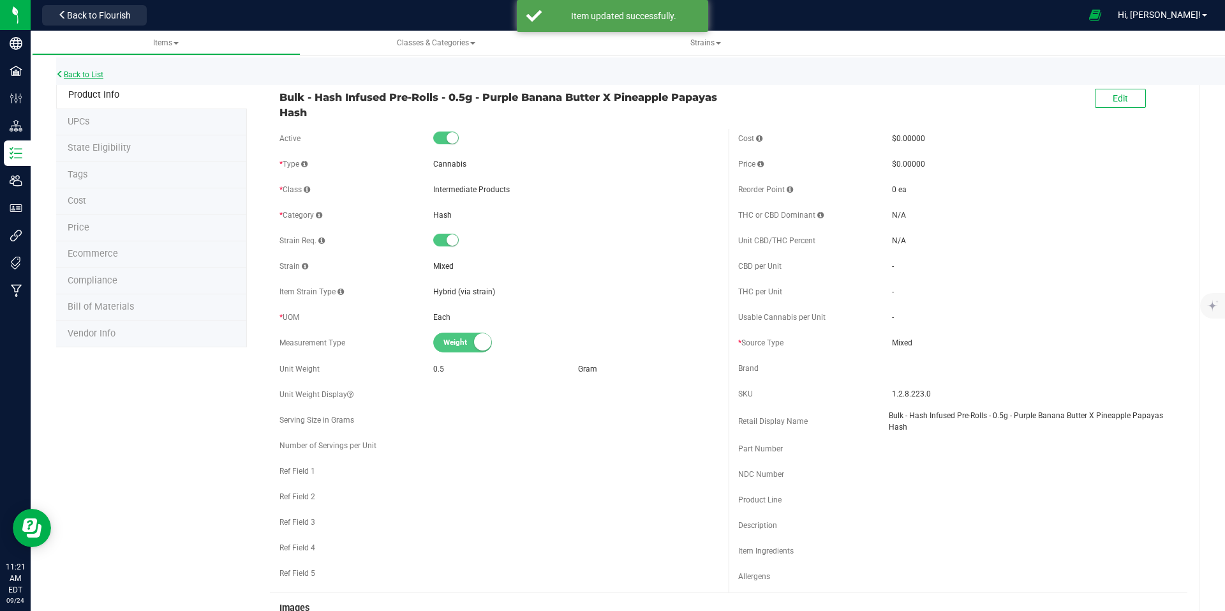
click at [93, 75] on link "Back to List" at bounding box center [79, 74] width 47 height 9
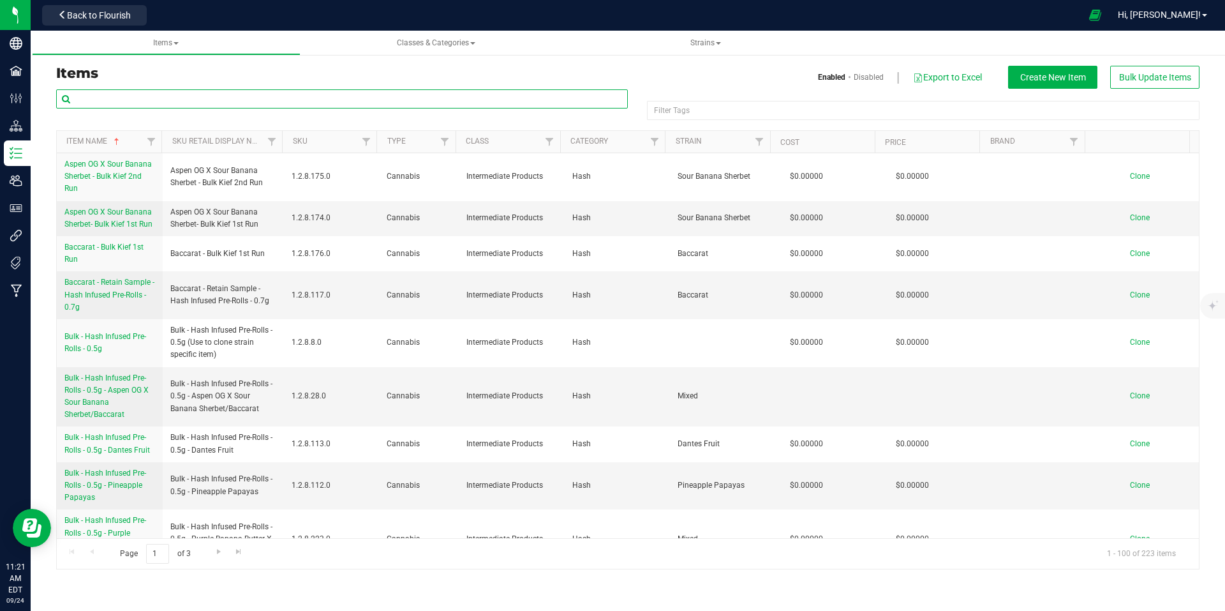
click at [301, 98] on input "text" at bounding box center [342, 98] width 572 height 19
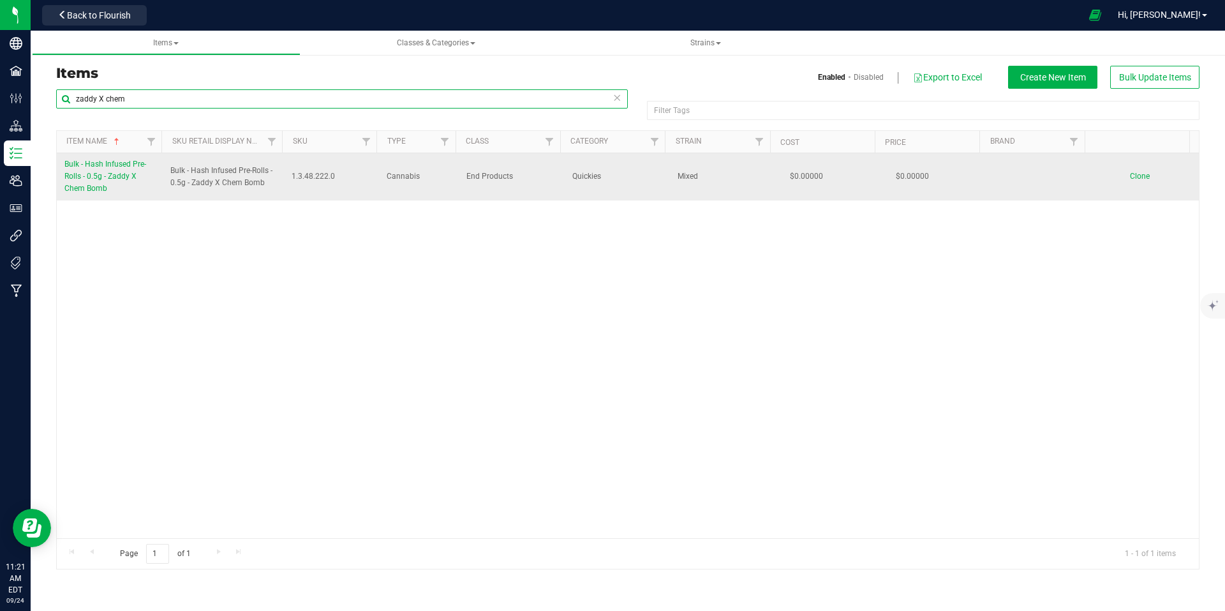
type input "zaddy X chem"
click at [220, 174] on span "Bulk - Hash Infused Pre-Rolls - 0.5g - Zaddy X Chem Bomb" at bounding box center [223, 177] width 107 height 24
click at [102, 175] on span "Bulk - Hash Infused Pre-Rolls - 0.5g - Zaddy X Chem Bomb" at bounding box center [105, 176] width 82 height 33
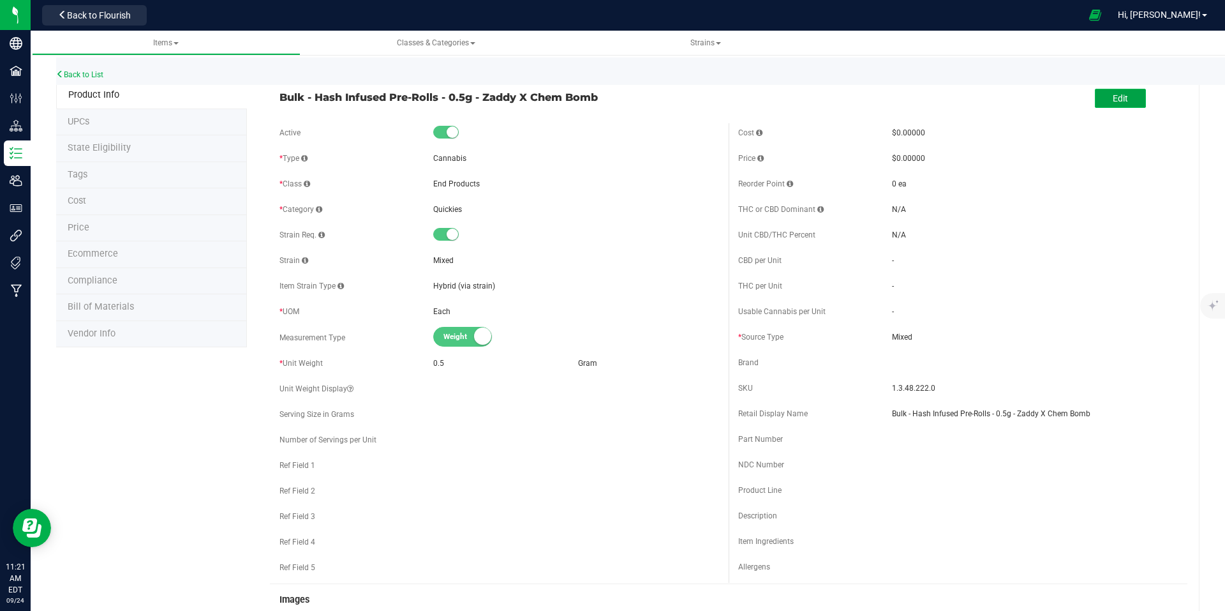
click at [1113, 99] on span "Edit" at bounding box center [1120, 98] width 15 height 10
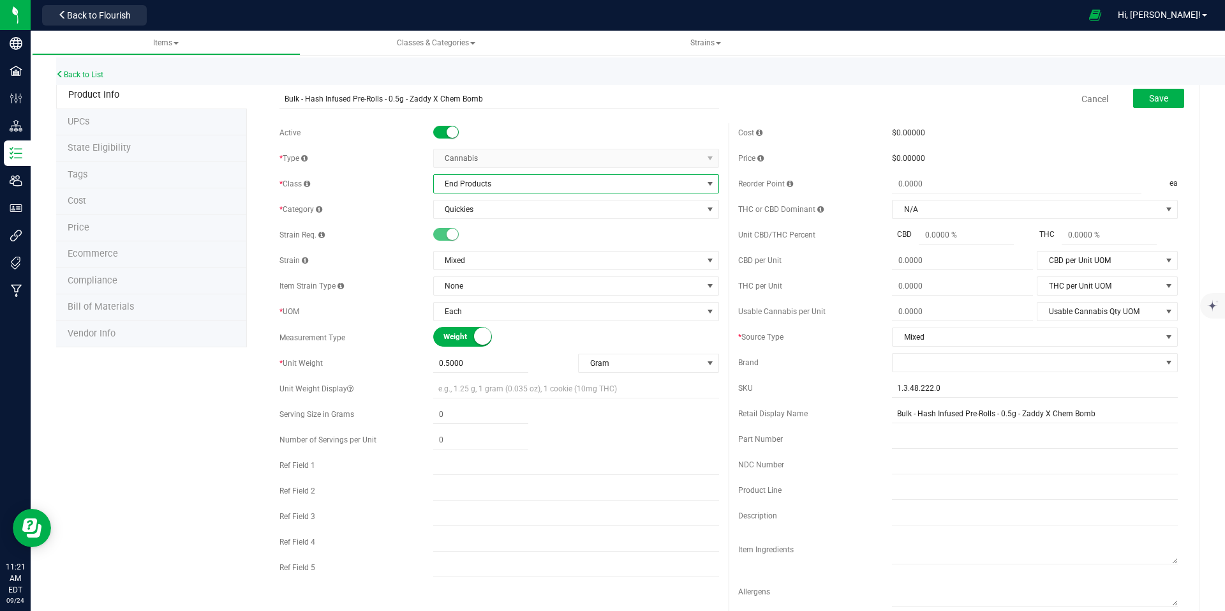
click at [689, 182] on span "End Products" at bounding box center [568, 184] width 269 height 18
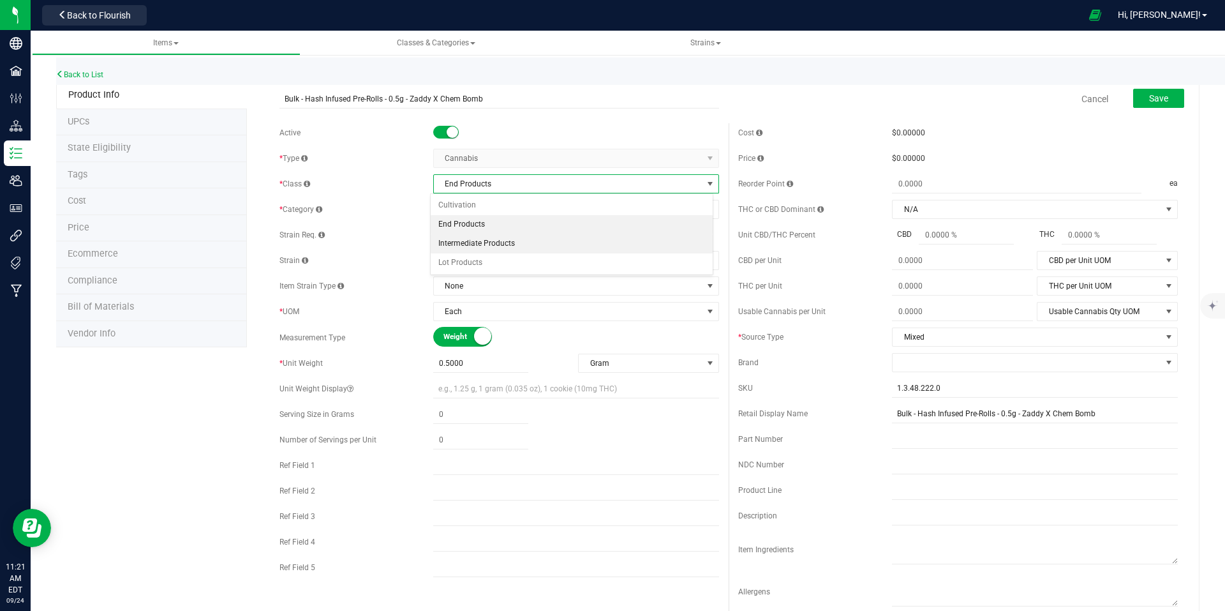
click at [518, 244] on li "Intermediate Products" at bounding box center [572, 243] width 282 height 19
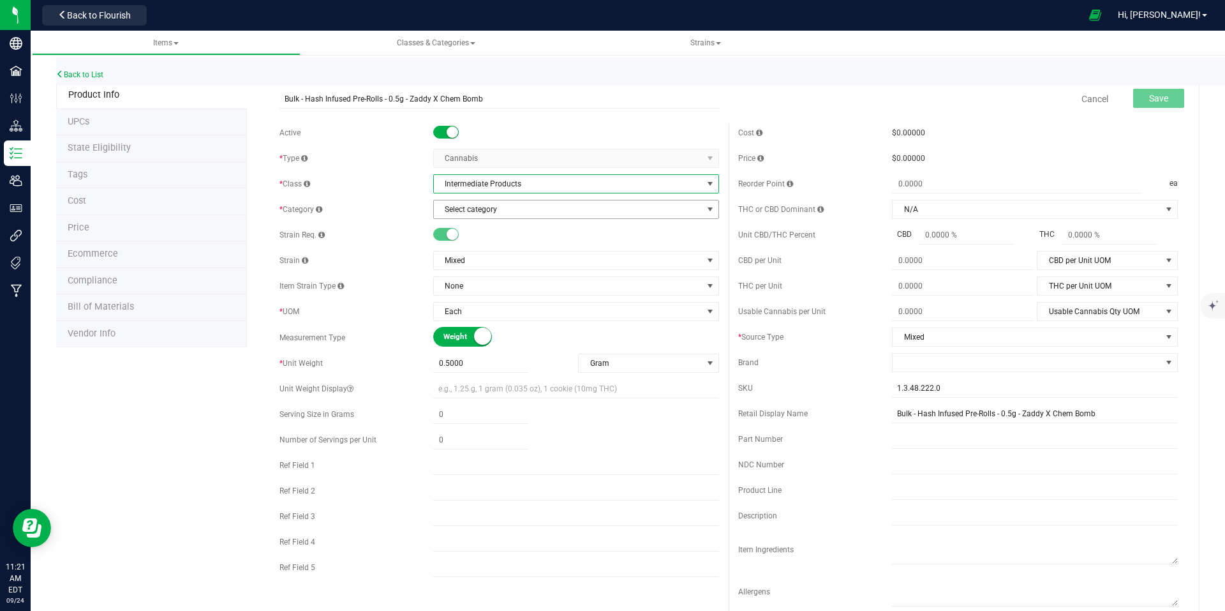
click at [585, 213] on span "Select category" at bounding box center [568, 209] width 269 height 18
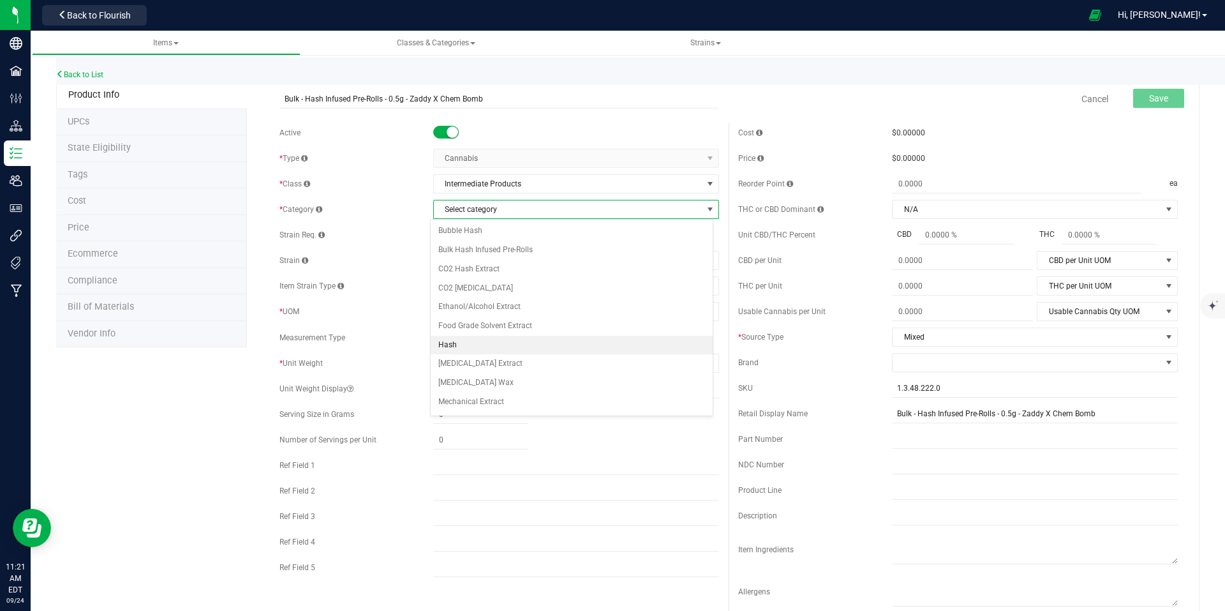
click at [493, 350] on li "Hash" at bounding box center [572, 345] width 282 height 19
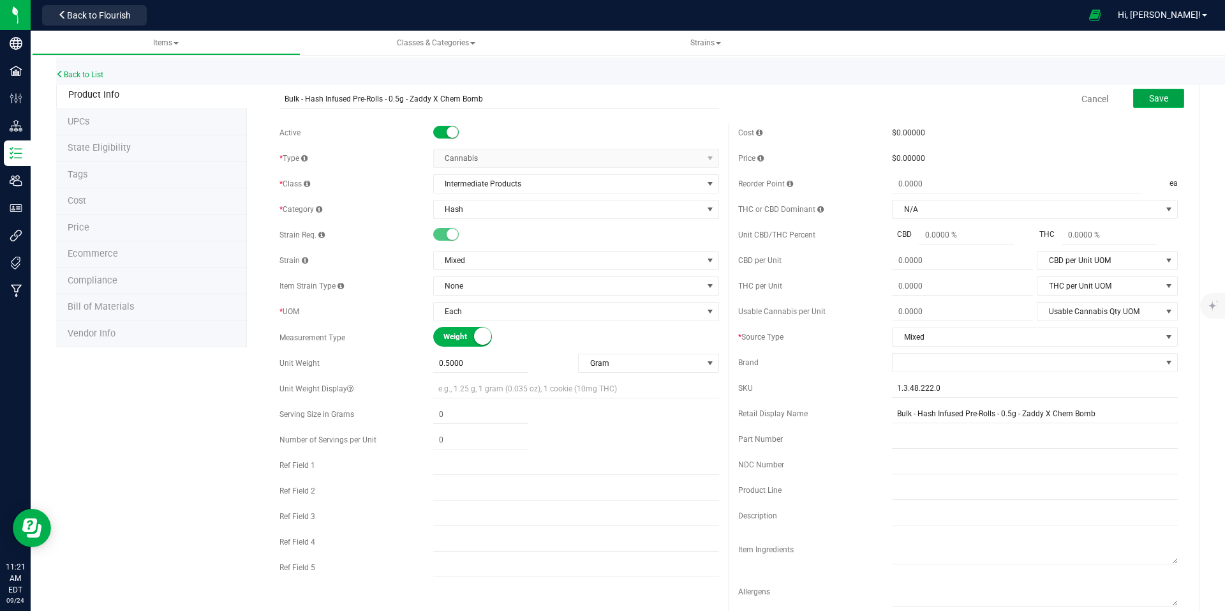
click at [1153, 93] on span "Save" at bounding box center [1158, 98] width 19 height 10
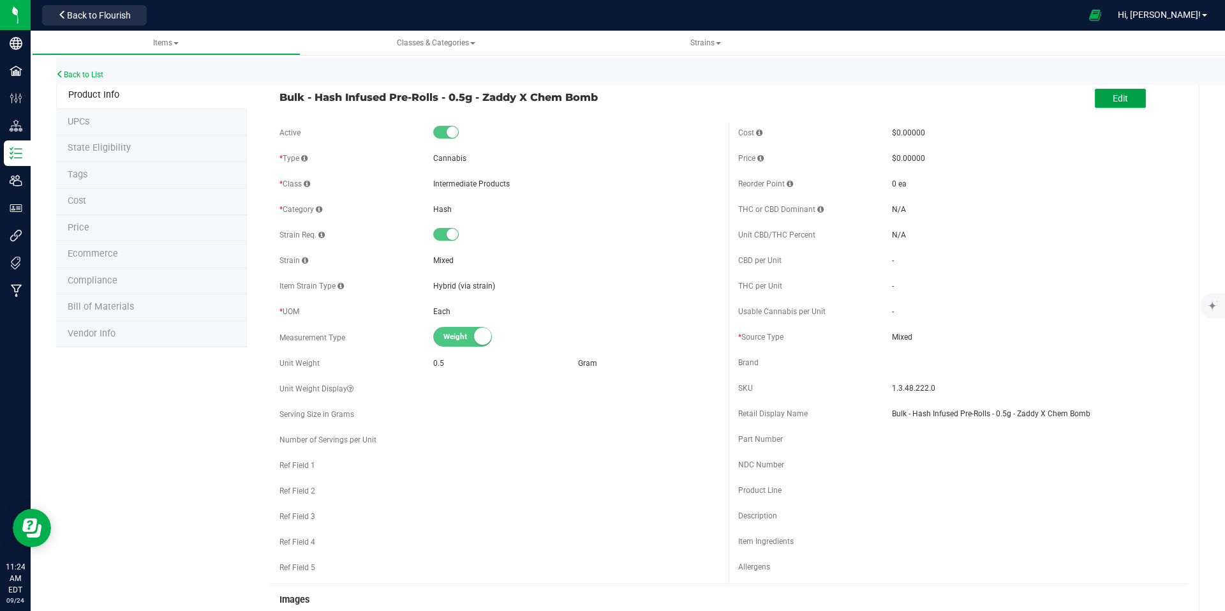
click at [1113, 98] on span "Edit" at bounding box center [1120, 98] width 15 height 10
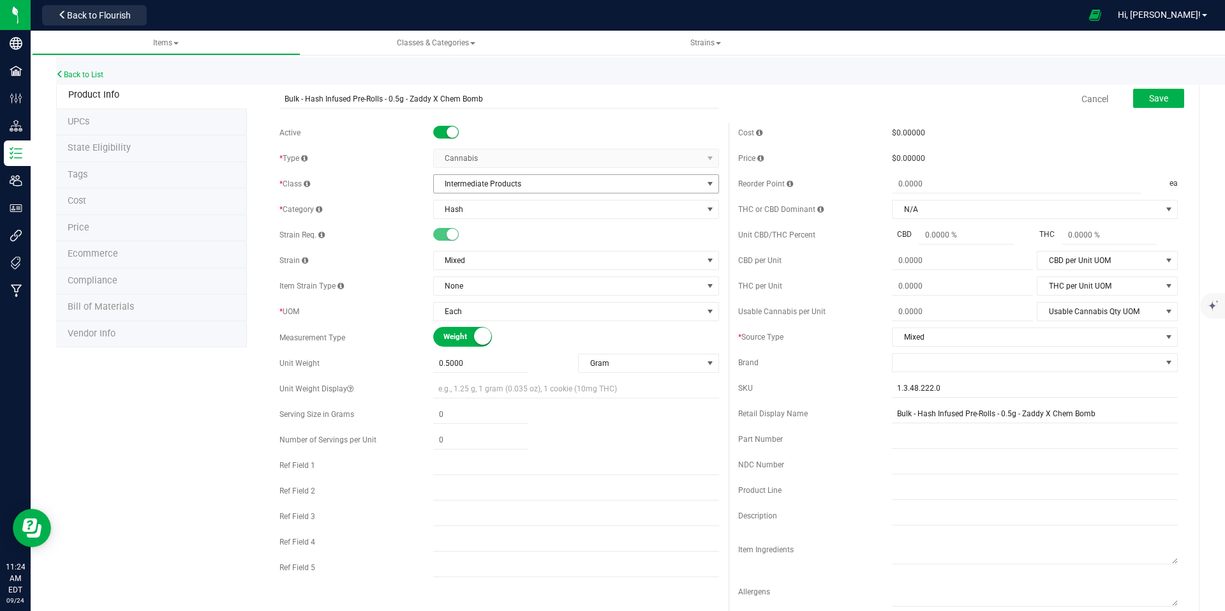
click at [703, 185] on span "select" at bounding box center [711, 184] width 16 height 18
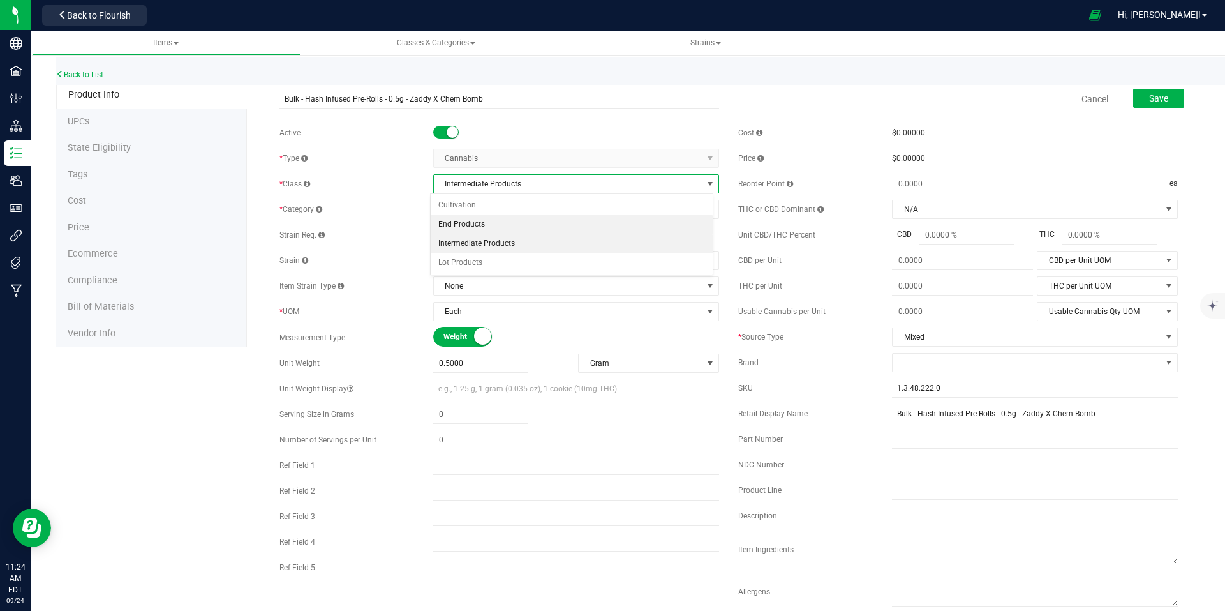
click at [451, 222] on li "End Products" at bounding box center [572, 224] width 282 height 19
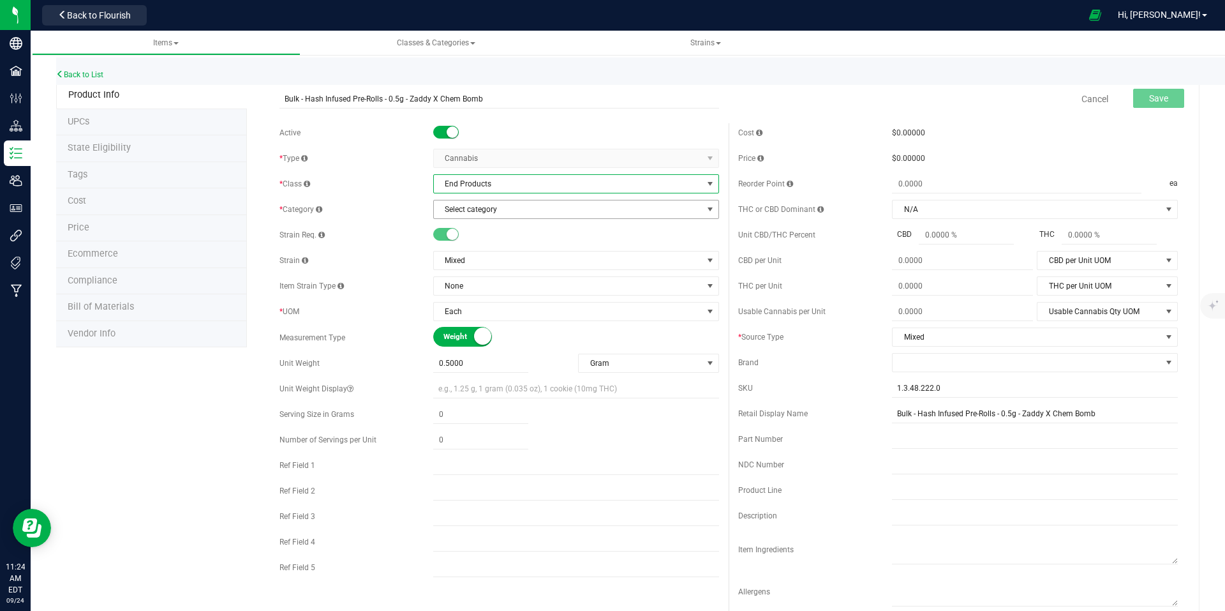
click at [705, 208] on span "select" at bounding box center [710, 209] width 10 height 10
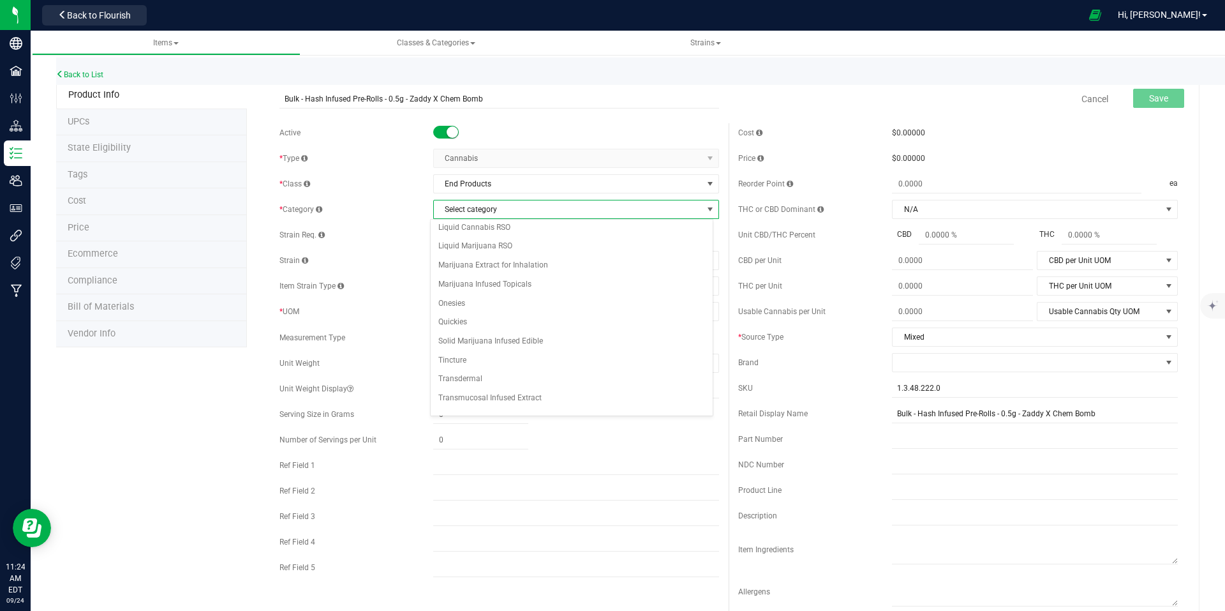
scroll to position [129, 0]
click at [525, 310] on li "Quickies" at bounding box center [572, 310] width 282 height 19
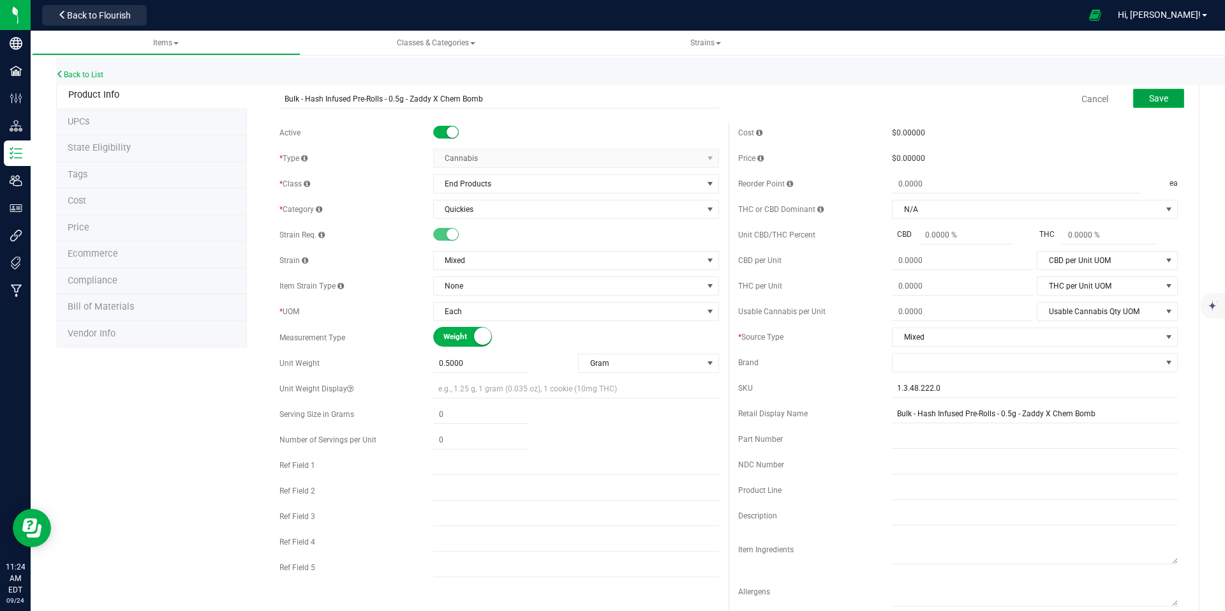
click at [1149, 102] on span "Save" at bounding box center [1158, 98] width 19 height 10
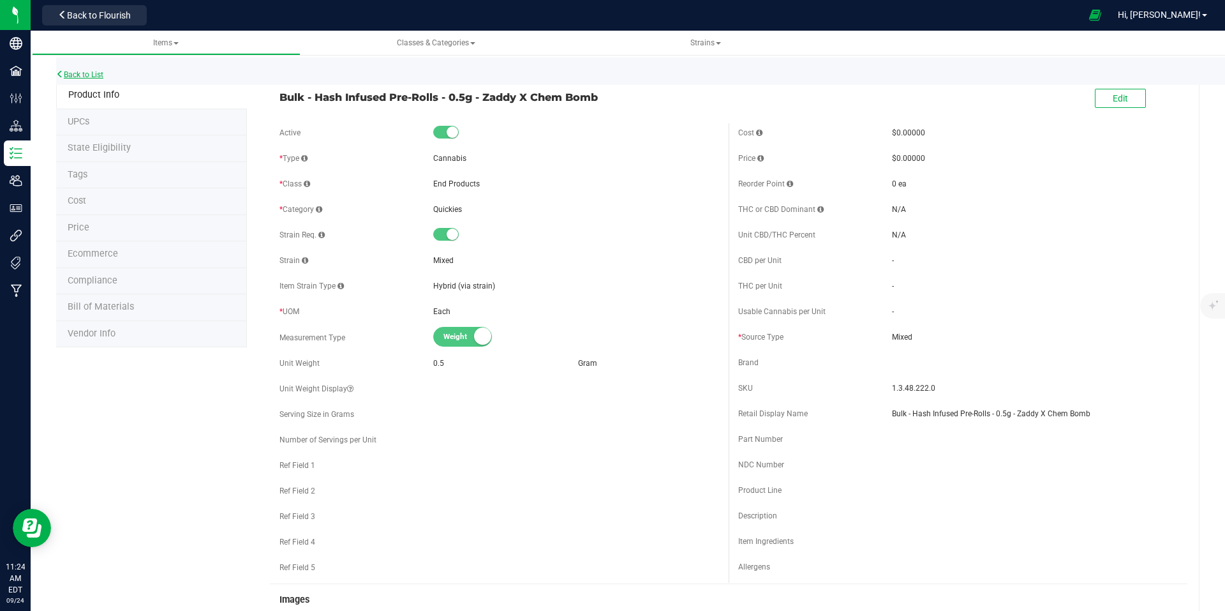
click at [93, 75] on link "Back to List" at bounding box center [79, 74] width 47 height 9
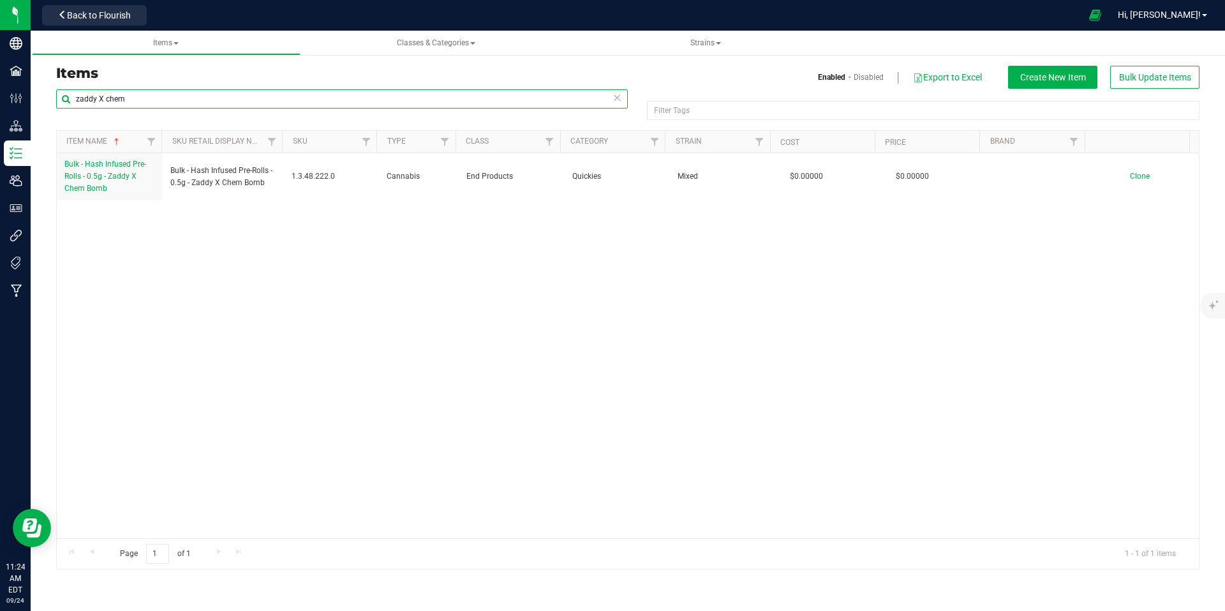
click at [402, 100] on input "zaddy X chem" at bounding box center [342, 98] width 572 height 19
drag, startPoint x: 402, startPoint y: 100, endPoint x: 65, endPoint y: 94, distance: 337.0
click at [65, 94] on input "zaddy X chem" at bounding box center [342, 98] width 572 height 19
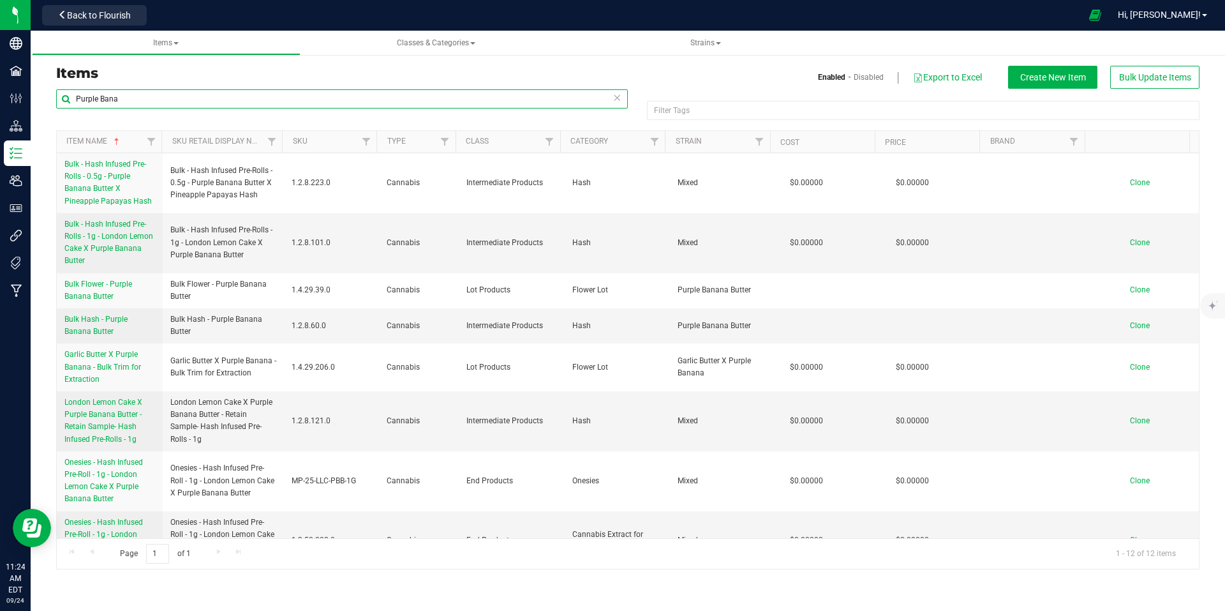
type input "Purple Bana"
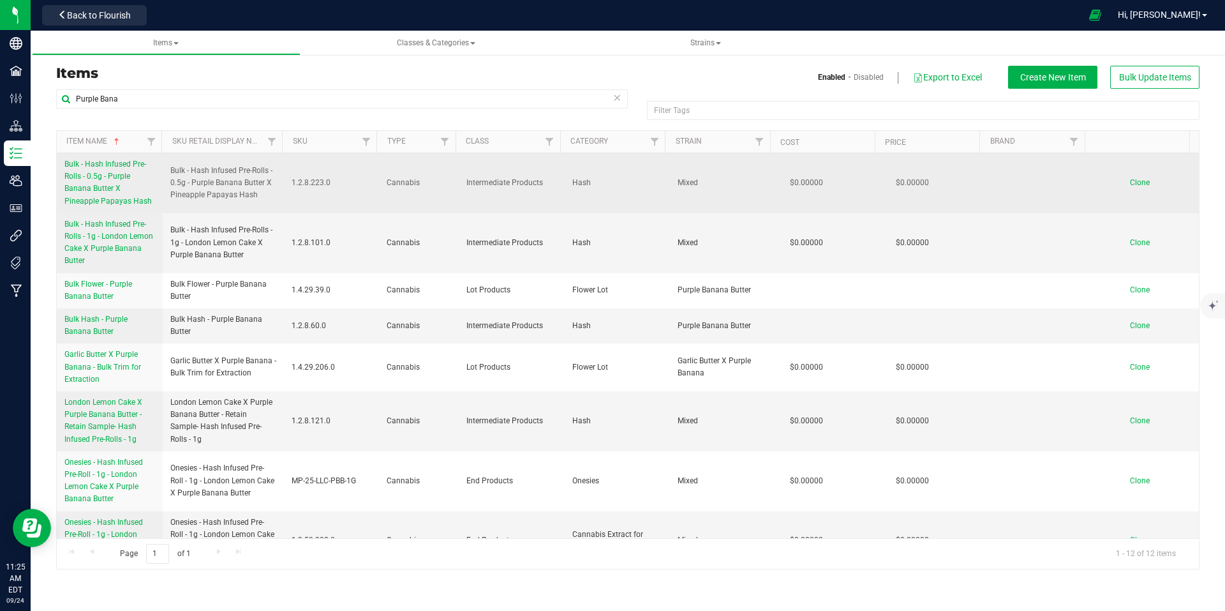
click at [92, 191] on span "Bulk - Hash Infused Pre-Rolls - 0.5g - Purple Banana Butter X Pineapple Papayas…" at bounding box center [107, 183] width 87 height 46
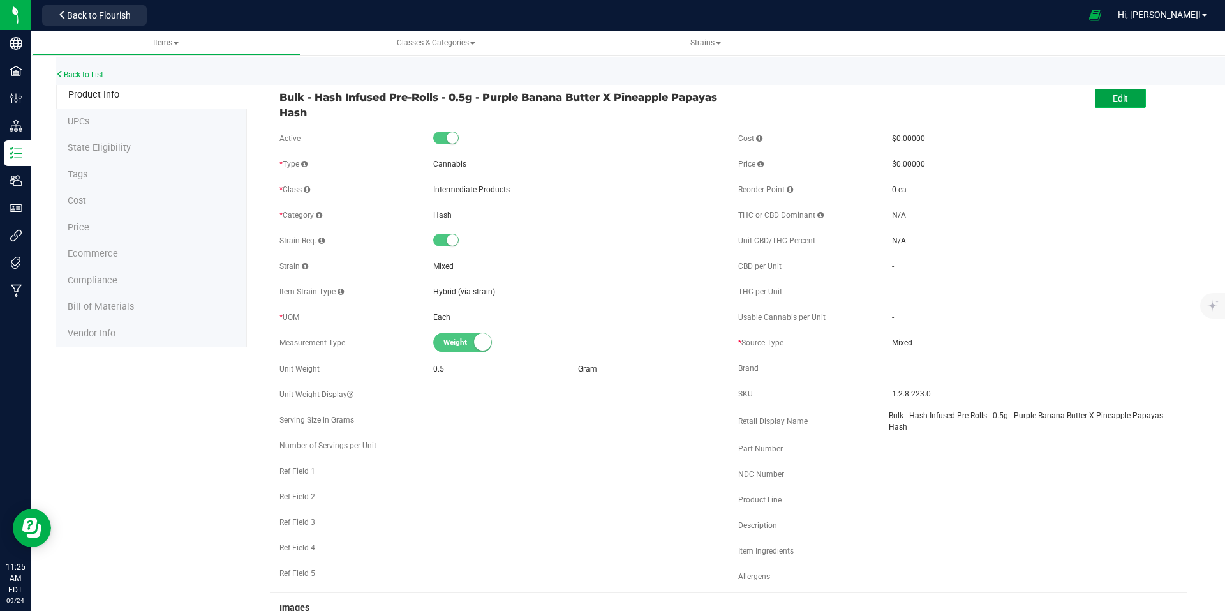
click at [1125, 103] on button "Edit" at bounding box center [1120, 98] width 51 height 19
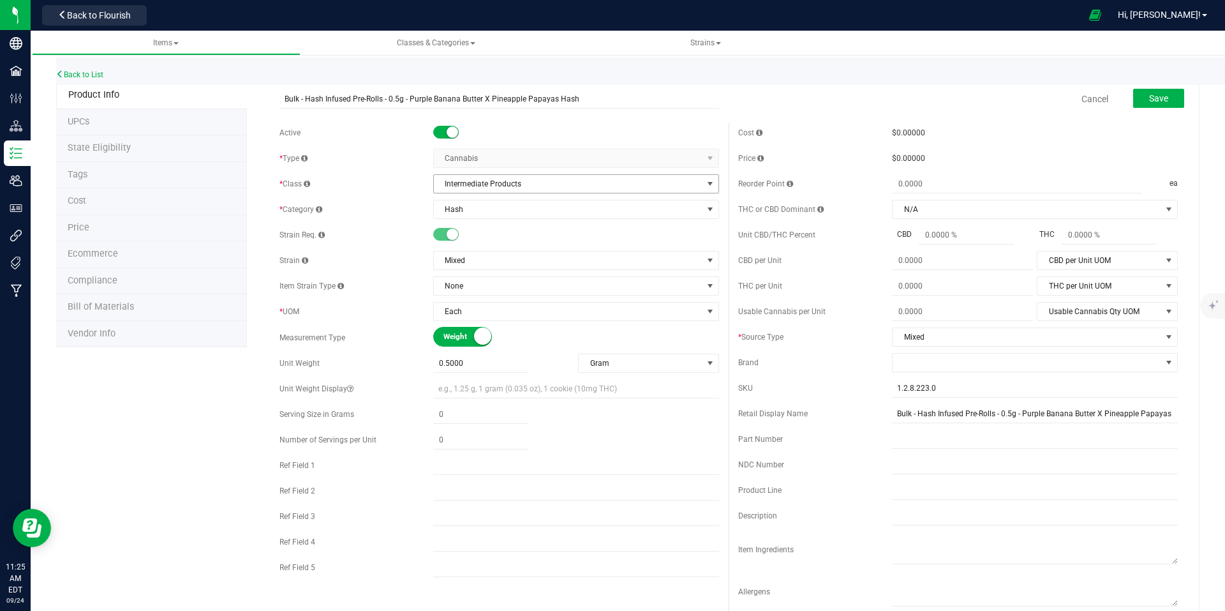
click at [708, 188] on span "select" at bounding box center [710, 184] width 10 height 10
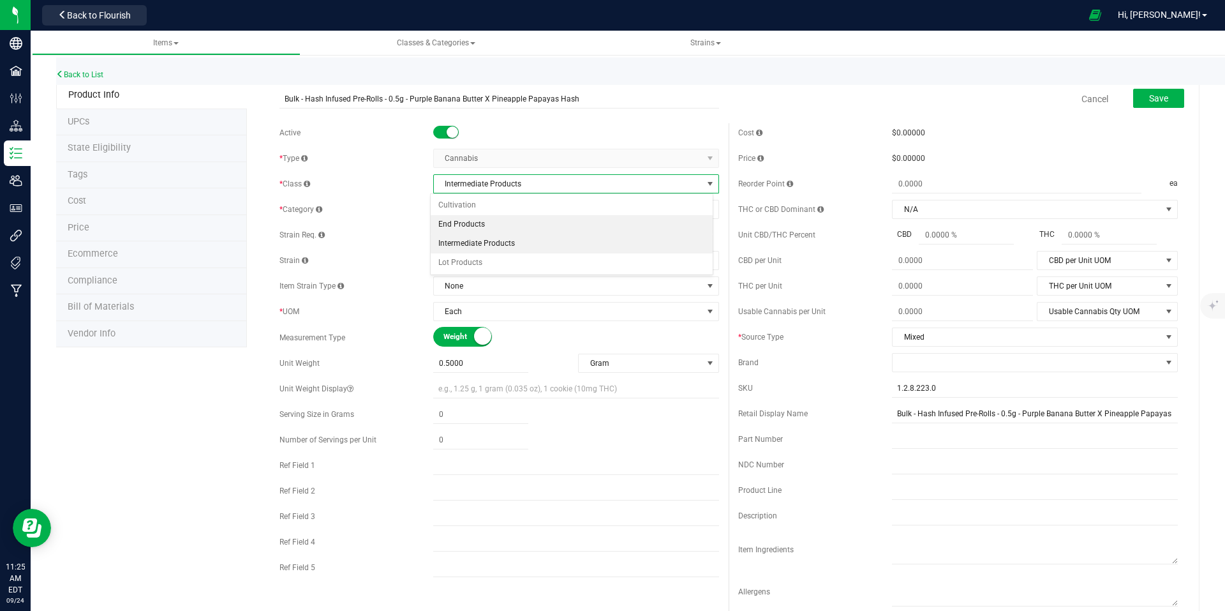
click at [502, 225] on li "End Products" at bounding box center [572, 224] width 282 height 19
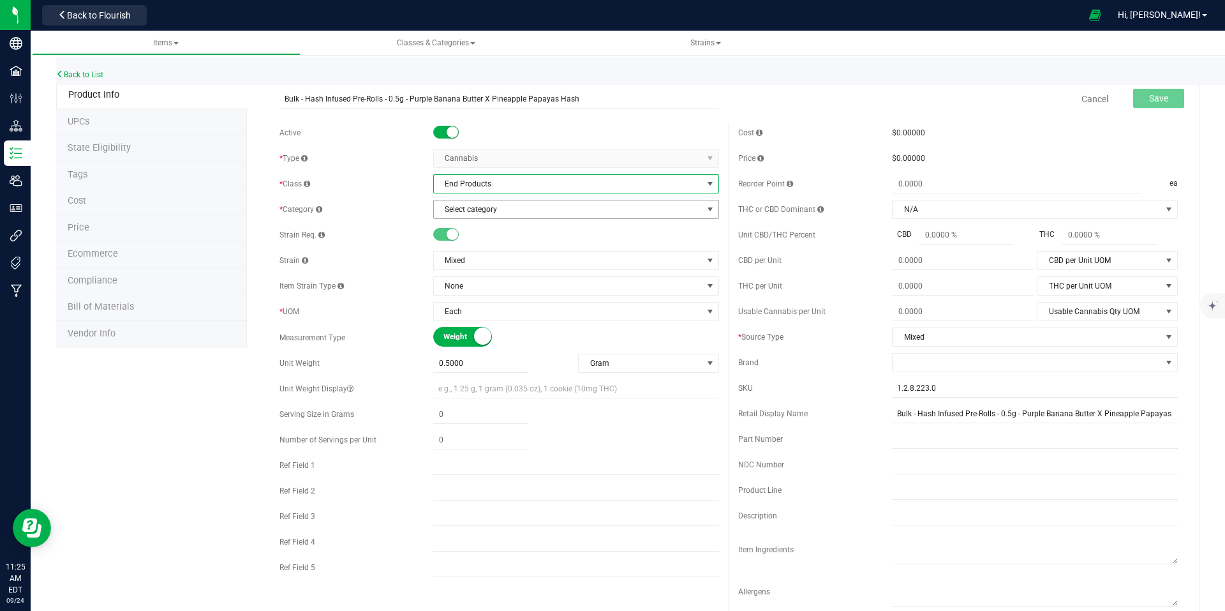
click at [690, 214] on span "Select category" at bounding box center [568, 209] width 269 height 18
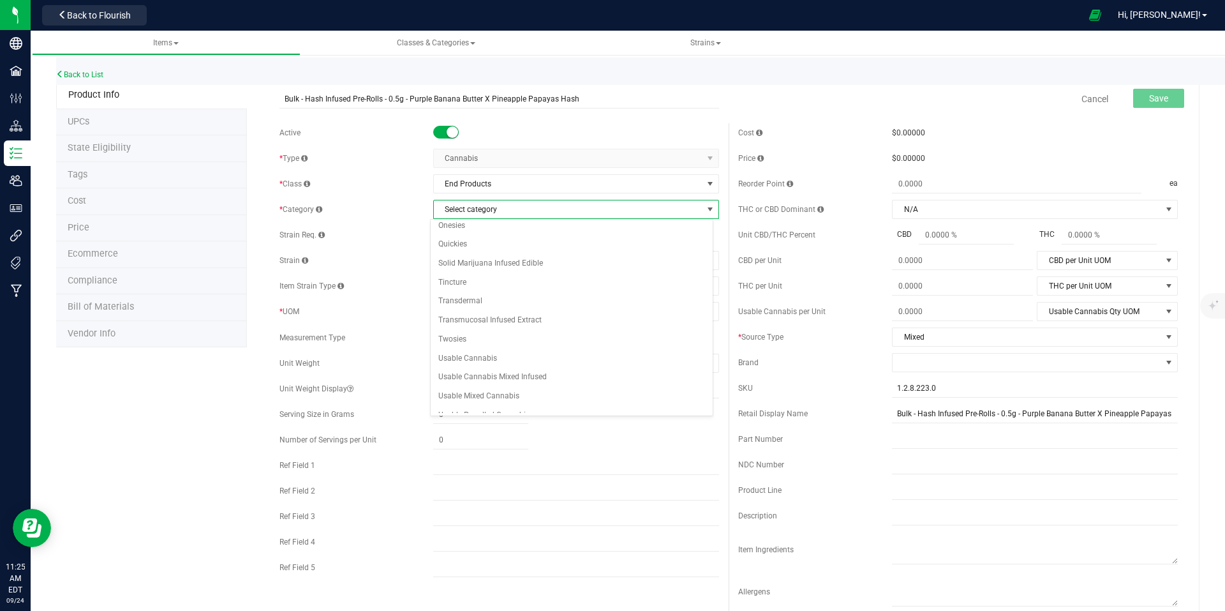
scroll to position [162, 0]
click at [481, 278] on li "Quickies" at bounding box center [572, 277] width 282 height 19
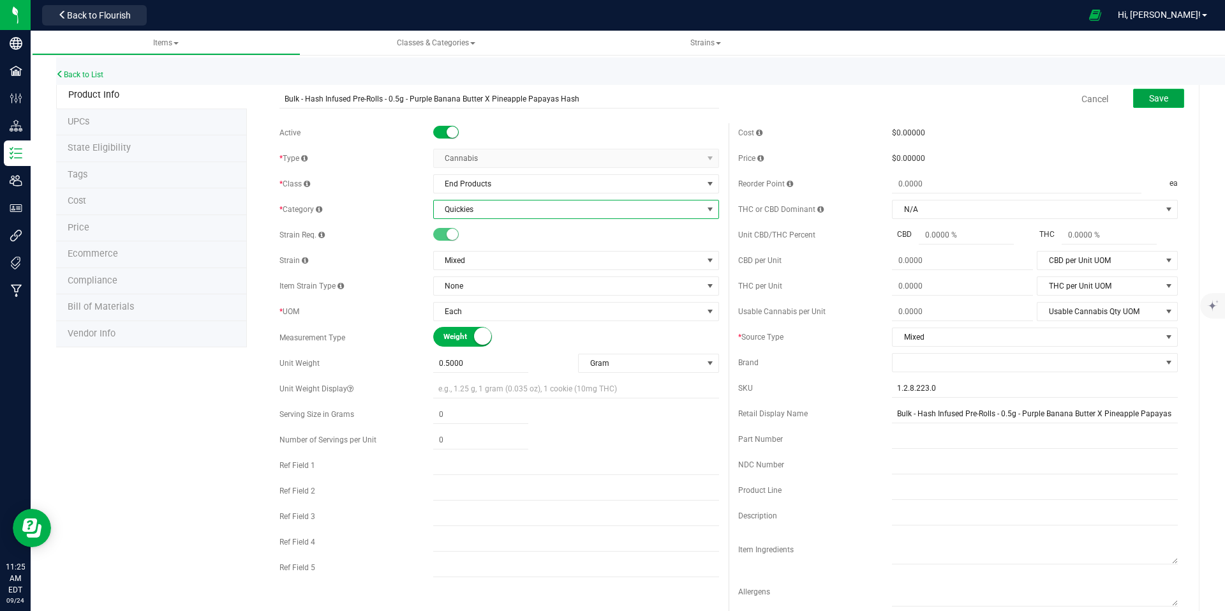
click at [1170, 96] on button "Save" at bounding box center [1158, 98] width 51 height 19
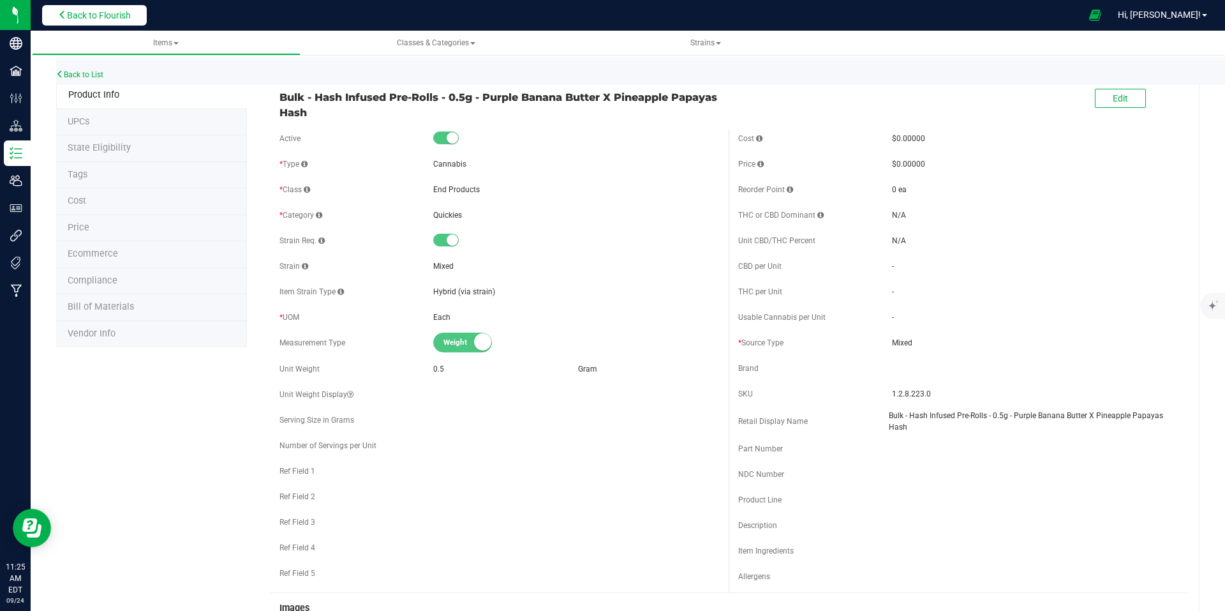
click at [108, 20] on span "Back to Flourish" at bounding box center [99, 15] width 64 height 10
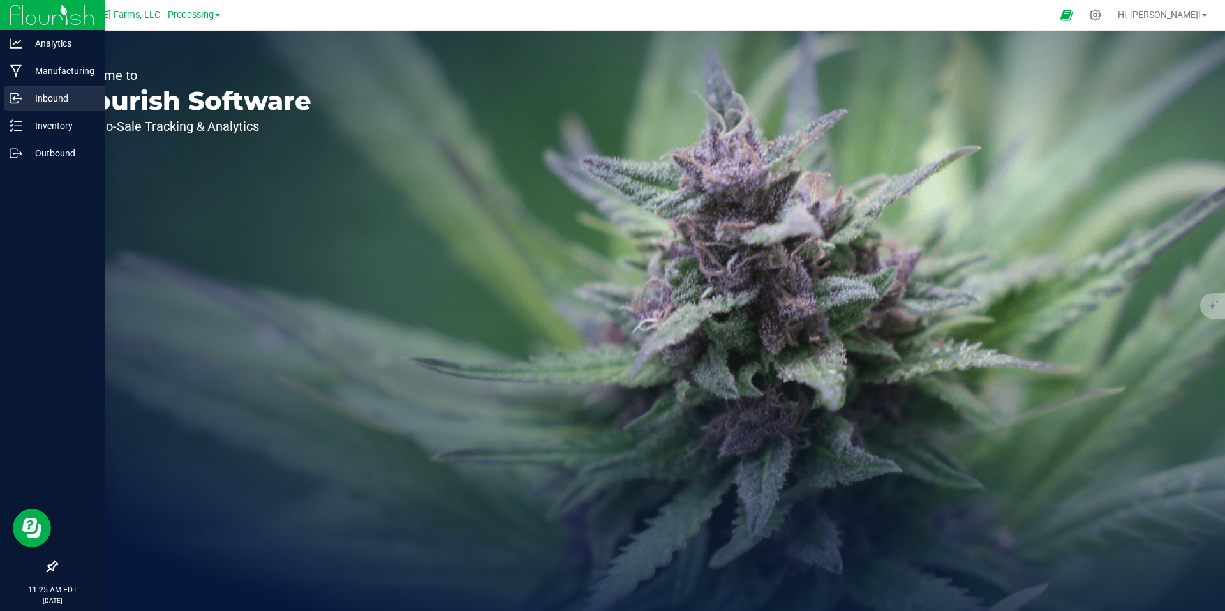
click at [62, 105] on p "Inbound" at bounding box center [60, 98] width 77 height 15
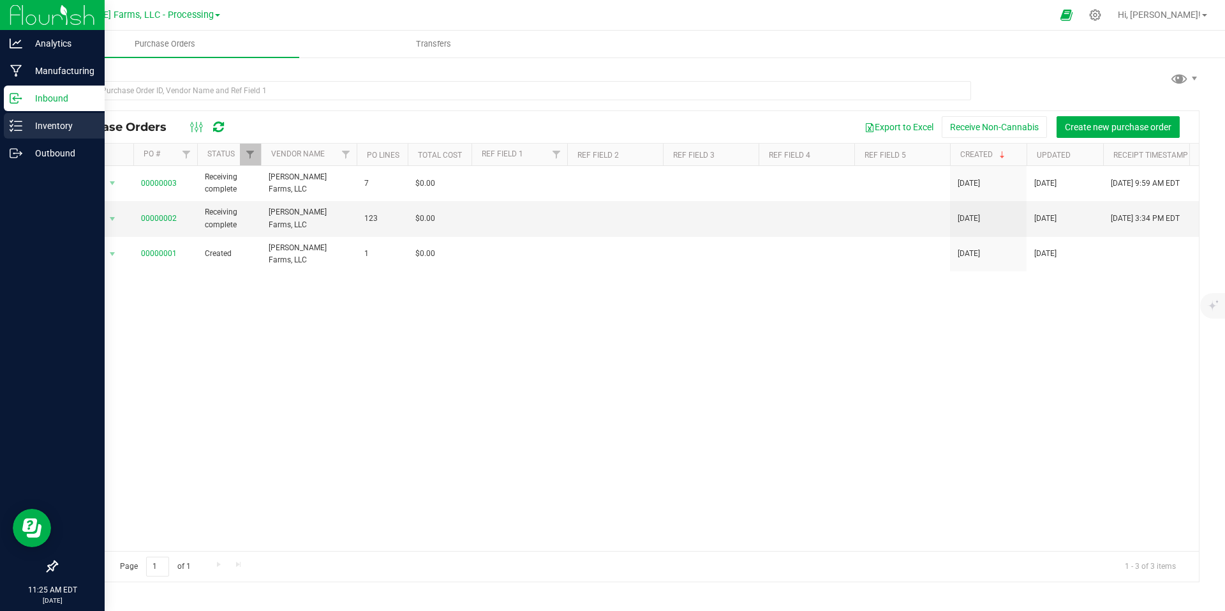
click at [36, 124] on p "Inventory" at bounding box center [60, 125] width 77 height 15
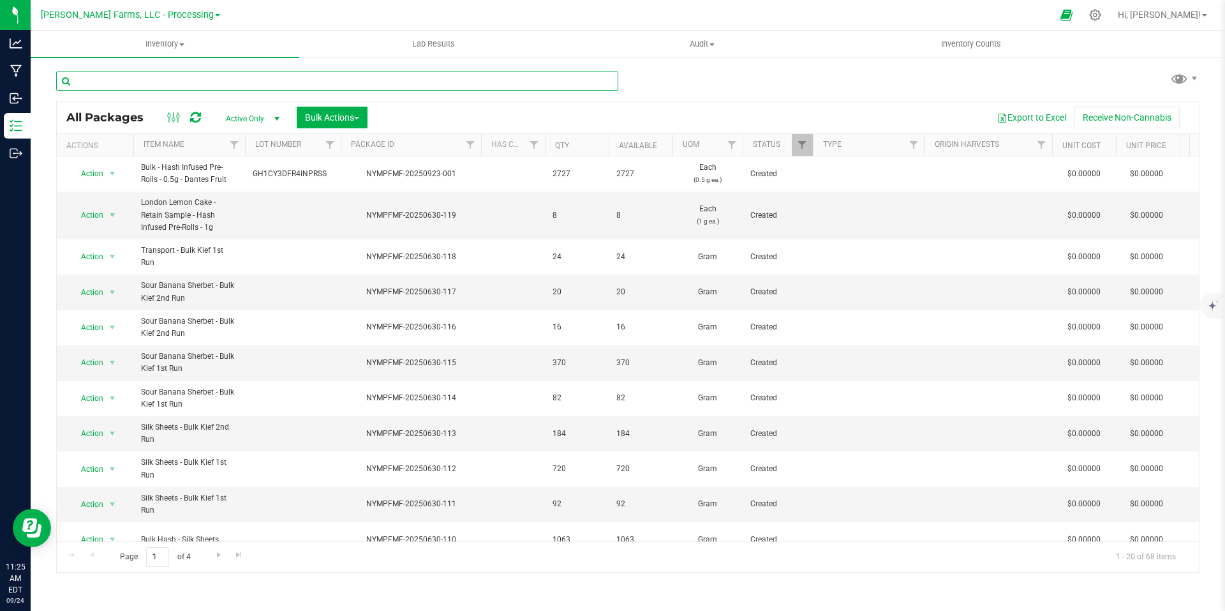
click at [340, 82] on input "text" at bounding box center [337, 80] width 562 height 19
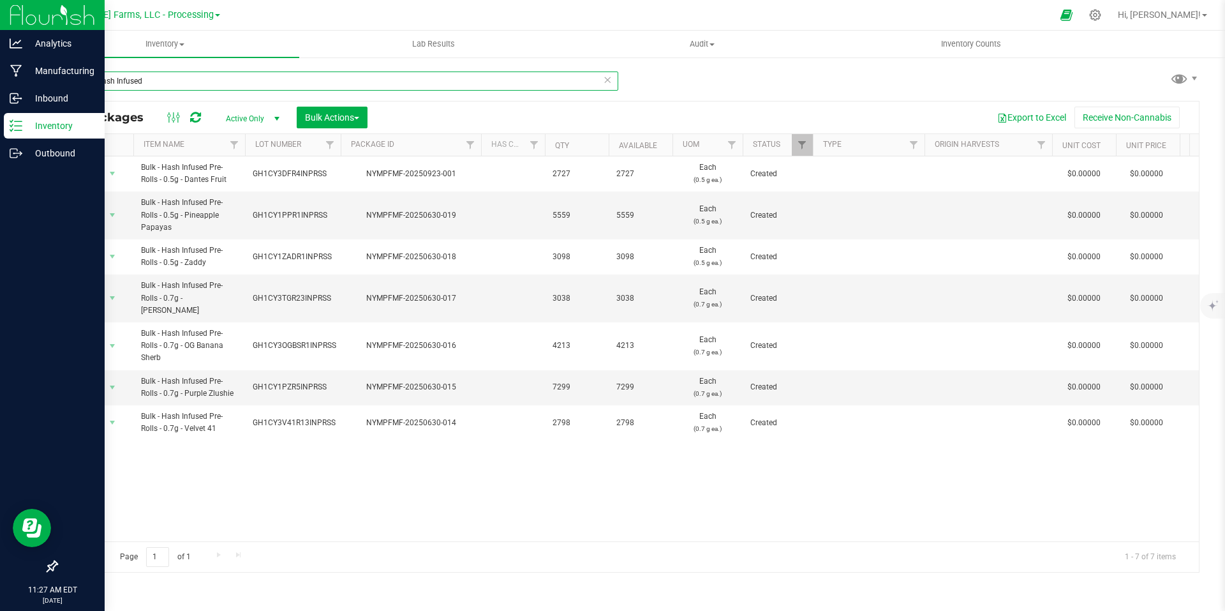
type input "Bulk - Hash Infused"
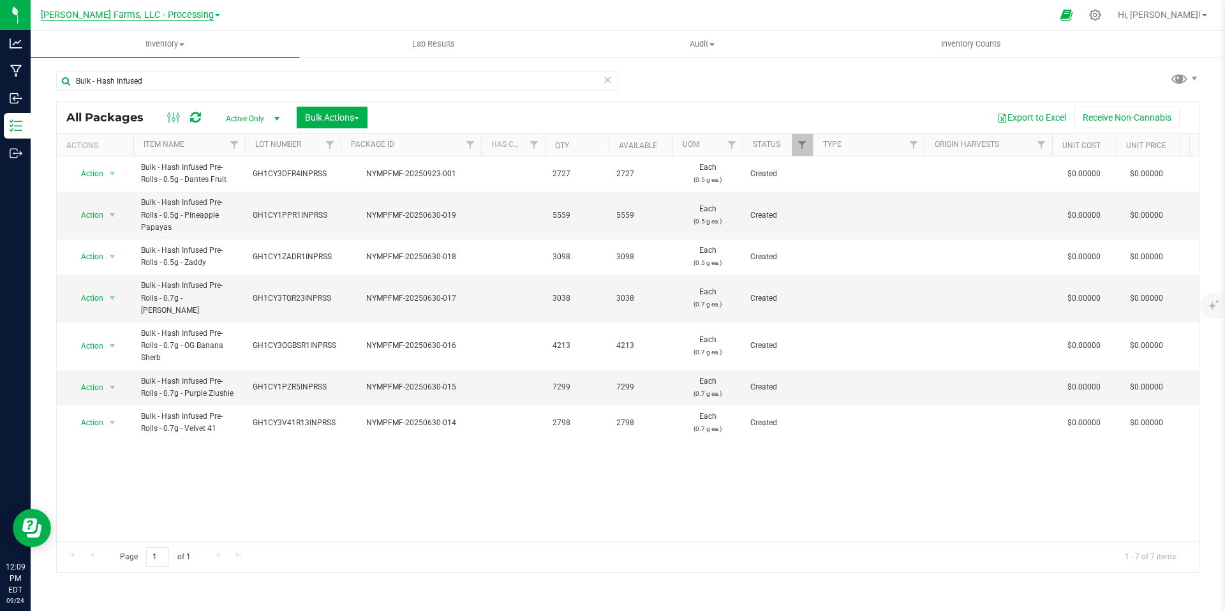
click at [196, 12] on span "[PERSON_NAME] Farms, LLC - Processing" at bounding box center [127, 15] width 173 height 11
click at [183, 64] on link "[PERSON_NAME] Farms, LLC - Distribution" at bounding box center [130, 62] width 186 height 17
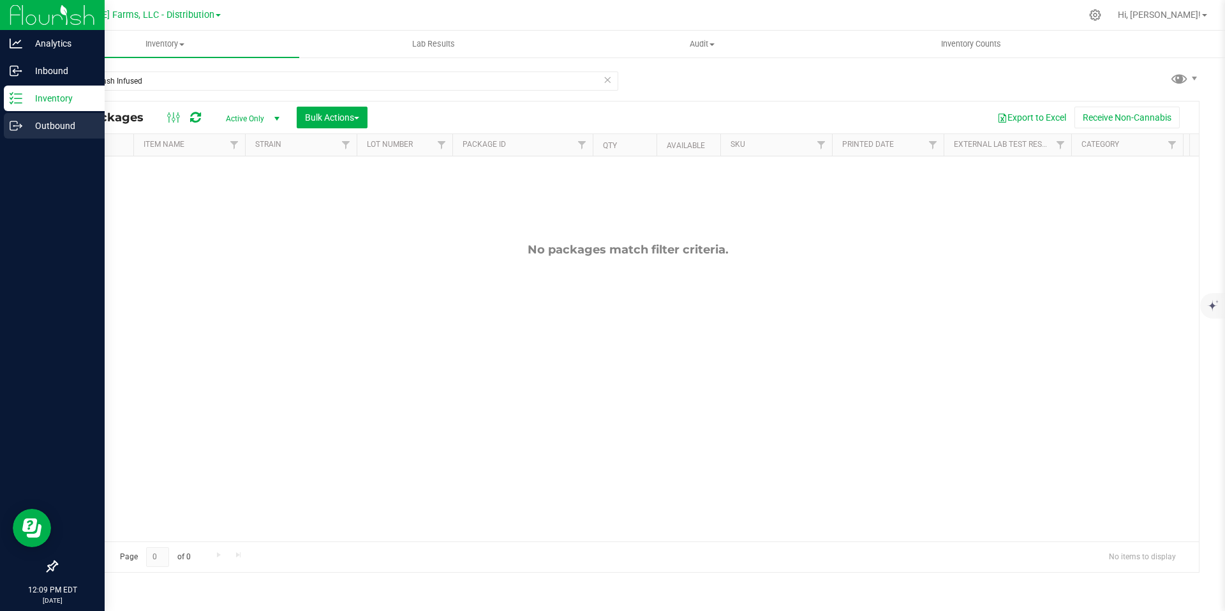
click at [20, 124] on icon at bounding box center [16, 125] width 13 height 13
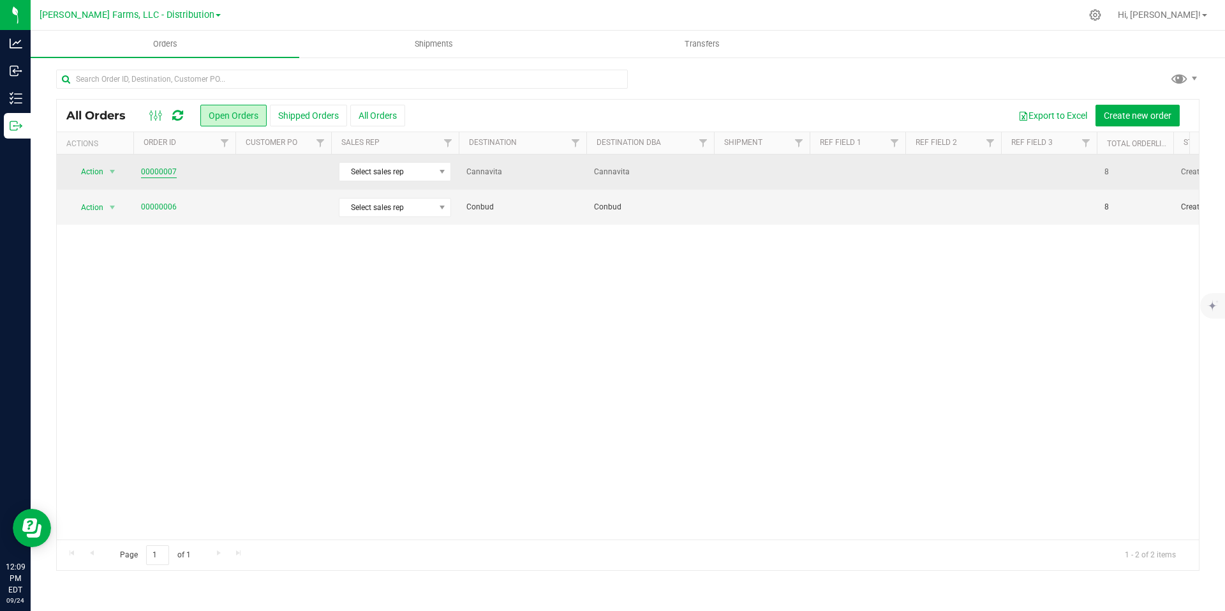
click at [151, 170] on link "00000007" at bounding box center [159, 172] width 36 height 12
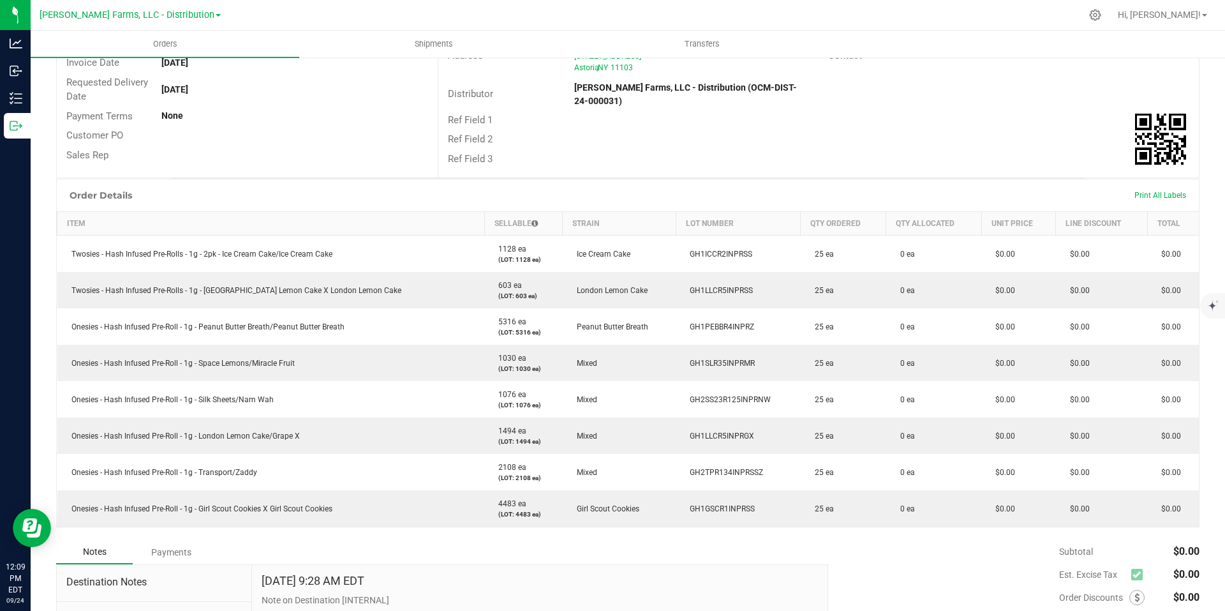
scroll to position [191, 0]
